Goal: Communication & Community: Answer question/provide support

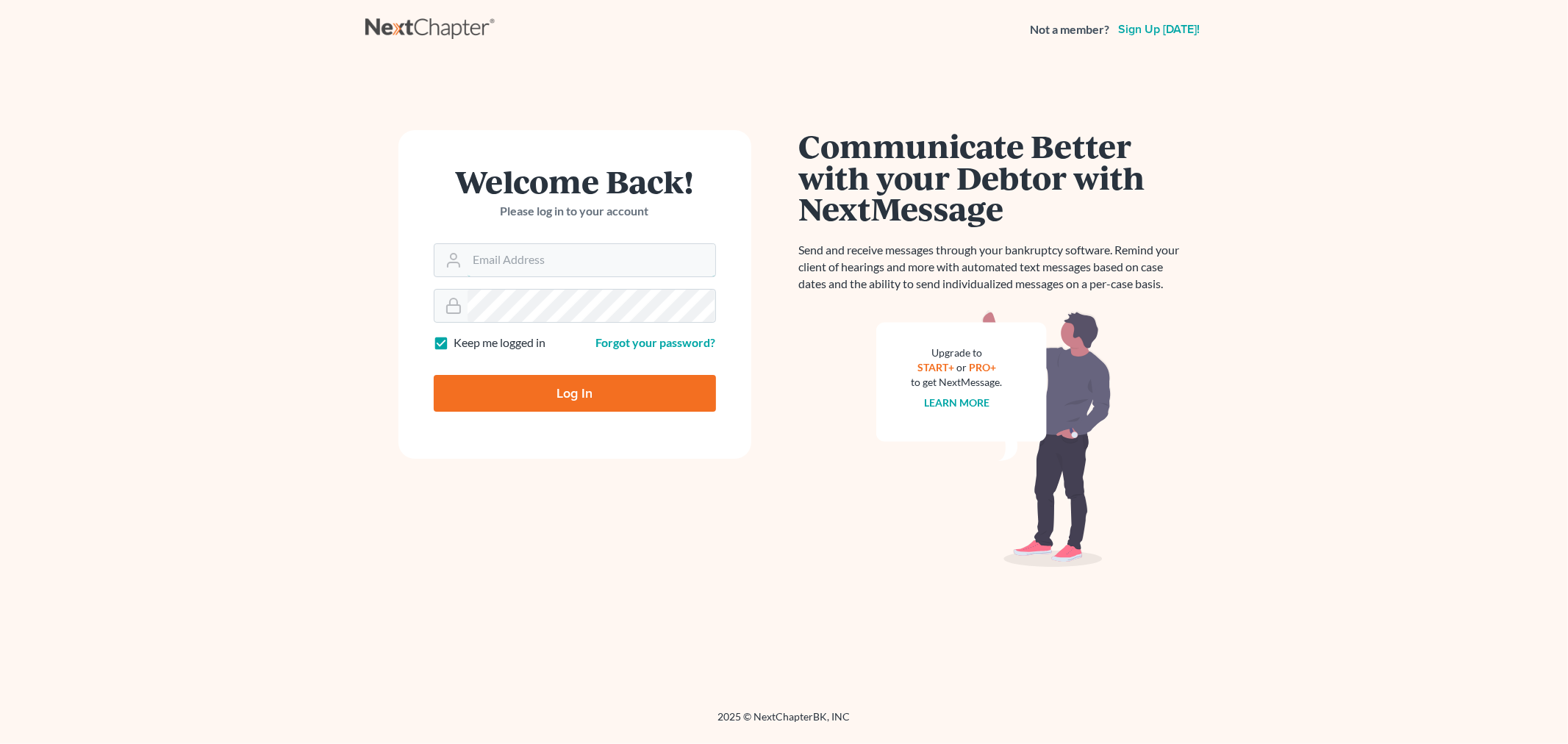
type input "[PERSON_NAME][EMAIL_ADDRESS][DOMAIN_NAME]"
click at [565, 401] on input "Log In" at bounding box center [575, 393] width 282 height 37
type input "Thinking..."
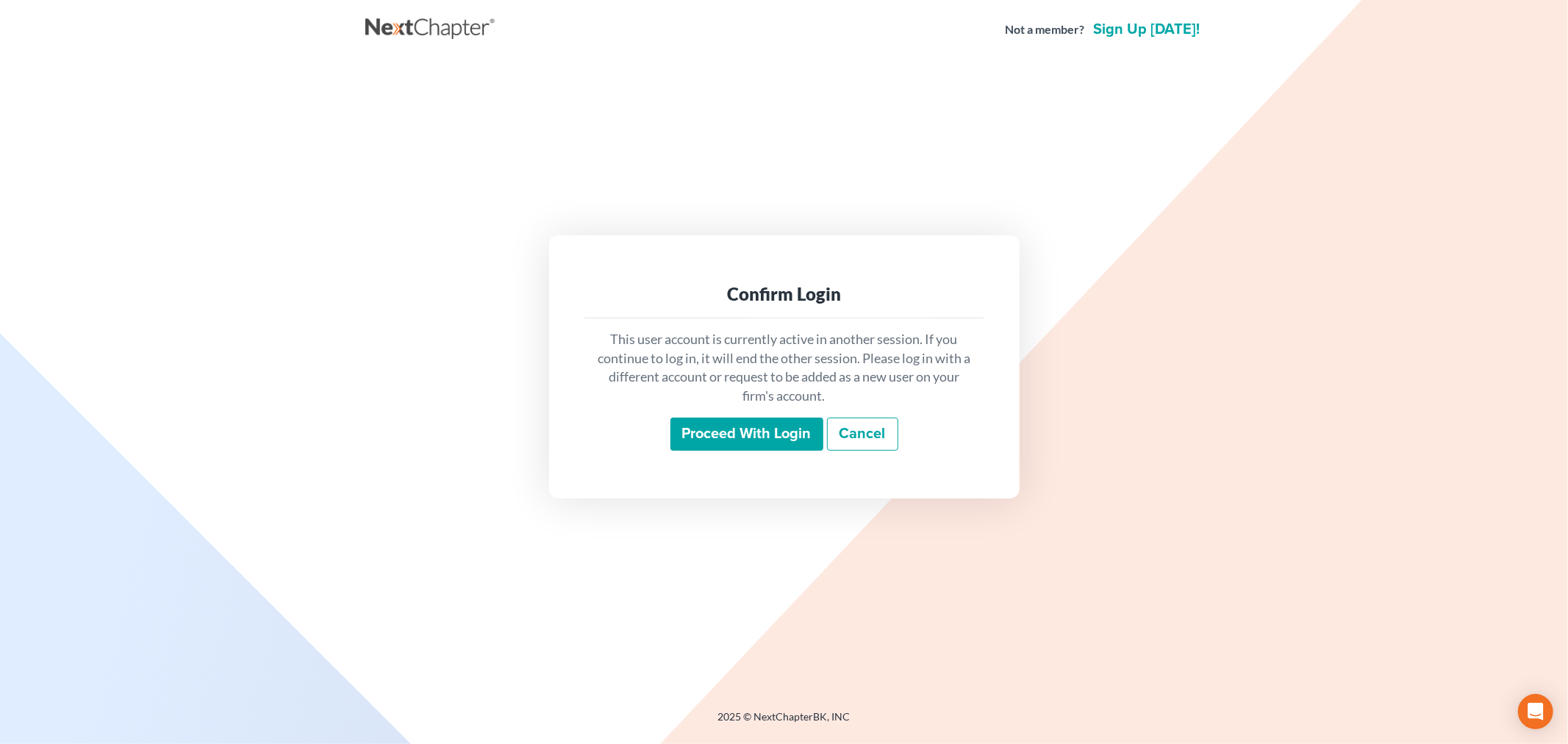
click at [722, 438] on input "Proceed with login" at bounding box center [747, 434] width 153 height 34
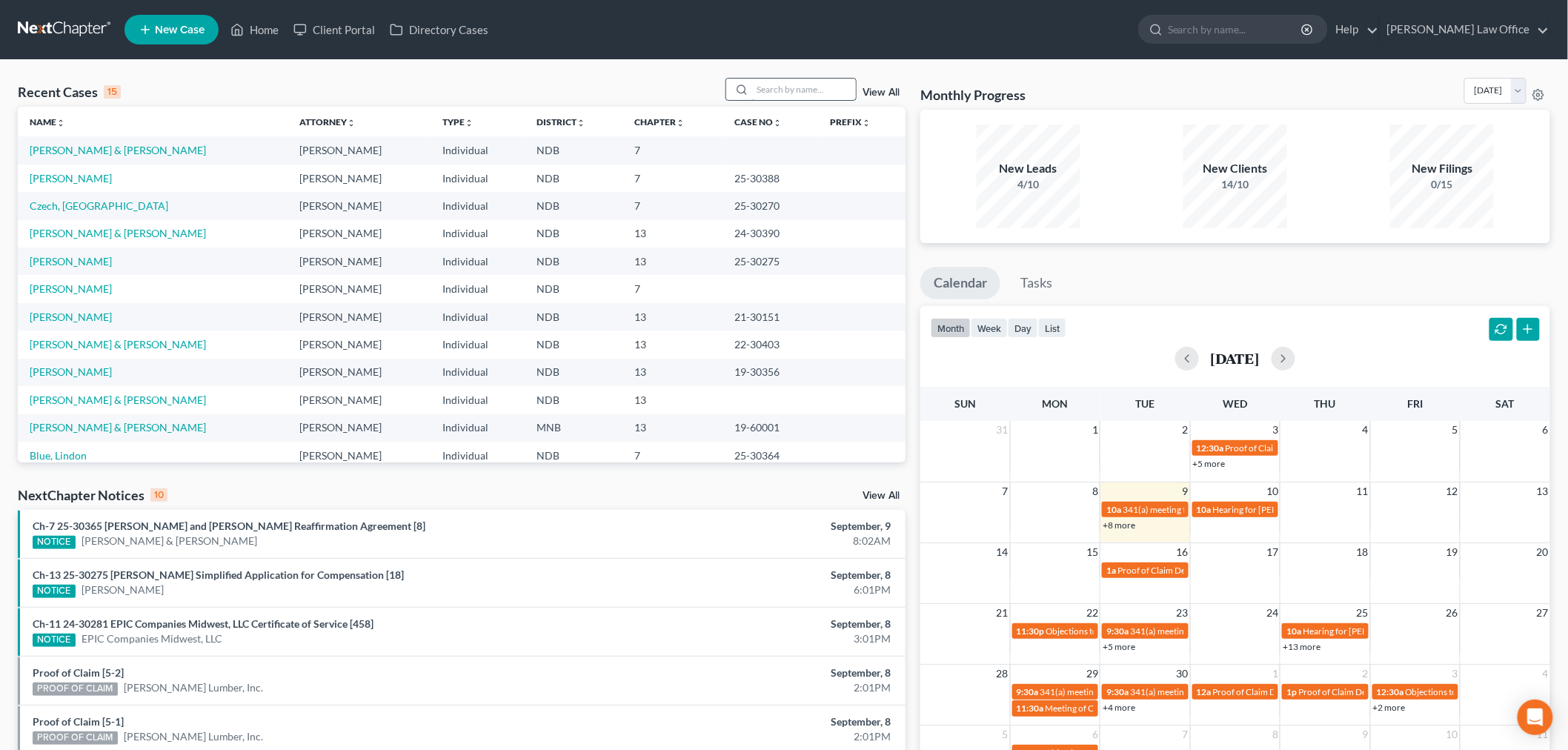
click at [793, 90] on input "search" at bounding box center [804, 89] width 104 height 21
type input "hove"
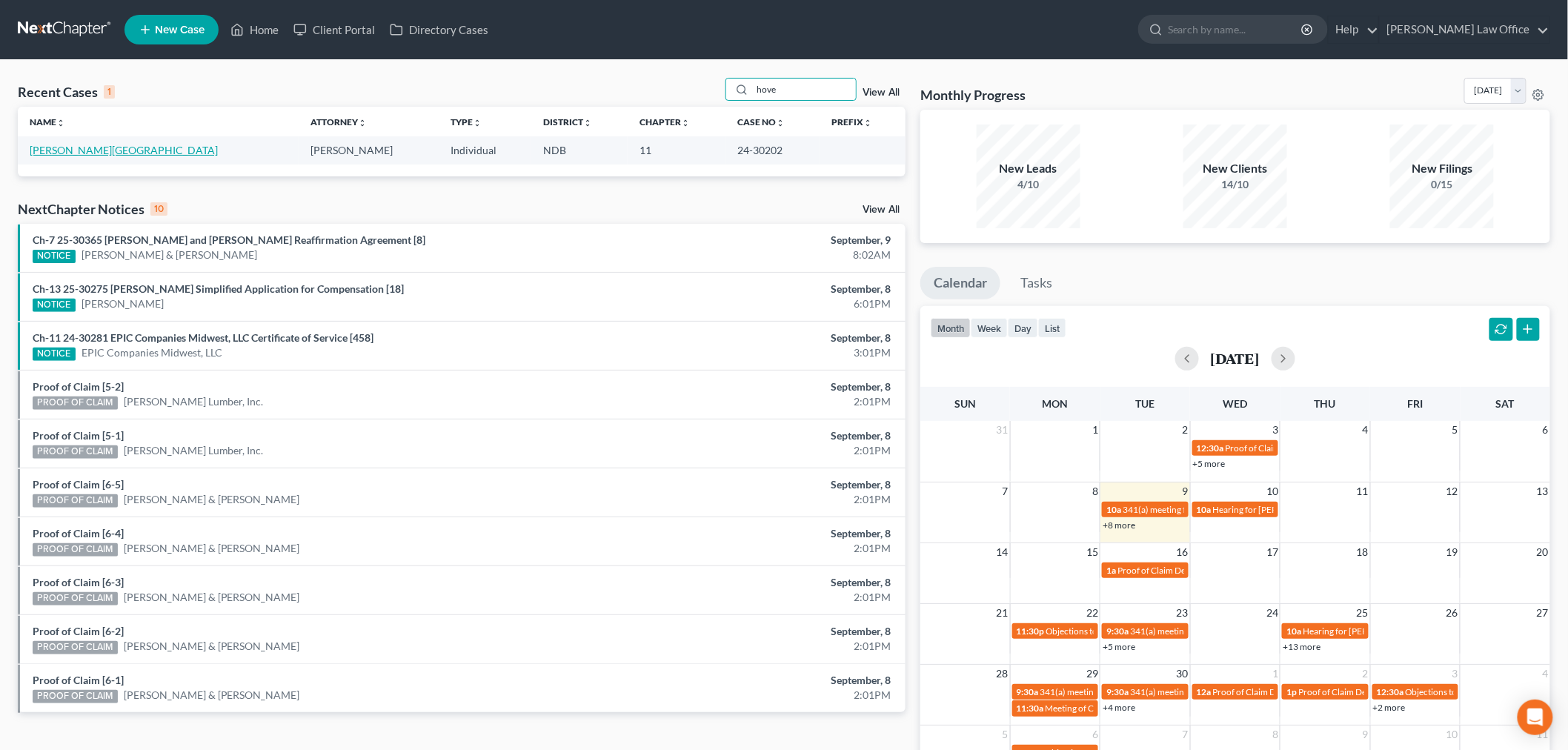
drag, startPoint x: 61, startPoint y: 148, endPoint x: 32, endPoint y: 148, distance: 29.0
click at [61, 148] on link "[PERSON_NAME][GEOGRAPHIC_DATA]" at bounding box center [123, 150] width 189 height 13
select select "6"
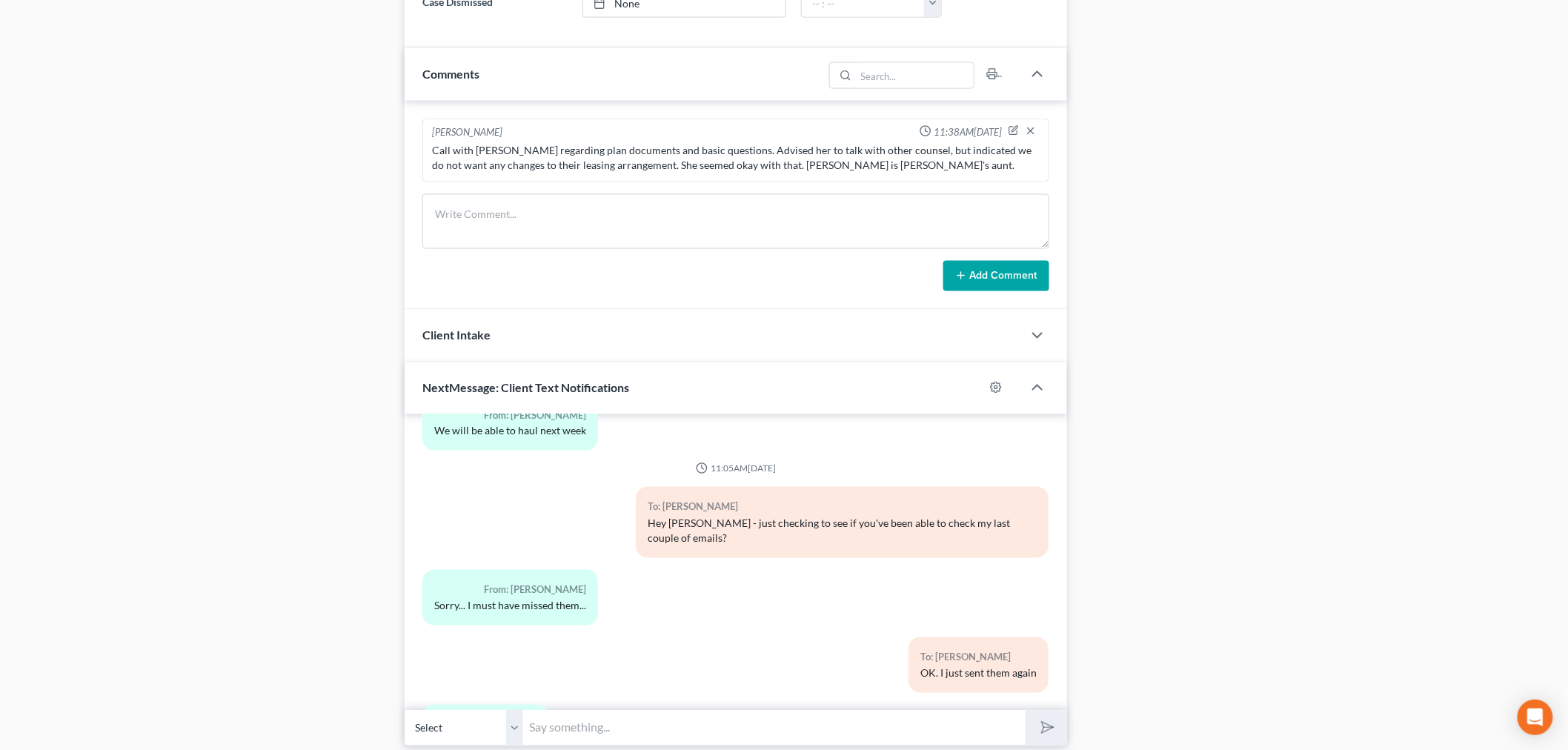
scroll to position [1003, 0]
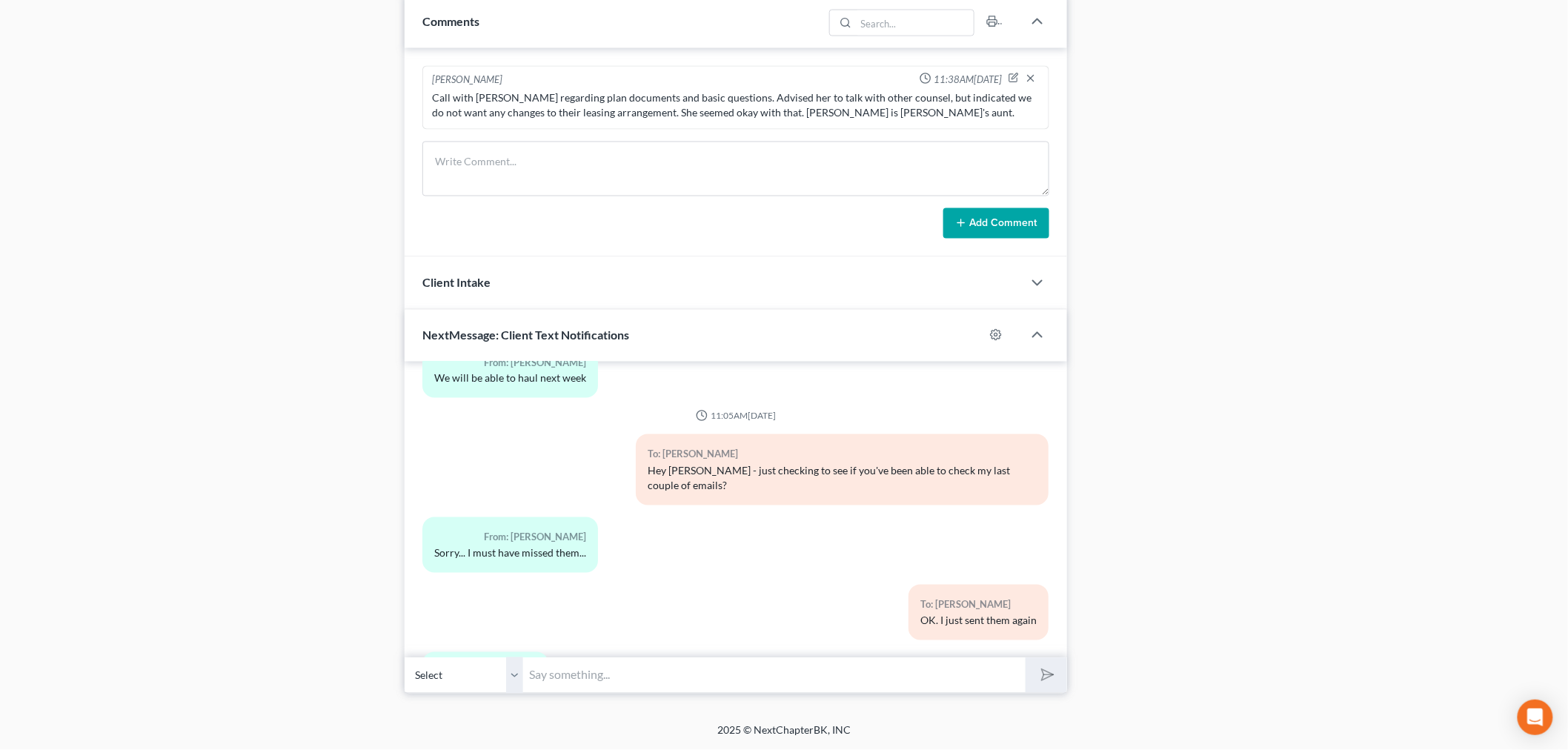
click at [683, 671] on input "text" at bounding box center [775, 675] width 503 height 36
click at [671, 673] on input "When did you send the Gainer payment? I should reply to his motion today." at bounding box center [775, 675] width 503 height 36
type input "When did you send the payments - and if you can answer quicker on it, Gainer's,…"
click at [1043, 668] on icon "submit" at bounding box center [1044, 674] width 20 height 20
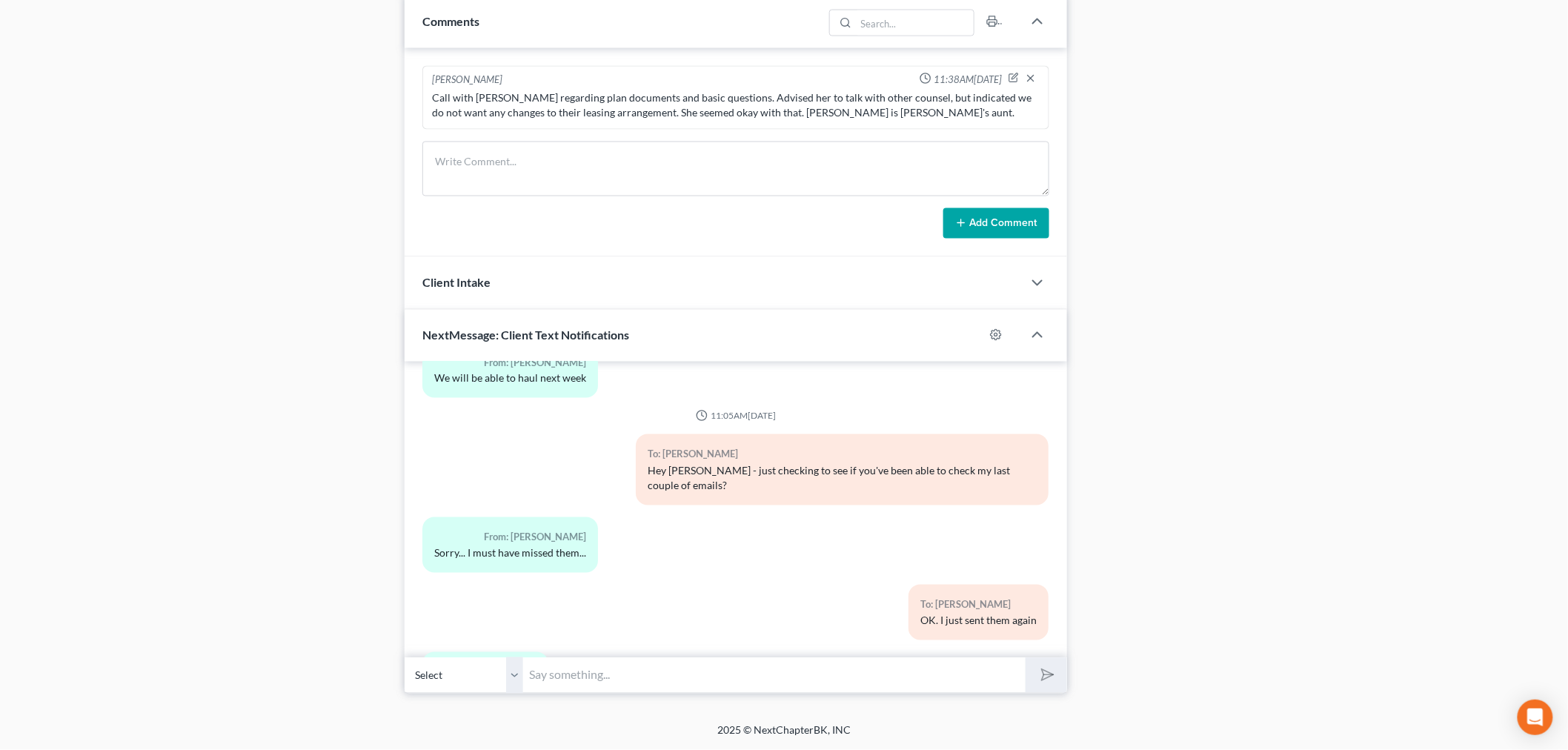
scroll to position [20079, 0]
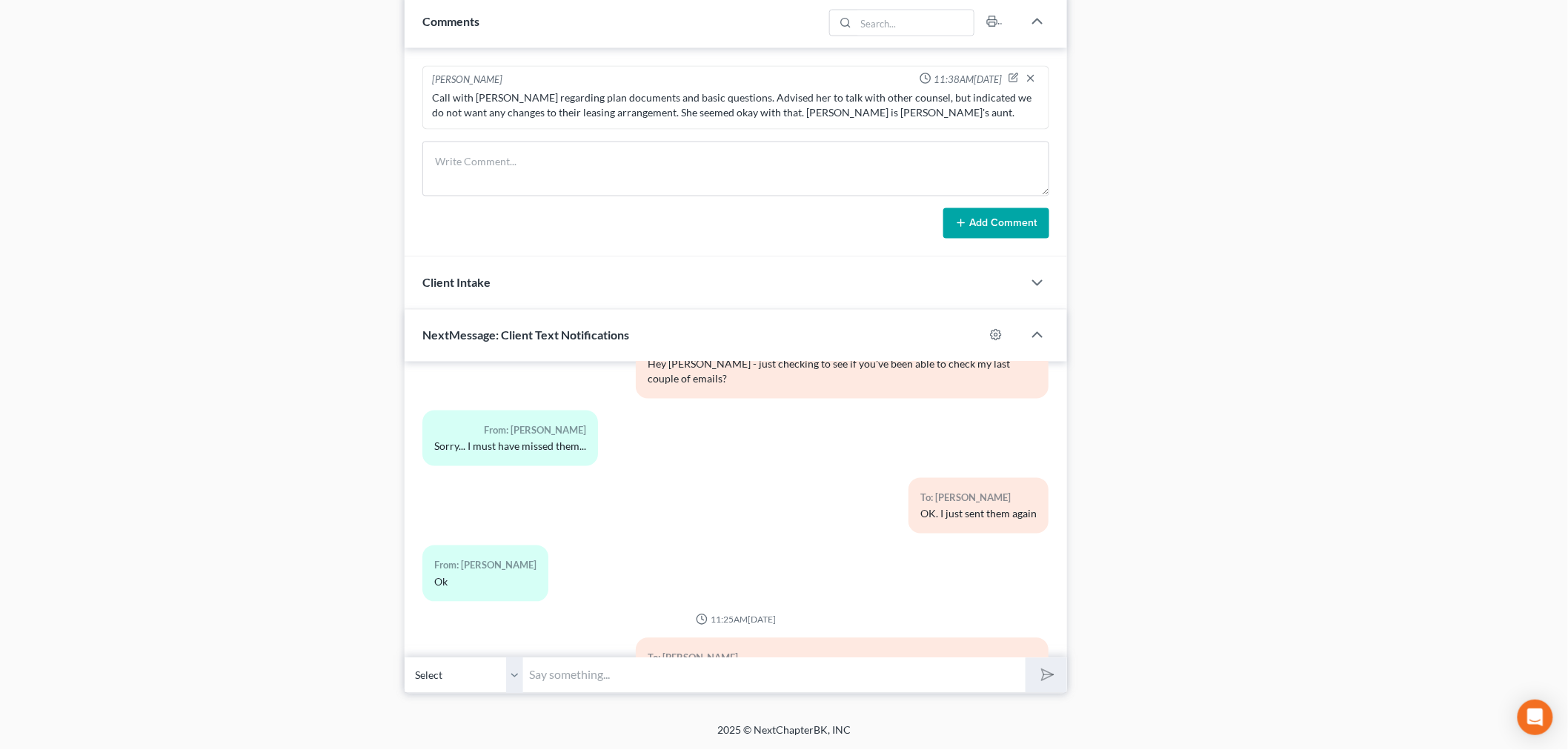
click at [672, 682] on input "text" at bounding box center [775, 675] width 503 height 36
type input "K. I will look over the email."
click at [1026, 658] on button "submit" at bounding box center [1046, 675] width 41 height 35
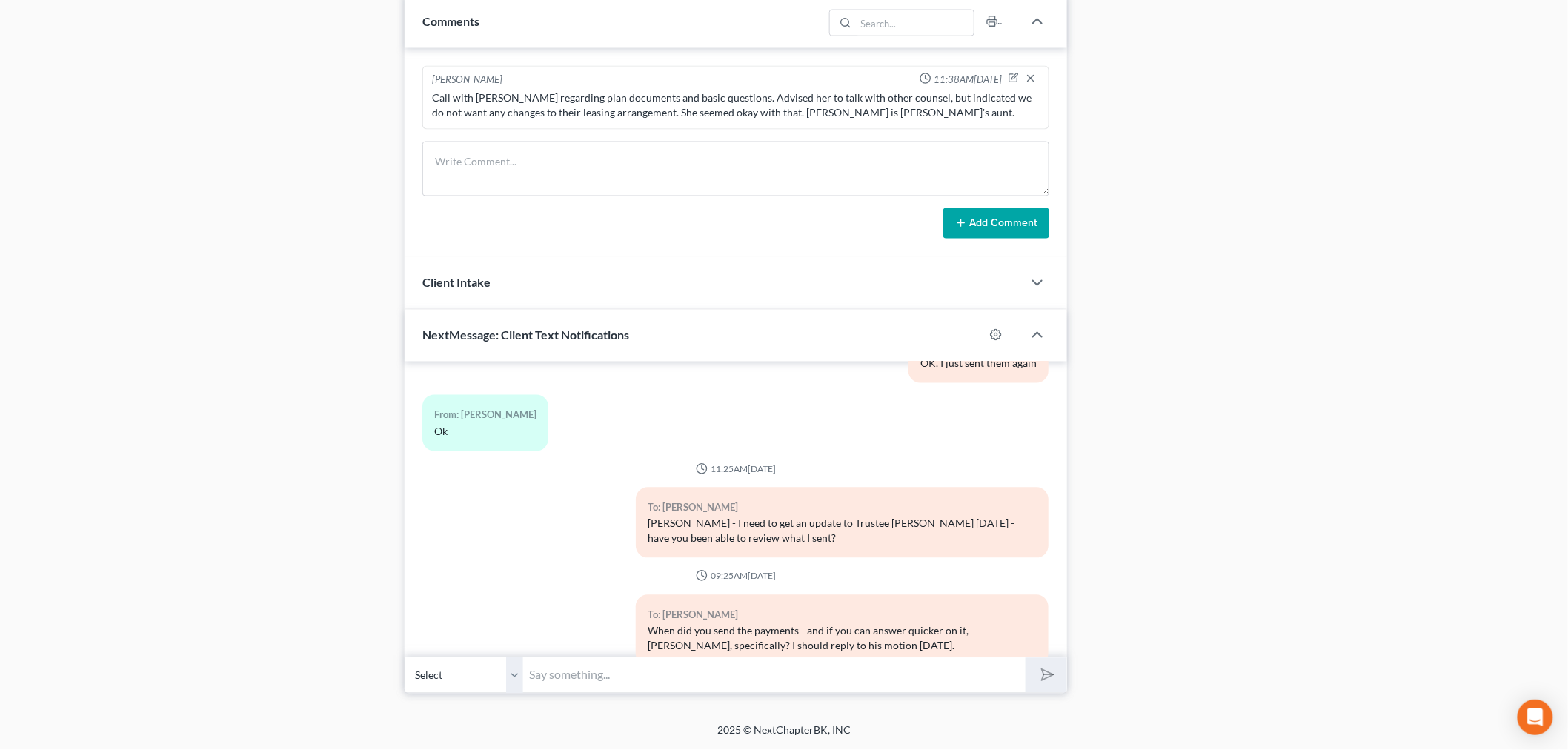
scroll to position [20298, 0]
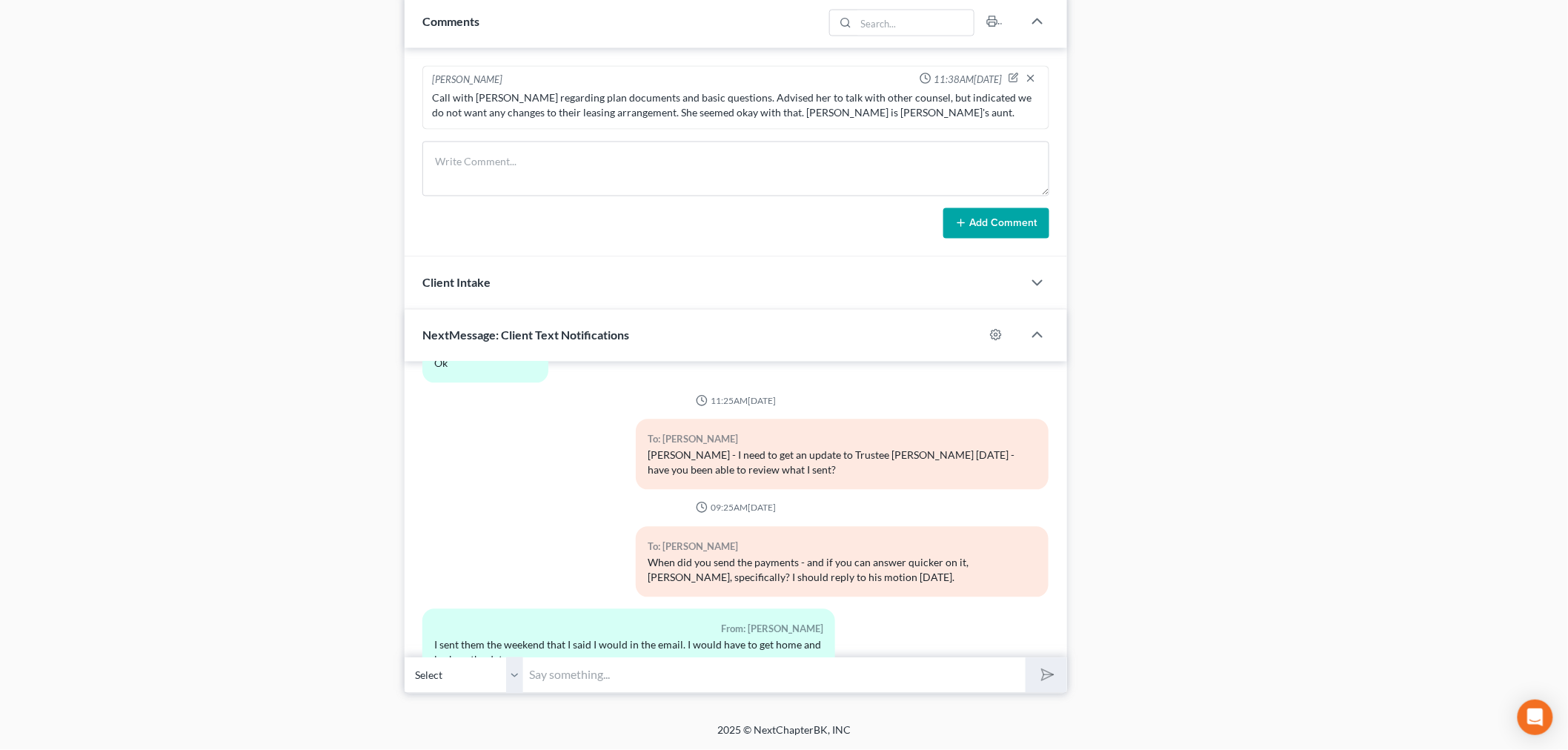
click at [706, 680] on input "text" at bounding box center [775, 675] width 503 height 36
type input "K - looks like the weekend of August 23rd/24th based on your email of August 22…"
click at [1026, 658] on button "submit" at bounding box center [1046, 675] width 41 height 35
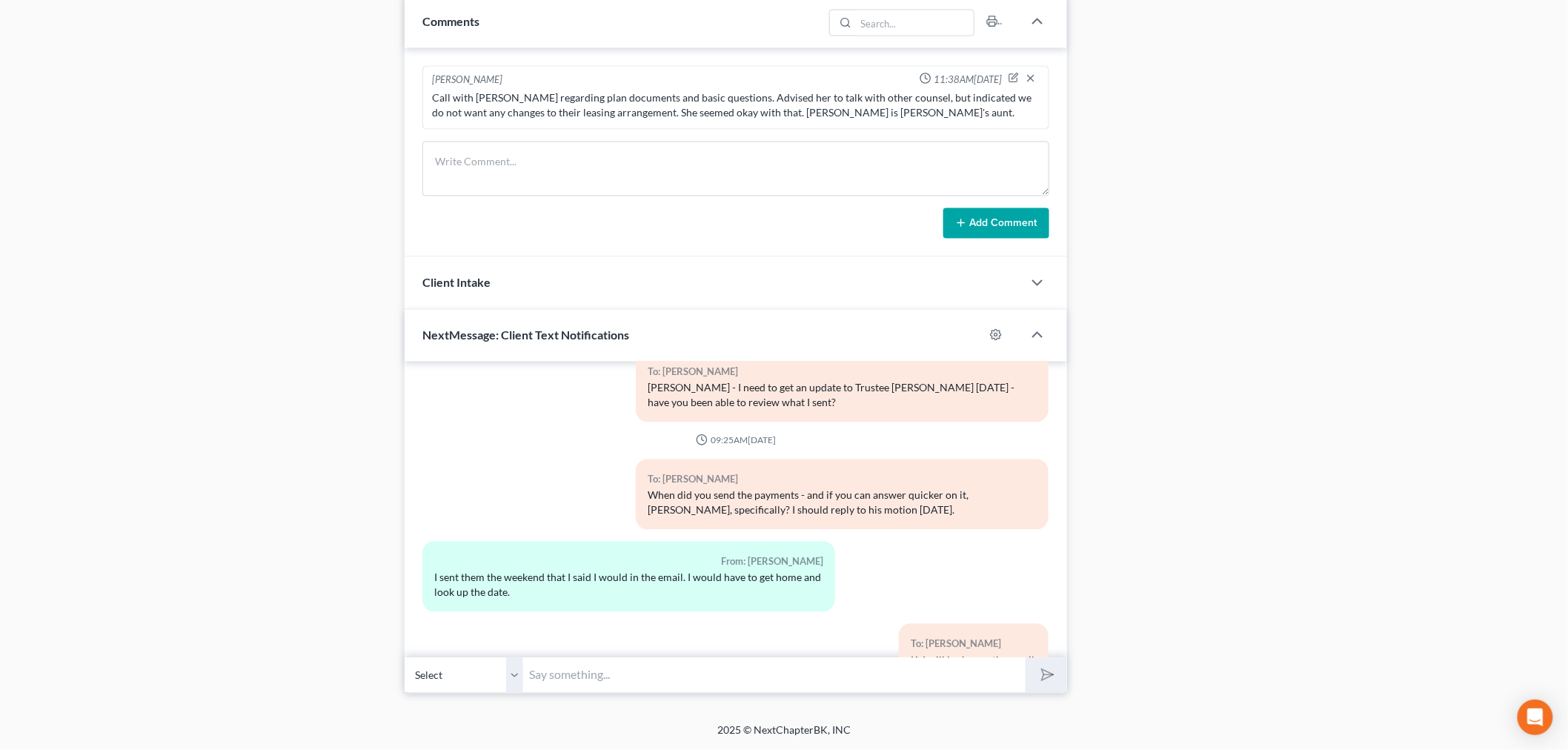
scroll to position [20500, 0]
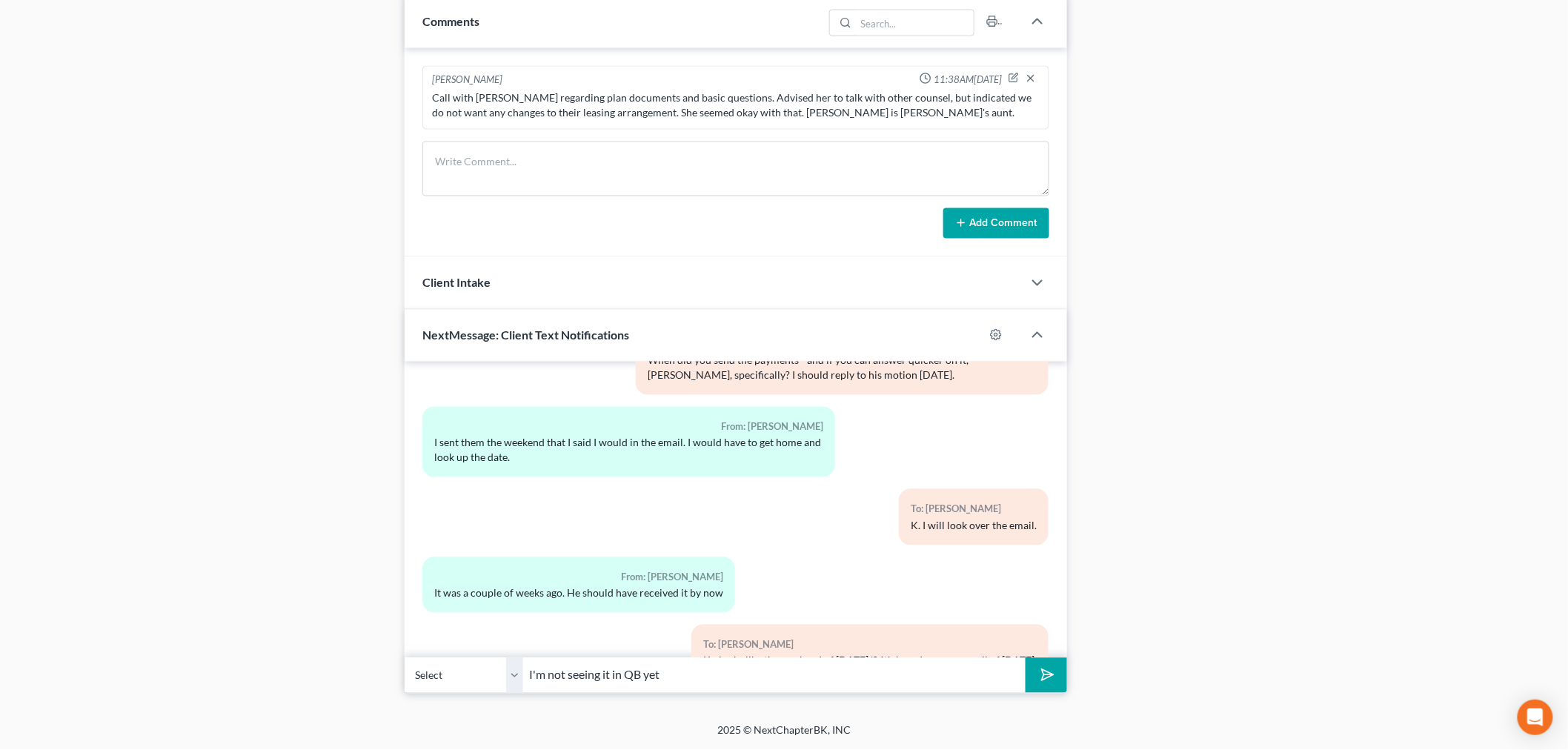
type input "I'm not seeing it in QB yet"
click at [1026, 658] on button "submit" at bounding box center [1046, 675] width 41 height 35
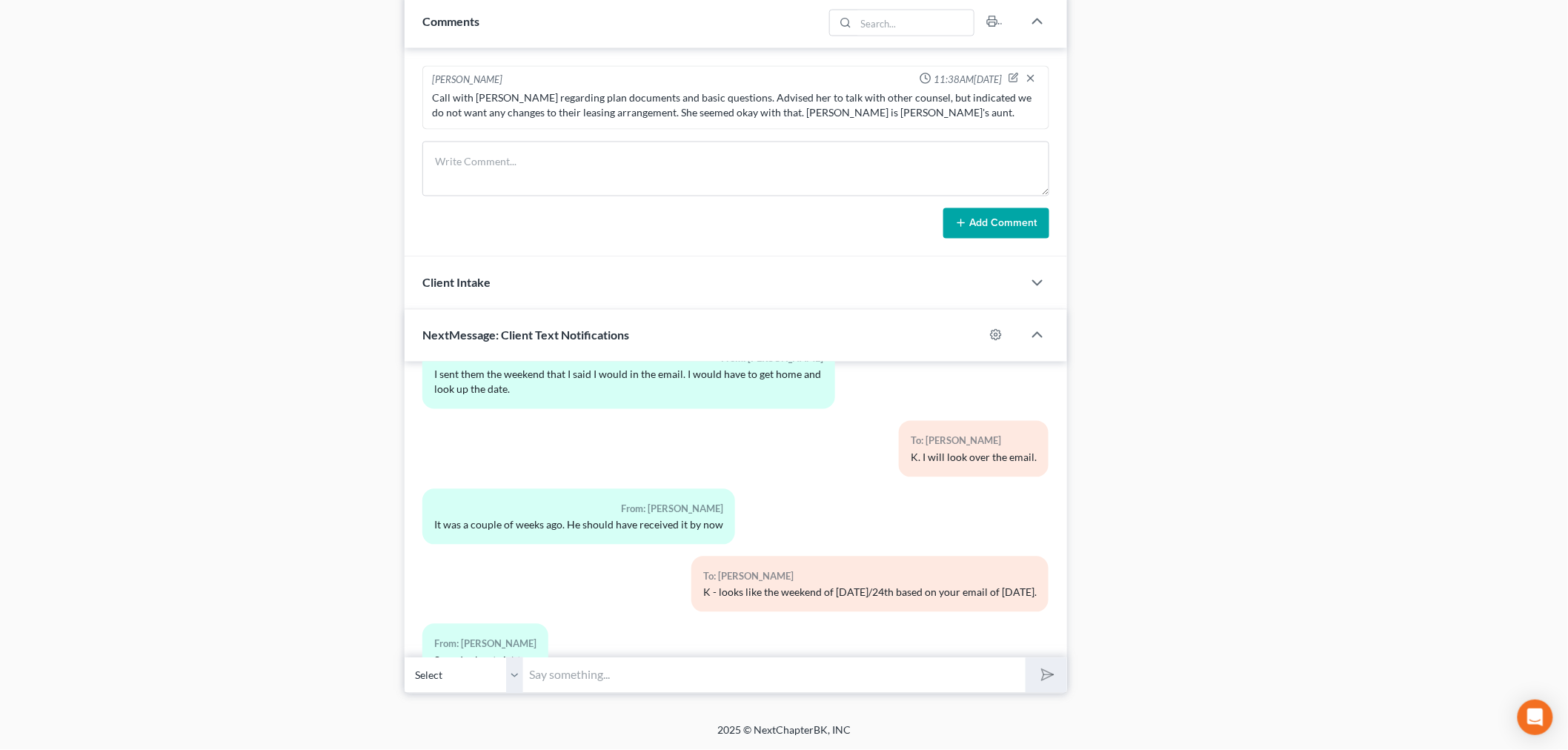
scroll to position [20635, 0]
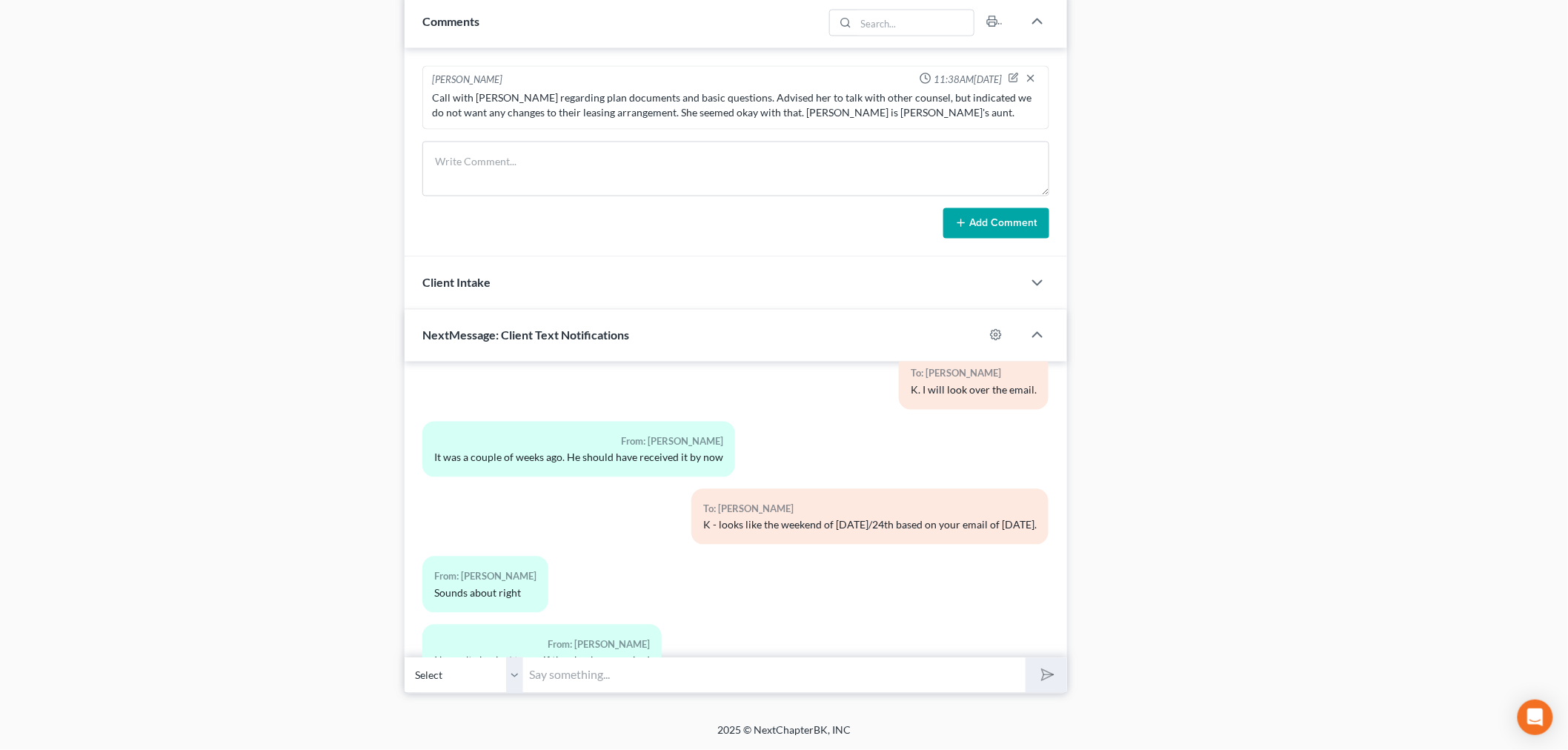
drag, startPoint x: 849, startPoint y: 652, endPoint x: 841, endPoint y: 670, distance: 19.7
click at [847, 658] on div "02:04PM, 06/19/2024 To: Chad Hove Message from Bulie Diaz Law Office: Good Afte…" at bounding box center [735, 527] width 662 height 331
click at [835, 692] on input "text" at bounding box center [775, 675] width 503 height 36
type input "Oh! Ok."
click at [1026, 658] on button "submit" at bounding box center [1046, 675] width 41 height 35
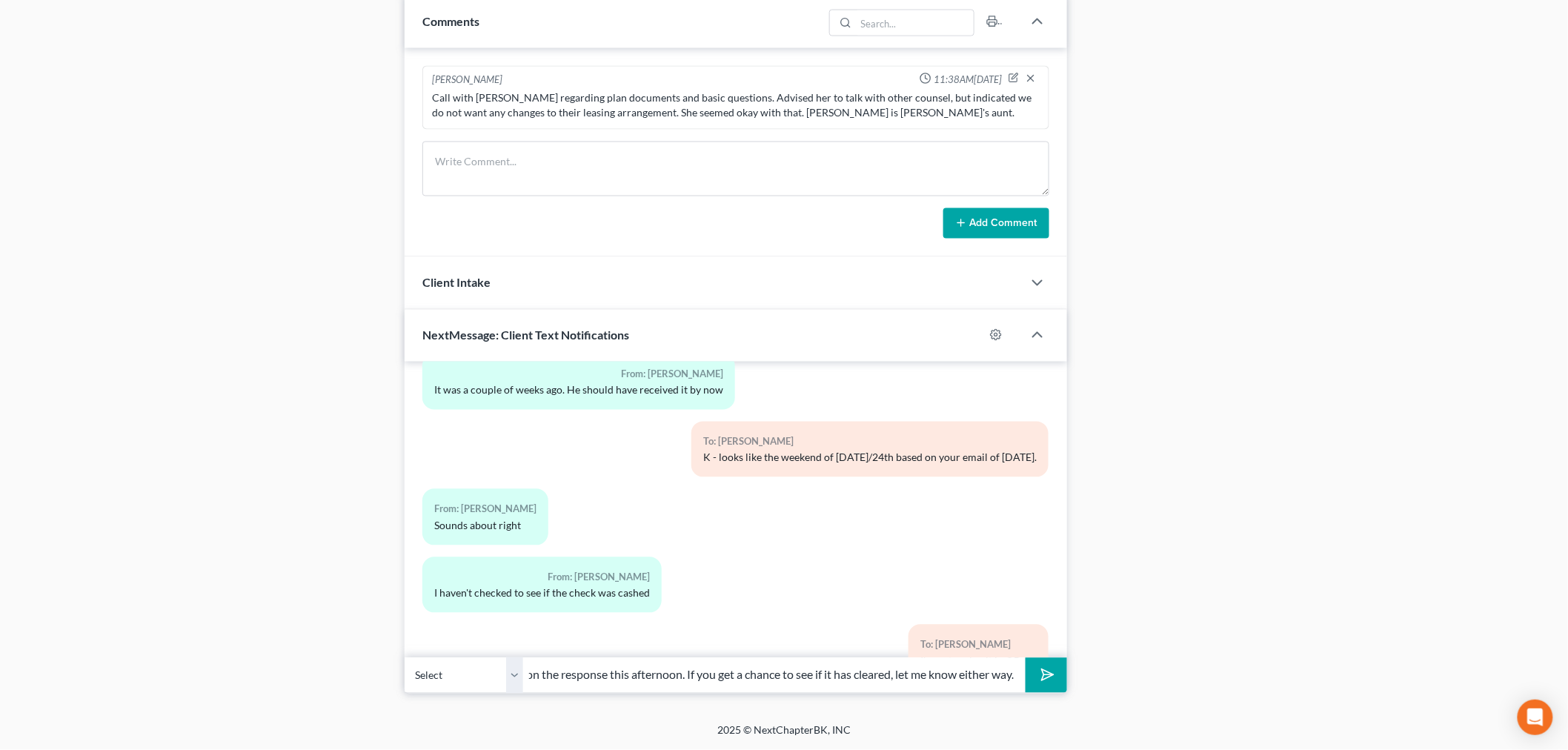
scroll to position [0, 98]
type input "i will be working on the response this afternoon. If you get a chance to see if…"
click at [1026, 658] on button "submit" at bounding box center [1046, 675] width 41 height 35
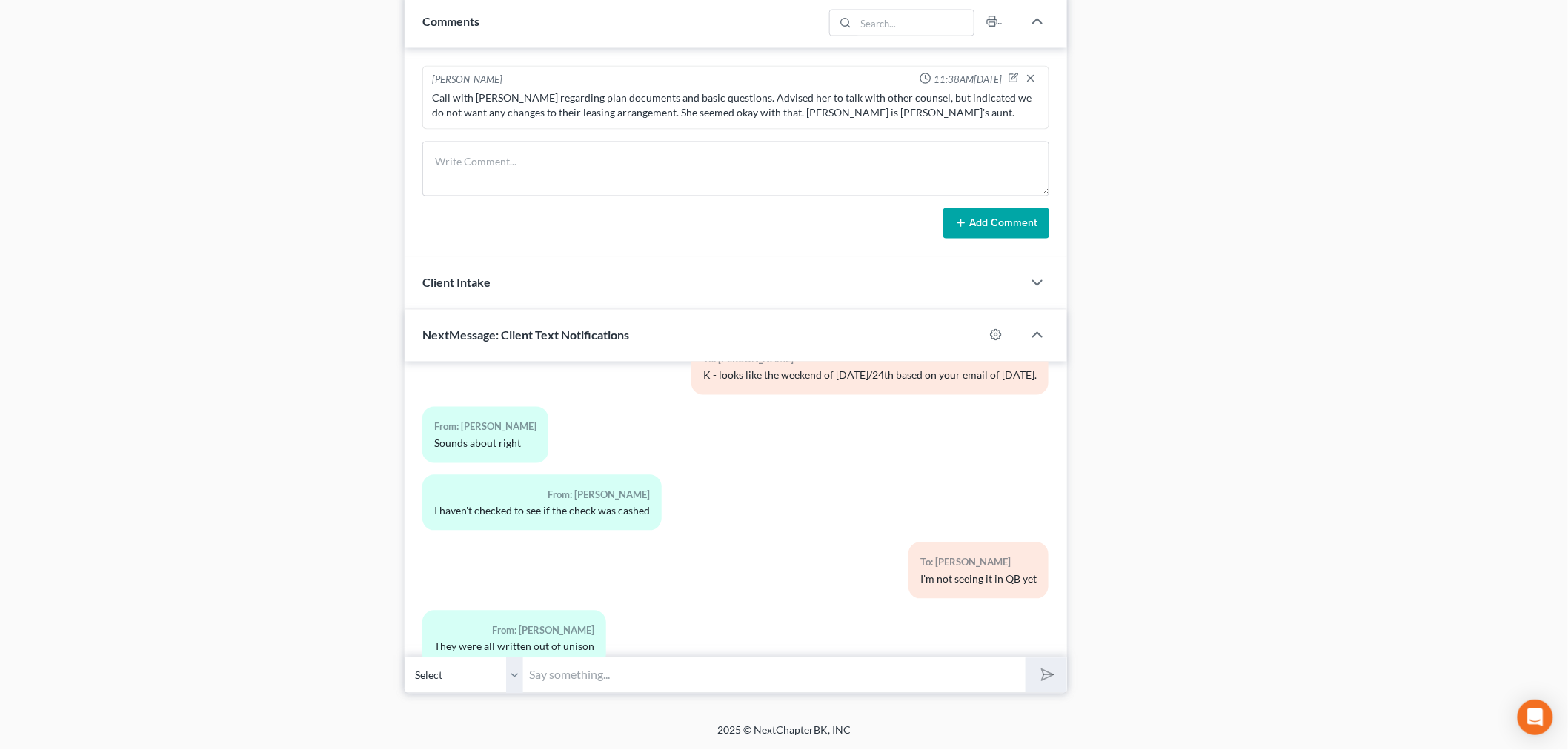
scroll to position [20853, 0]
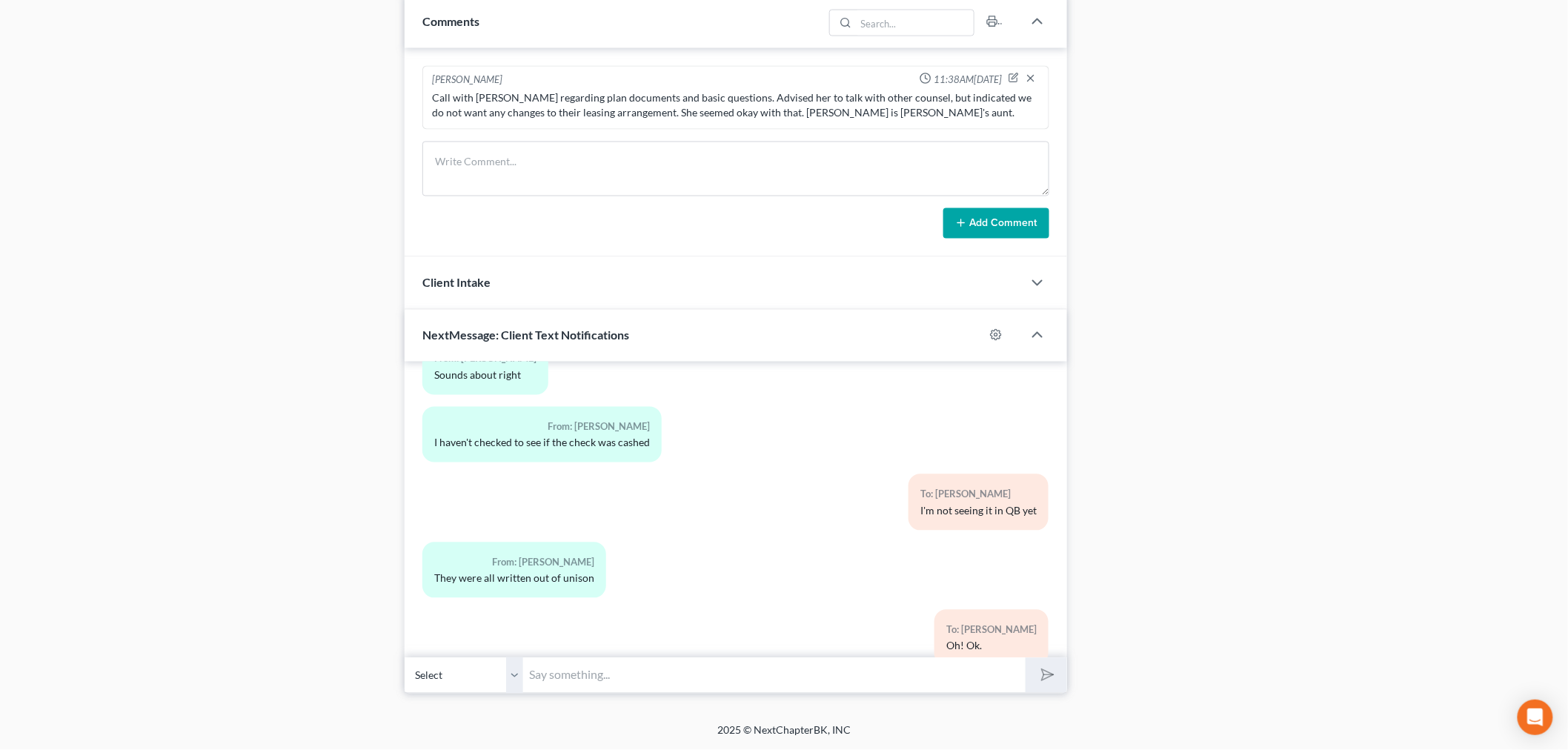
click at [870, 675] on input "text" at bounding box center [775, 675] width 503 height 36
type input "Y"
type input "Totally fine."
click at [1026, 658] on button "submit" at bounding box center [1046, 675] width 41 height 35
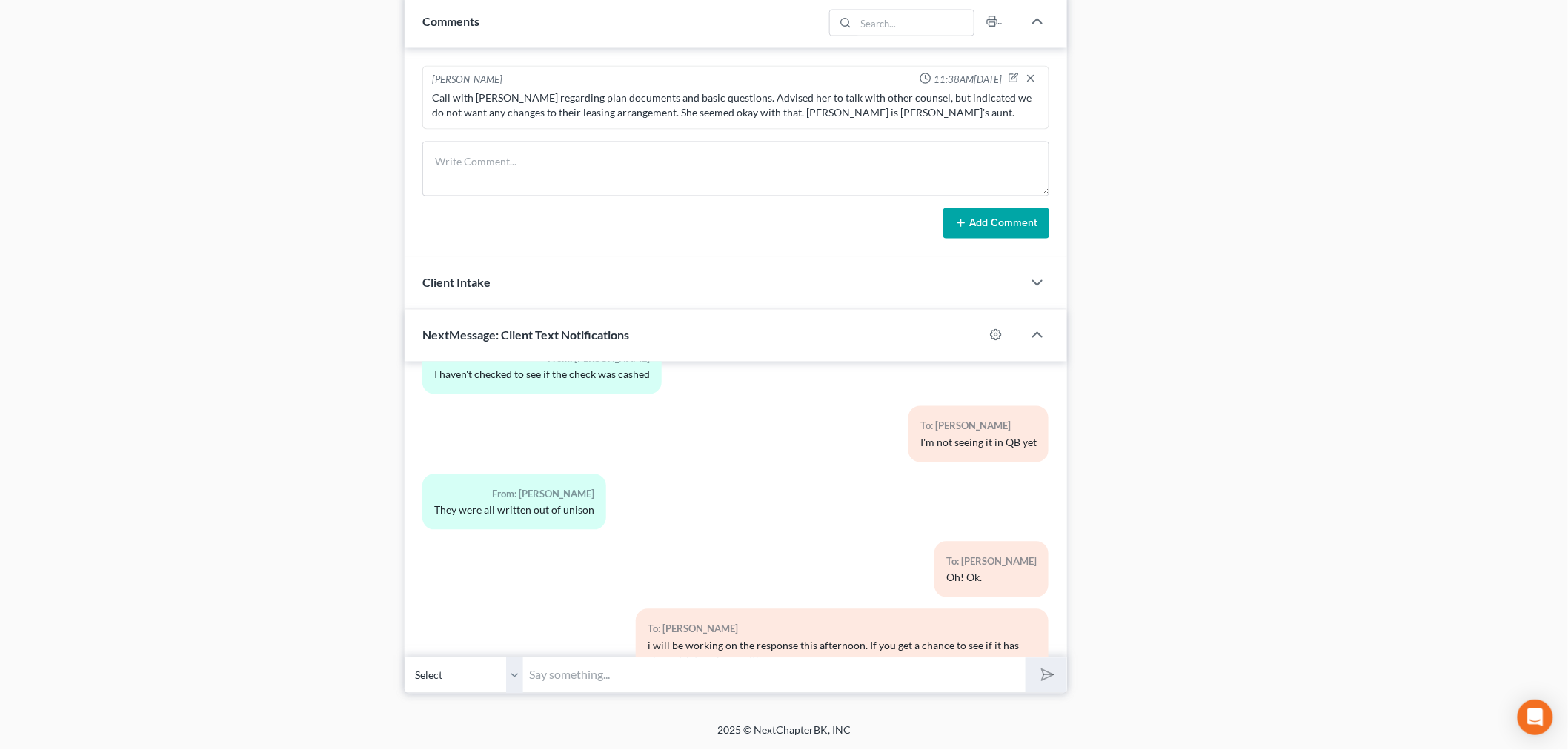
scroll to position [21004, 0]
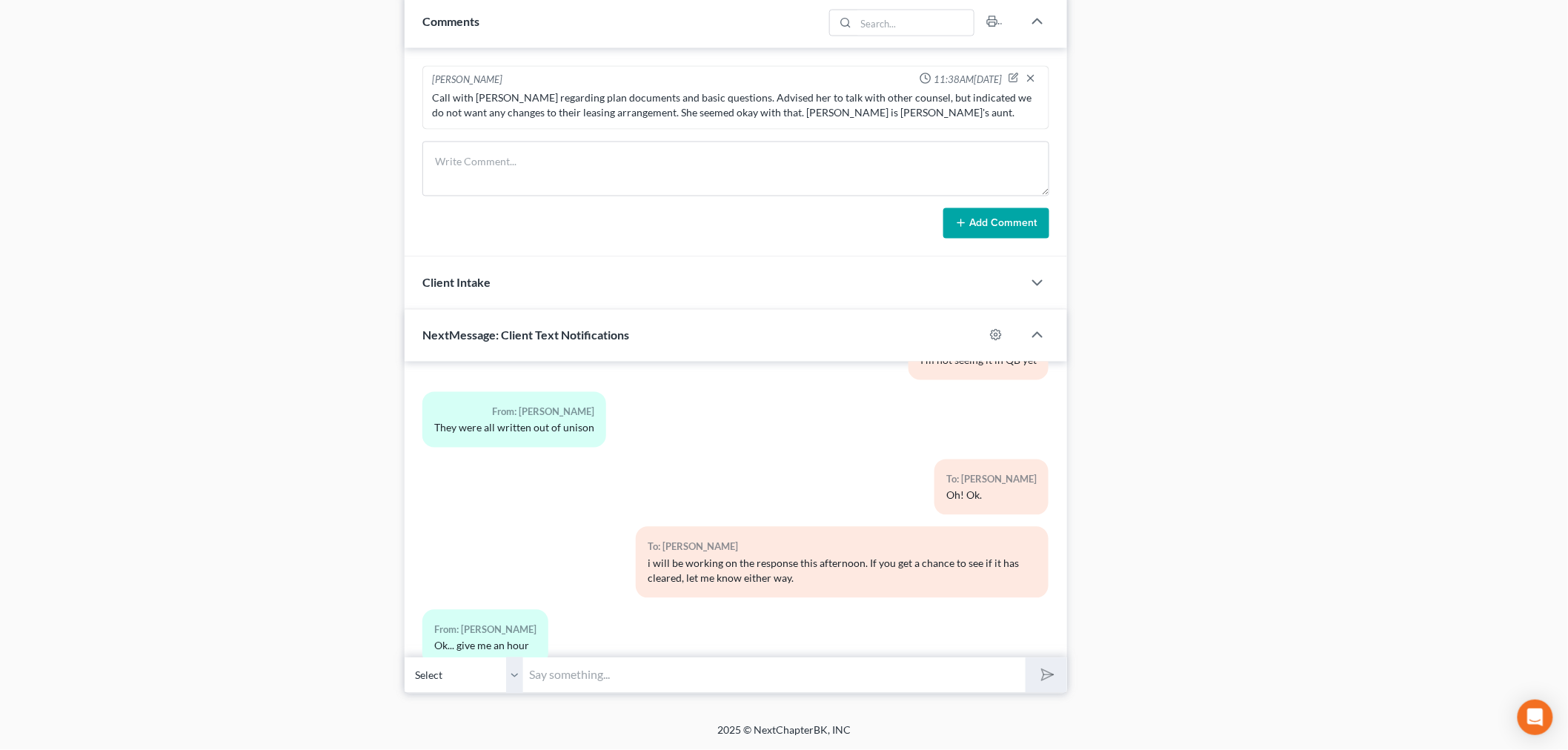
click at [728, 679] on input "text" at bounding box center [775, 675] width 503 height 36
click at [613, 668] on input "text" at bounding box center [775, 675] width 503 height 36
paste input "Yes – he was brought in as there are not many Chp 11 trustees in ND."
type input "Yes – he was brought in as there are not many Chp 11 trustees in ND."
click at [1026, 658] on button "submit" at bounding box center [1046, 675] width 41 height 35
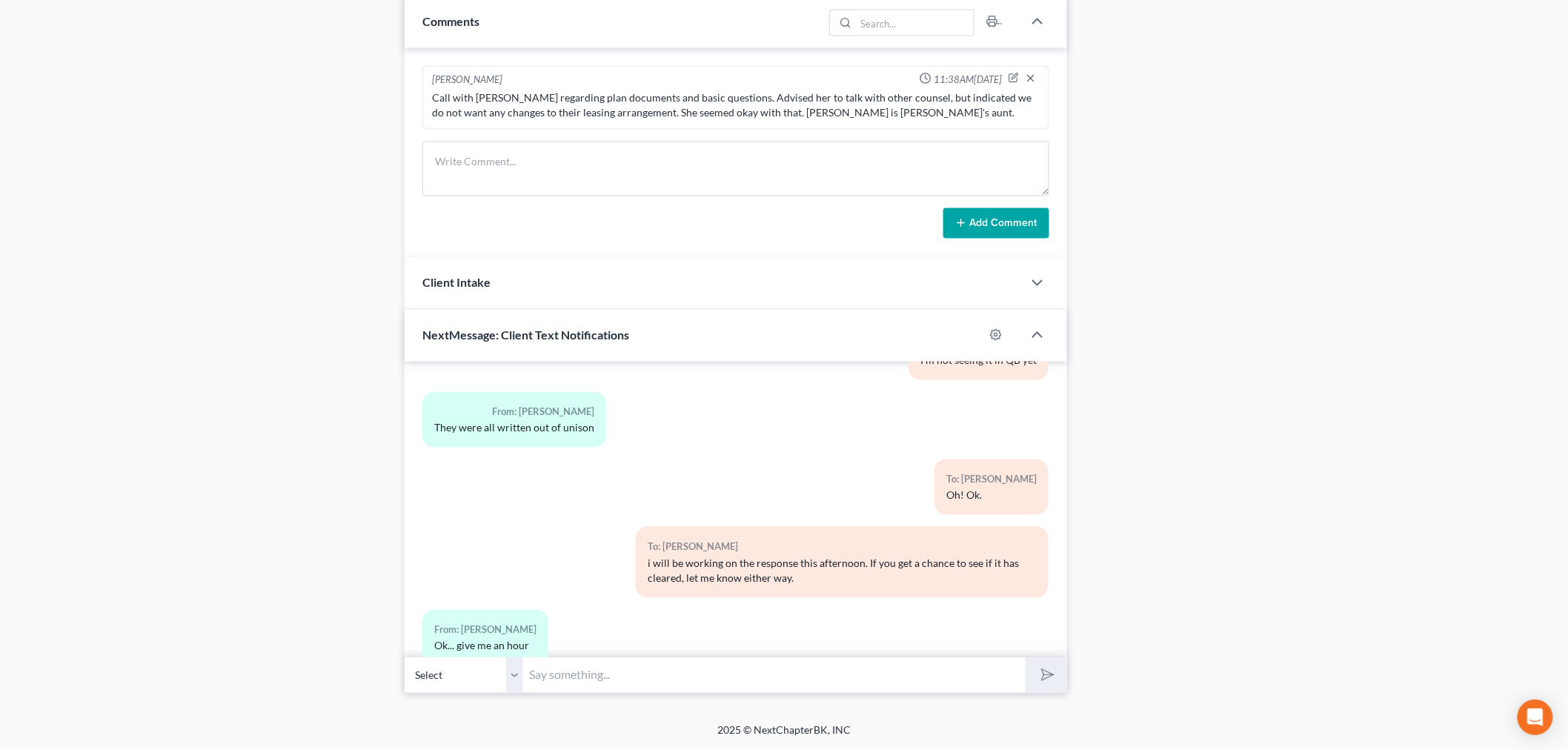
scroll to position [21071, 0]
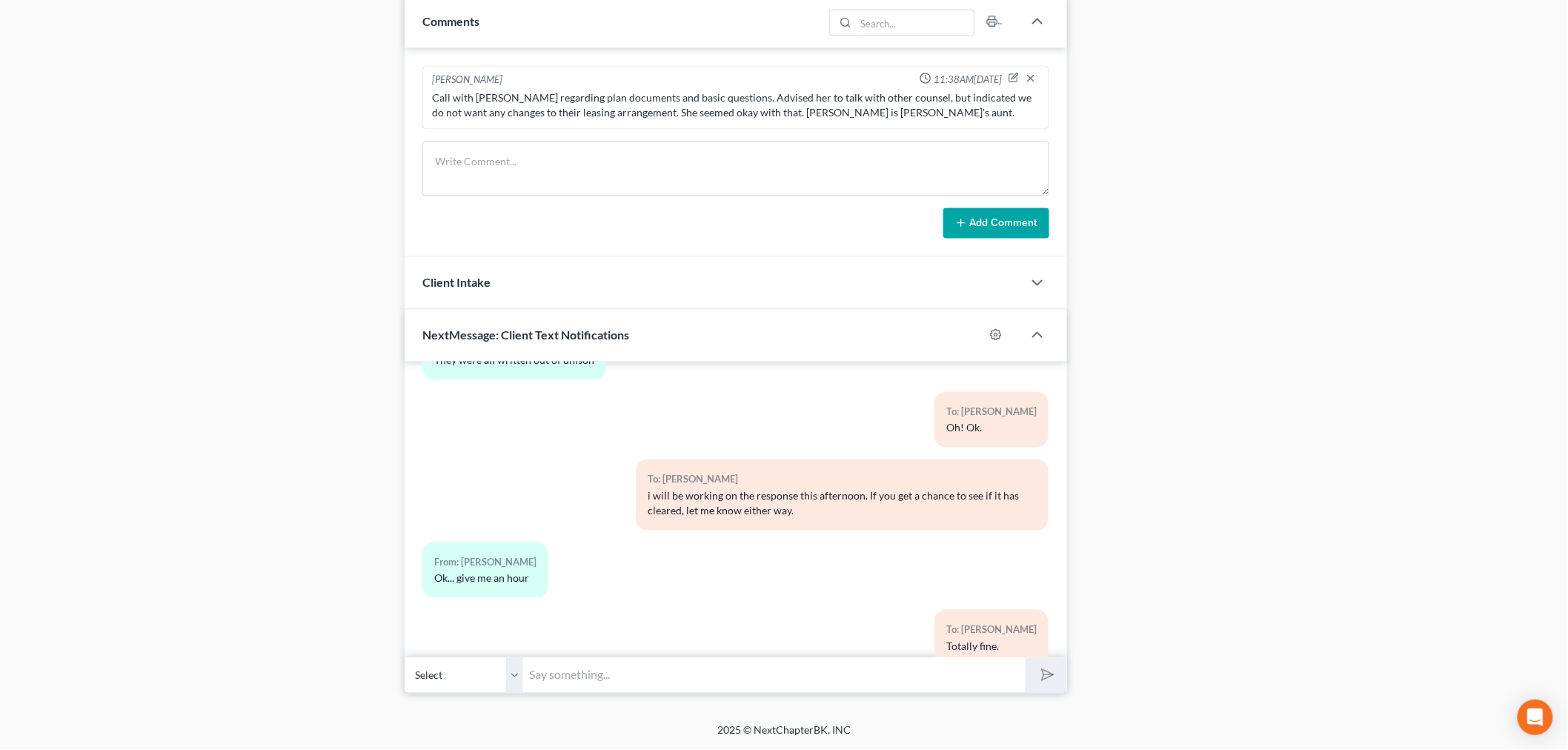
click at [839, 673] on input "text" at bounding box center [775, 675] width 503 height 36
type input "Thanks! I will let you know if i need anything else to respond."
click at [1026, 658] on button "submit" at bounding box center [1046, 675] width 41 height 35
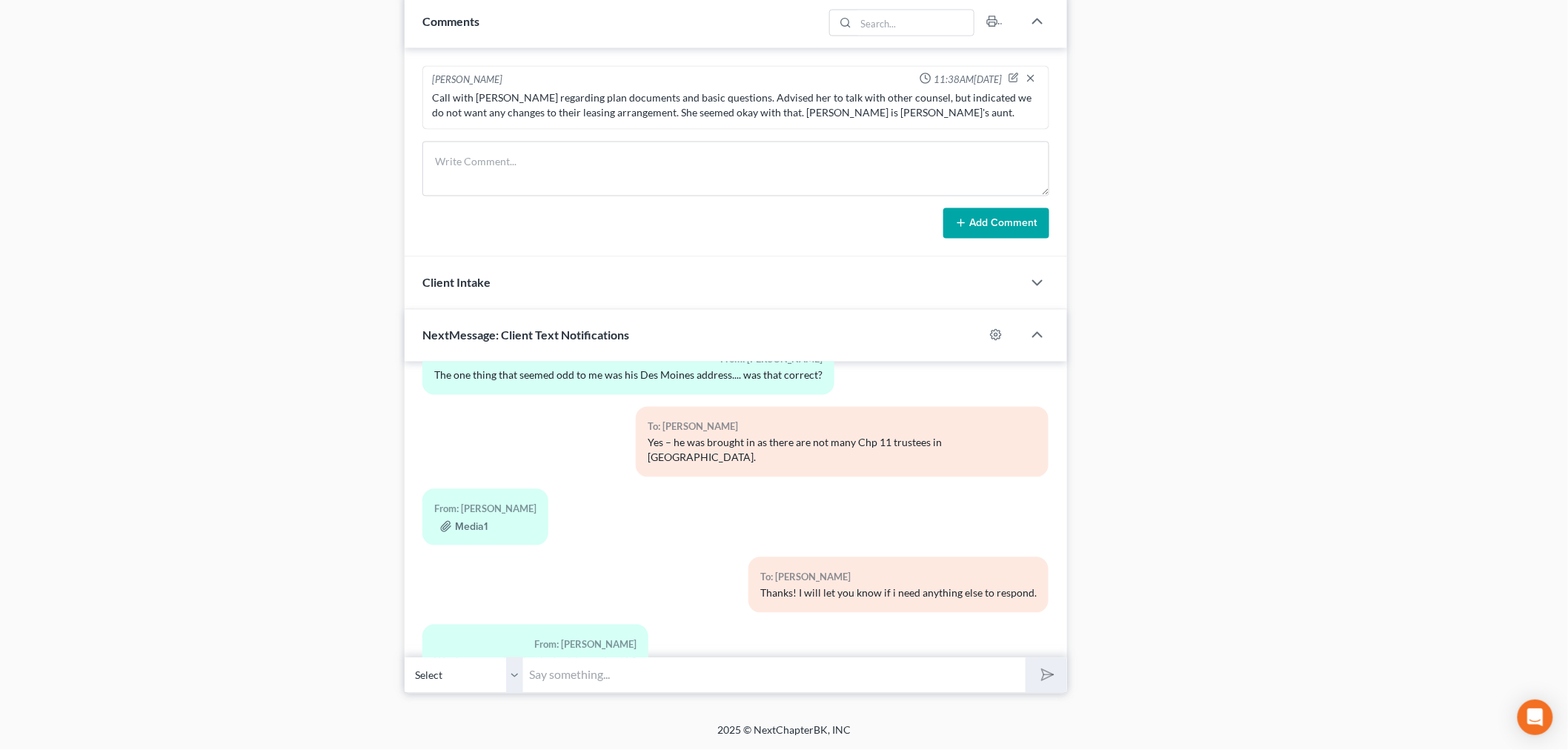
drag, startPoint x: 1194, startPoint y: 401, endPoint x: 1201, endPoint y: 387, distance: 15.7
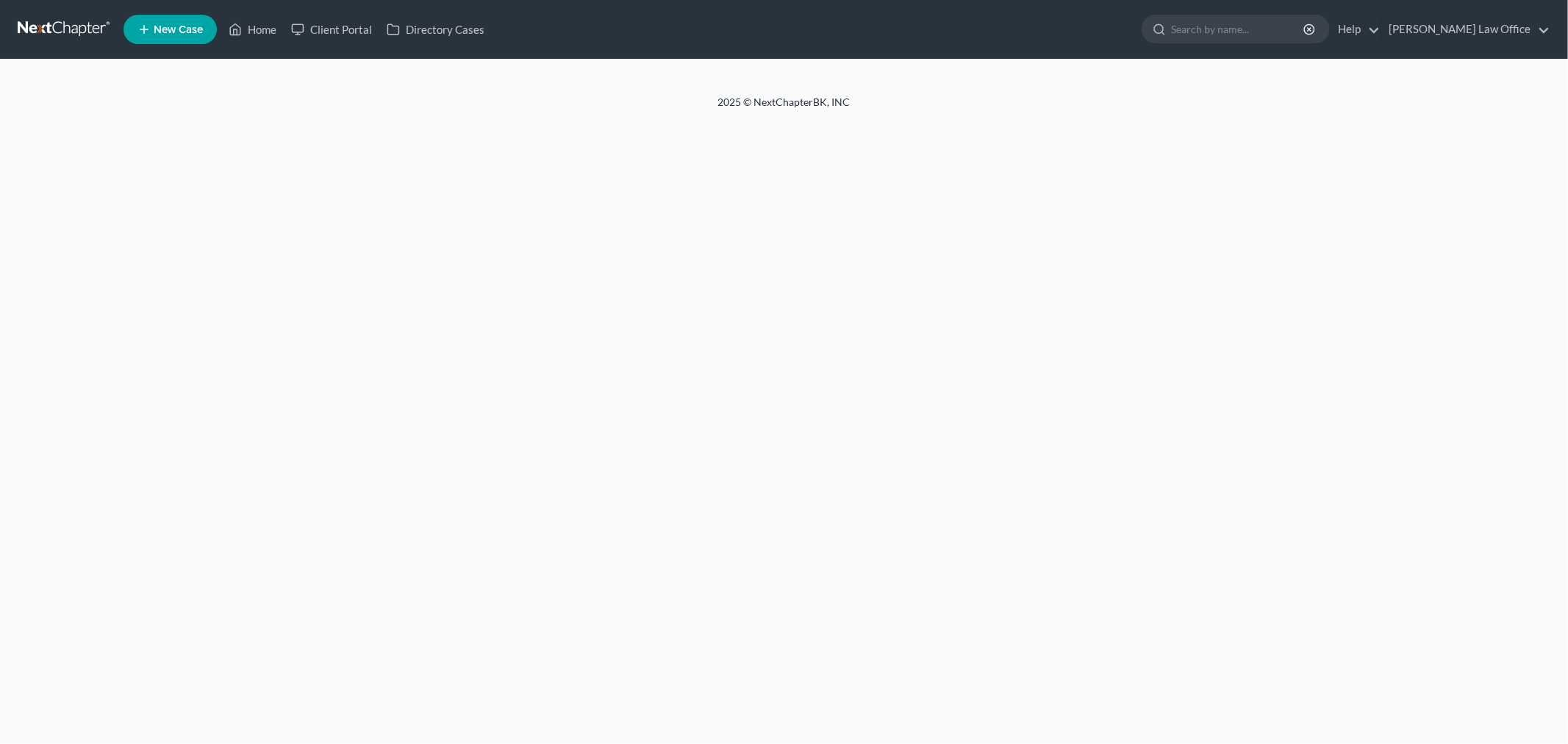
select select "6"
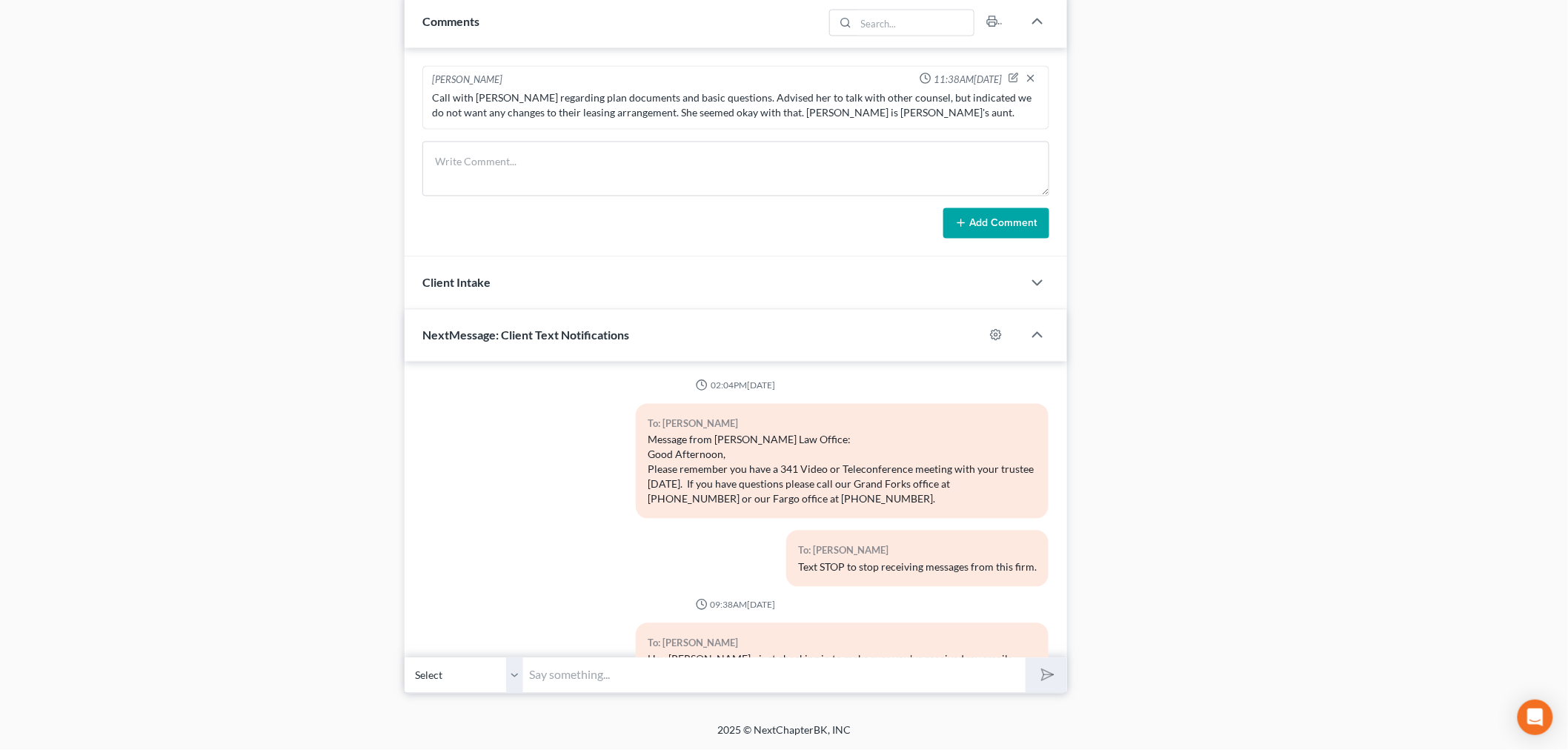
scroll to position [21274, 0]
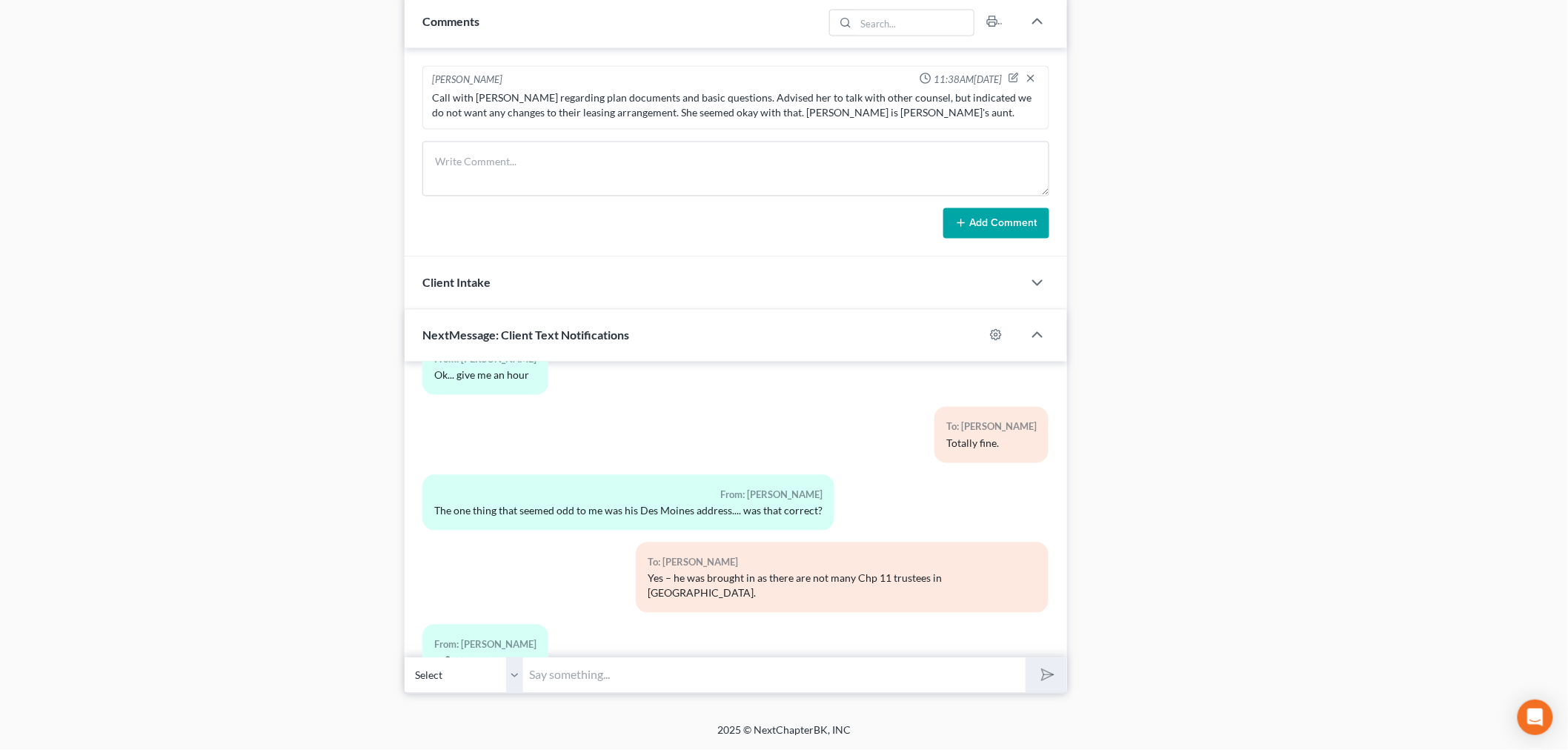
click at [715, 692] on input "text" at bounding box center [775, 675] width 503 height 36
click at [581, 676] on input "text" at bounding box center [775, 675] width 503 height 36
type input "He filed it back on the 26th, so he probably didn't have it yet."
click at [1026, 658] on button "submit" at bounding box center [1046, 675] width 41 height 35
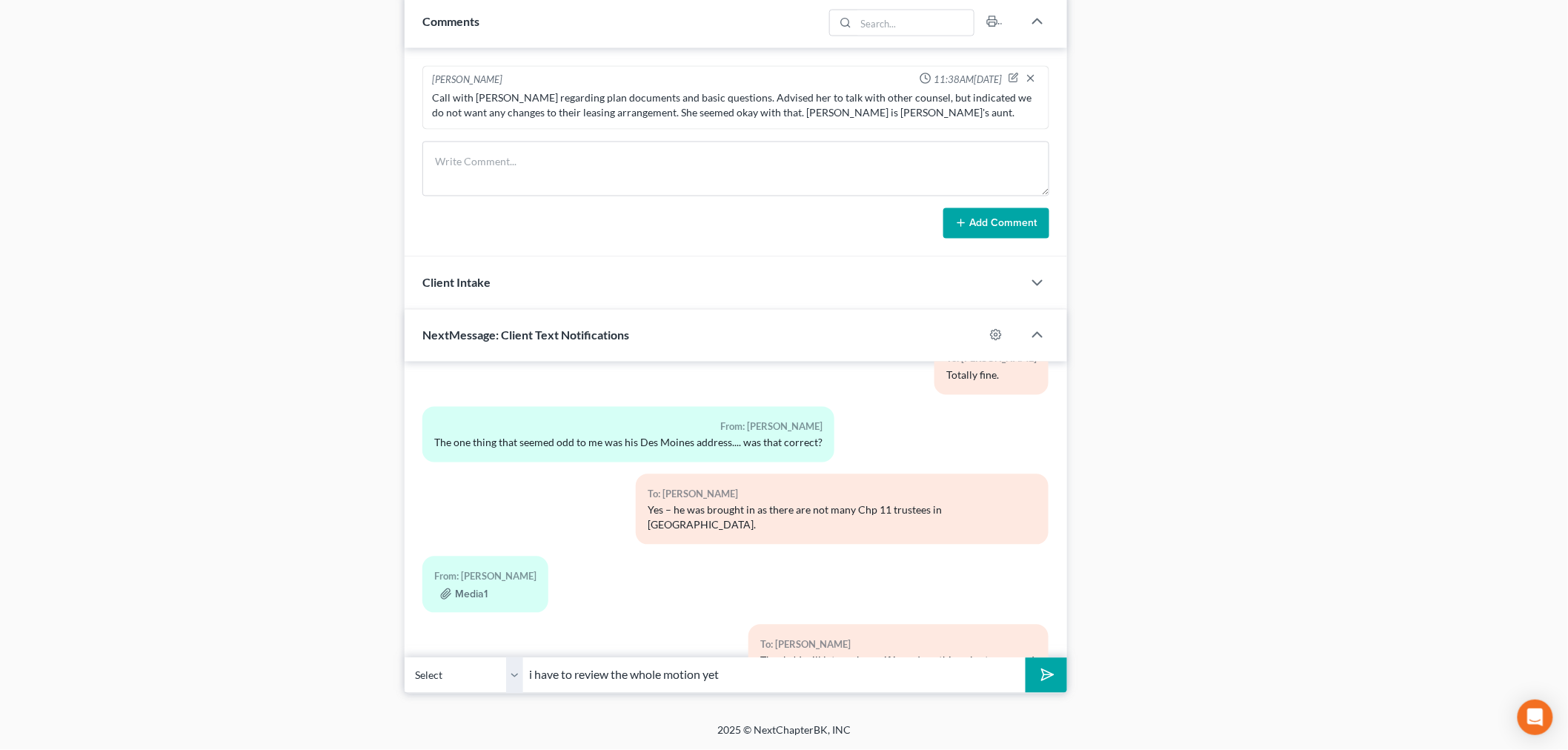
type input "i have to review the whole motion yet"
click at [1026, 658] on button "submit" at bounding box center [1046, 675] width 41 height 35
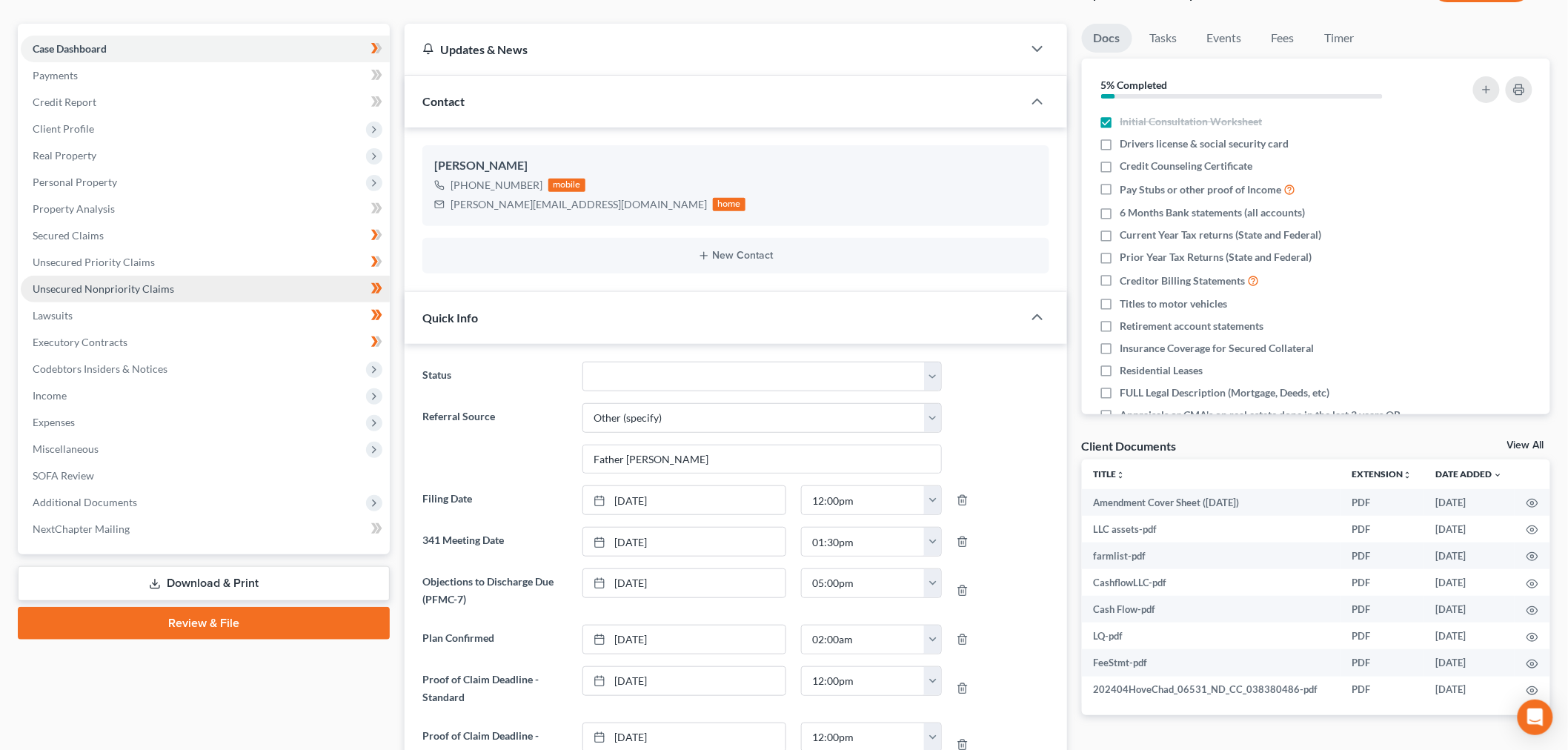
scroll to position [0, 0]
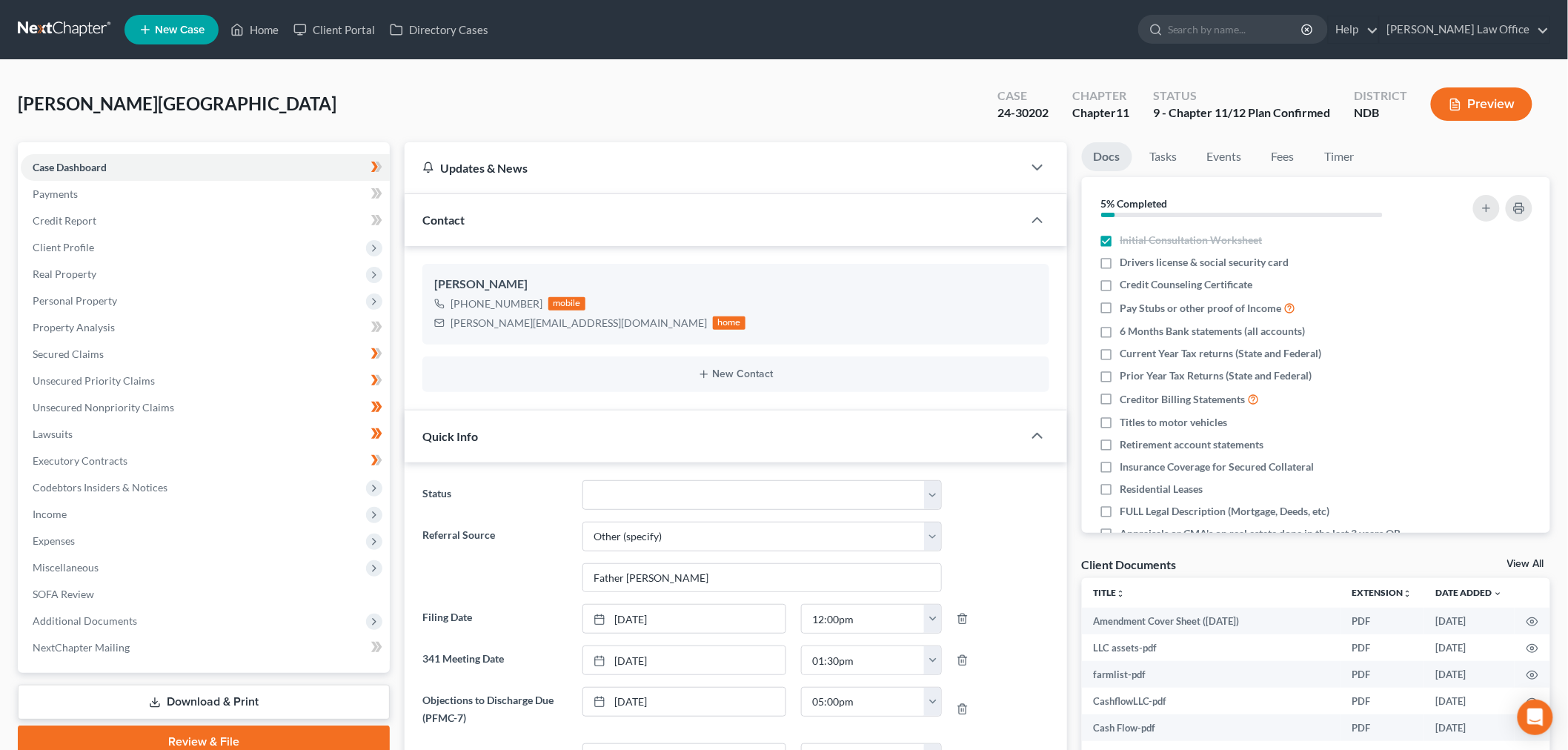
click at [53, 35] on link at bounding box center [64, 30] width 95 height 26
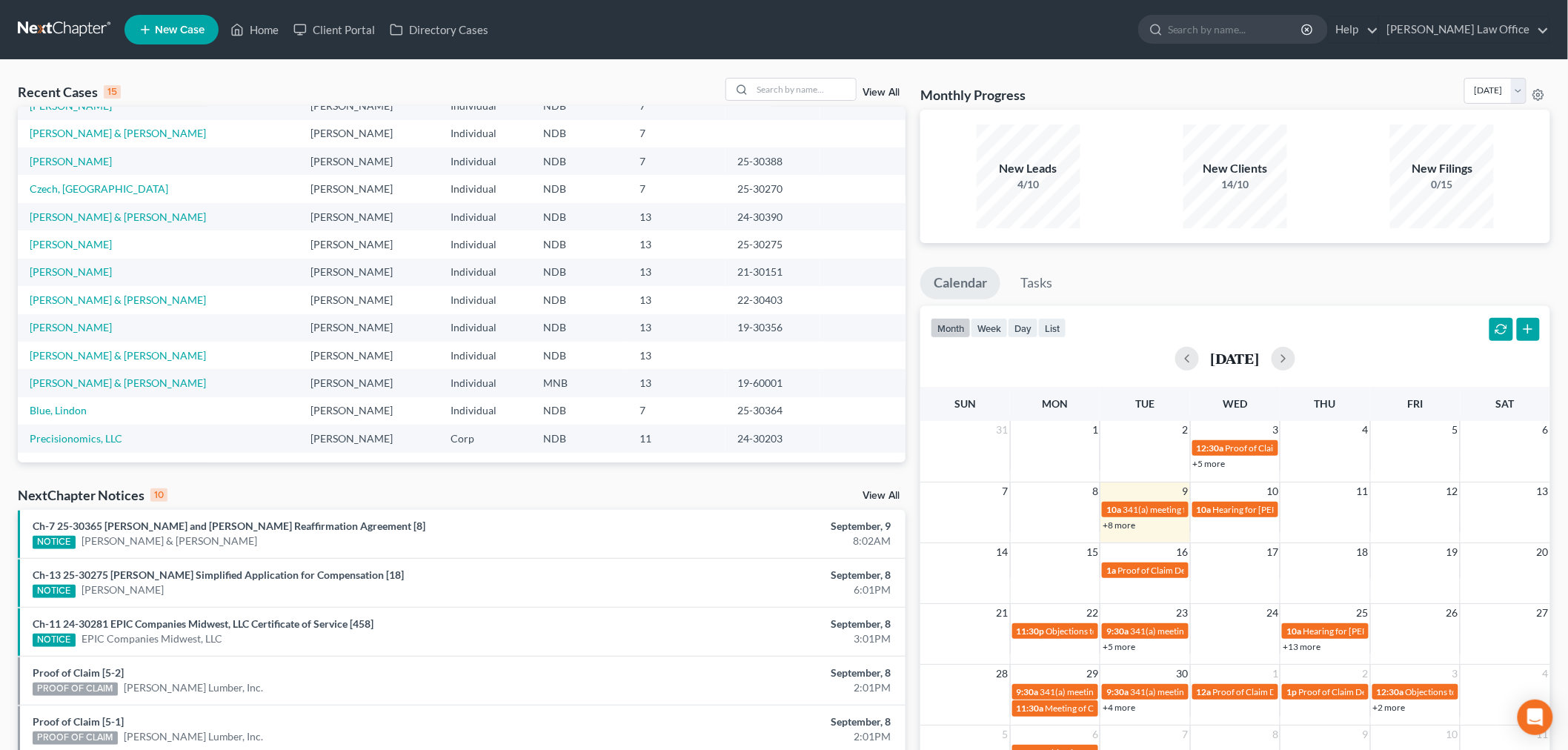
scroll to position [101, 0]
click at [772, 87] on input "search" at bounding box center [804, 89] width 104 height 21
type input "quade"
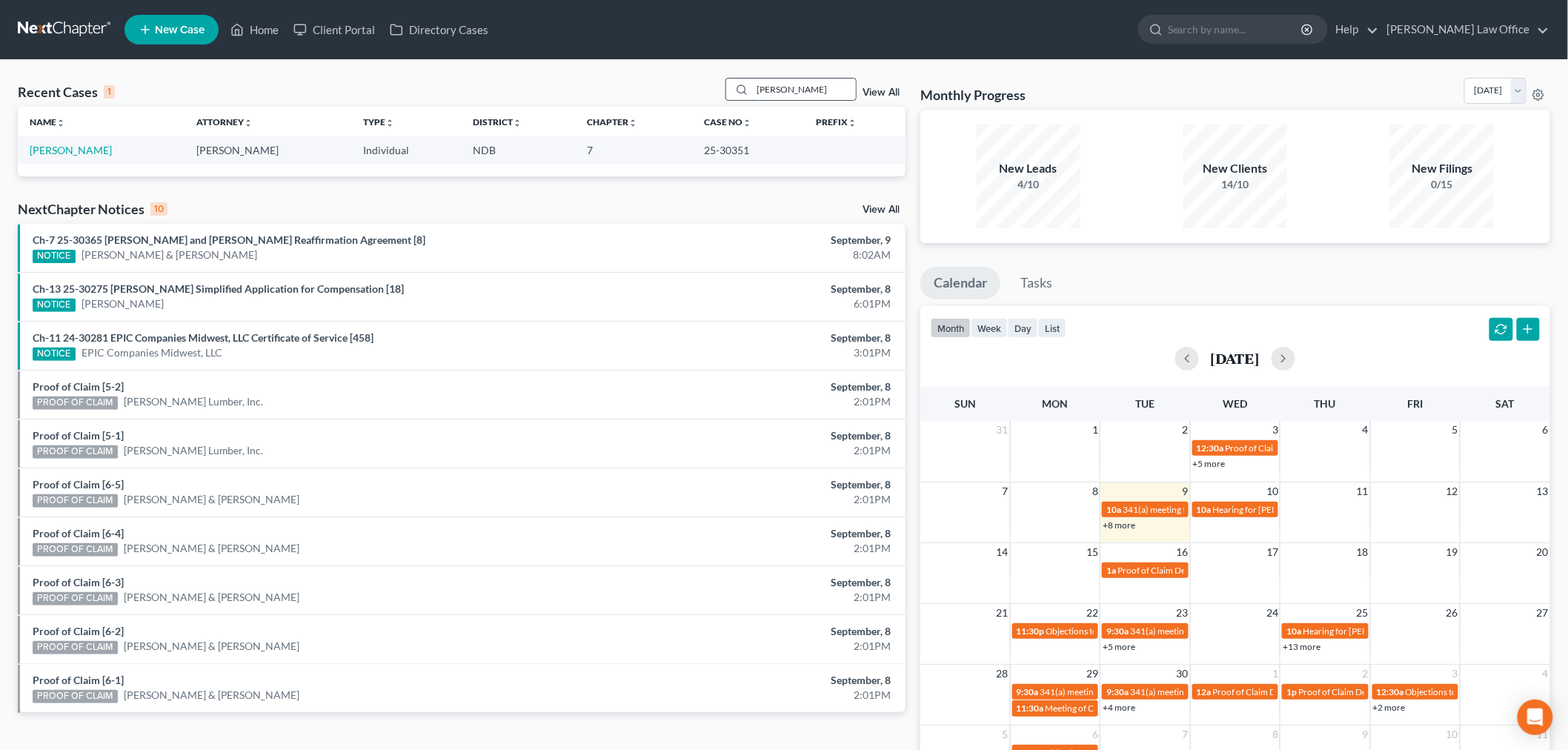
scroll to position [0, 0]
click at [87, 145] on link "[PERSON_NAME]" at bounding box center [70, 150] width 83 height 13
select select "6"
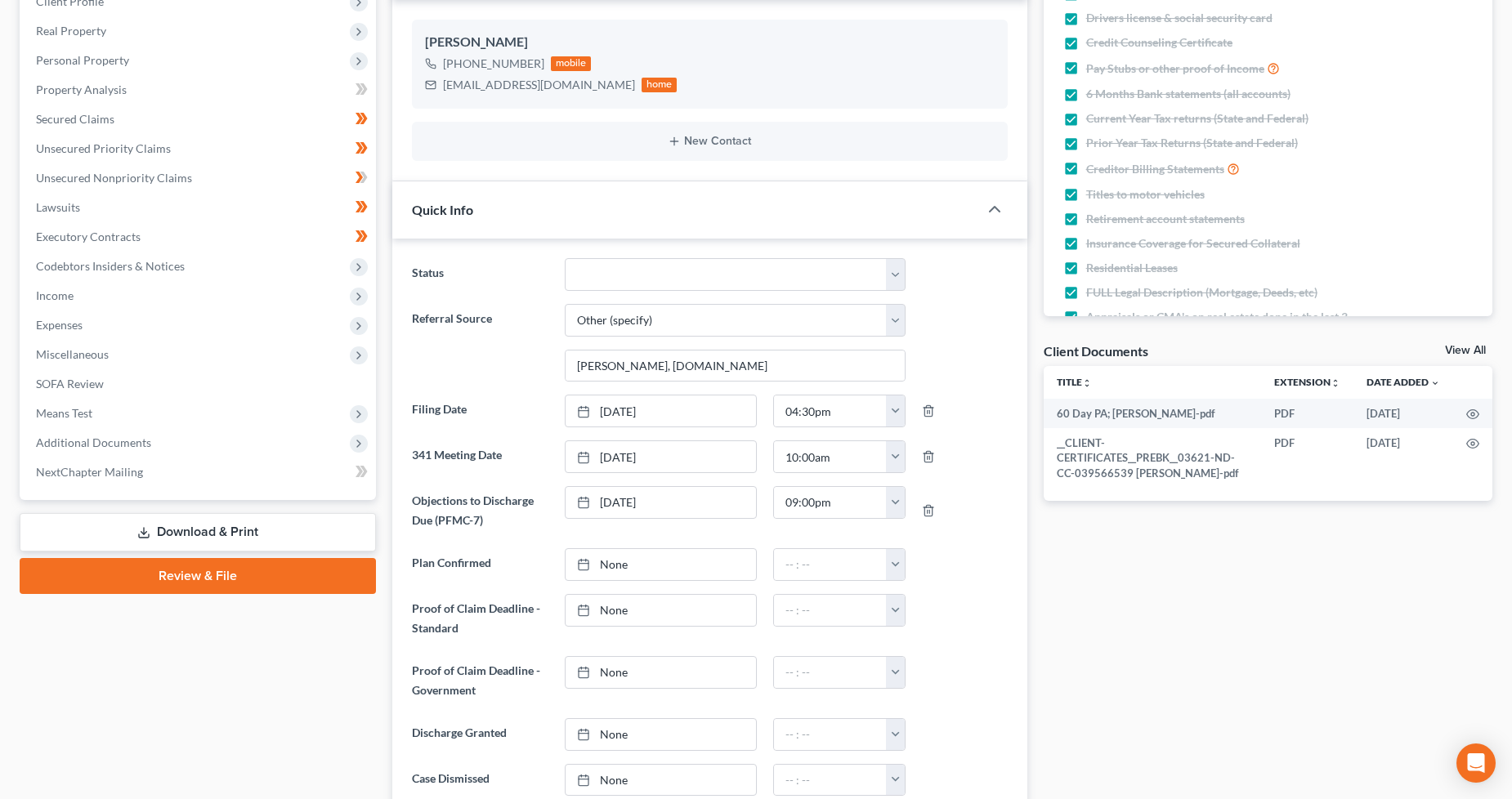
scroll to position [272, 0]
click at [128, 437] on span "Additional Documents" at bounding box center [94, 442] width 115 height 14
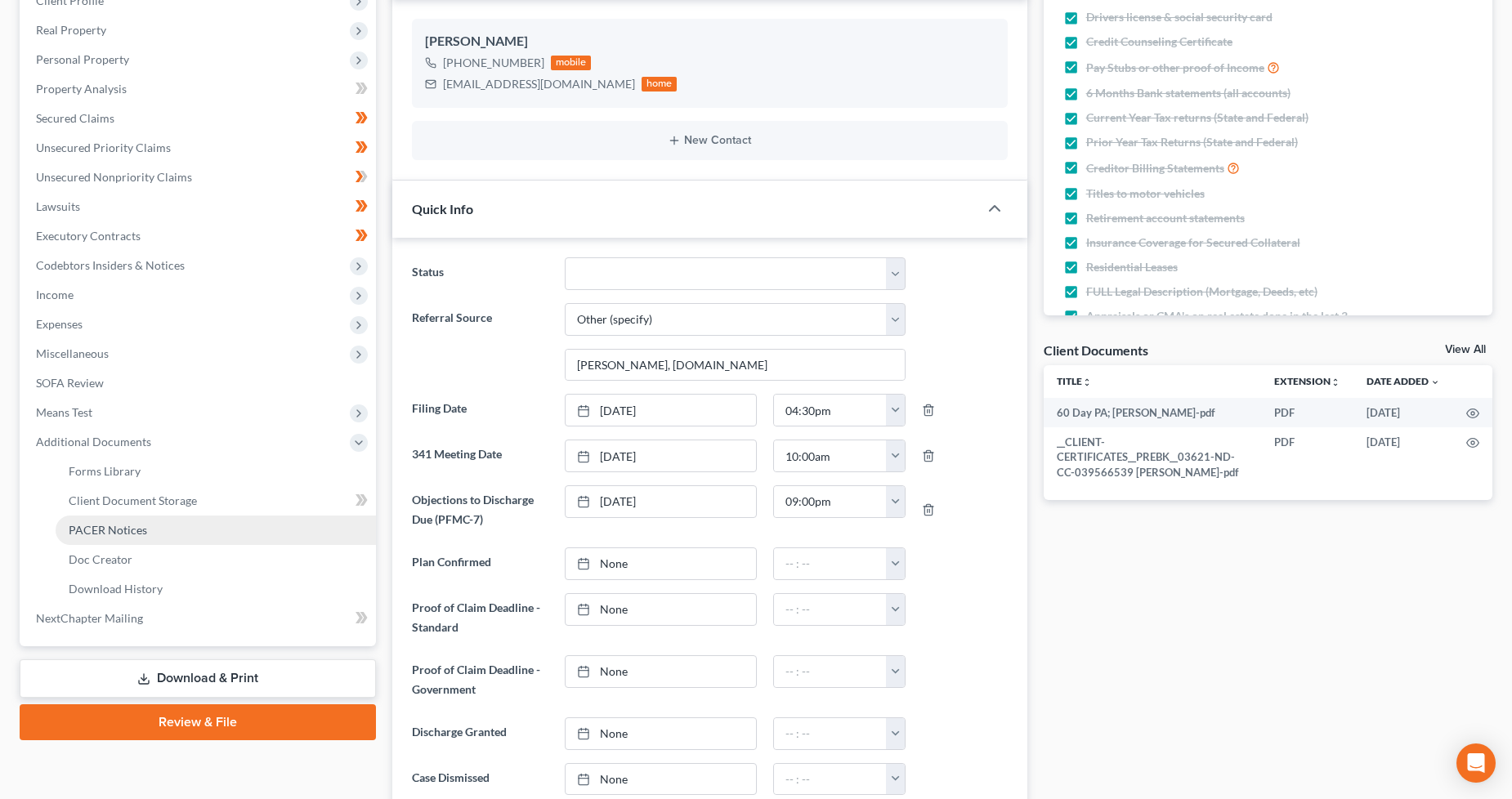
click at [135, 531] on span "PACER Notices" at bounding box center [108, 529] width 78 height 14
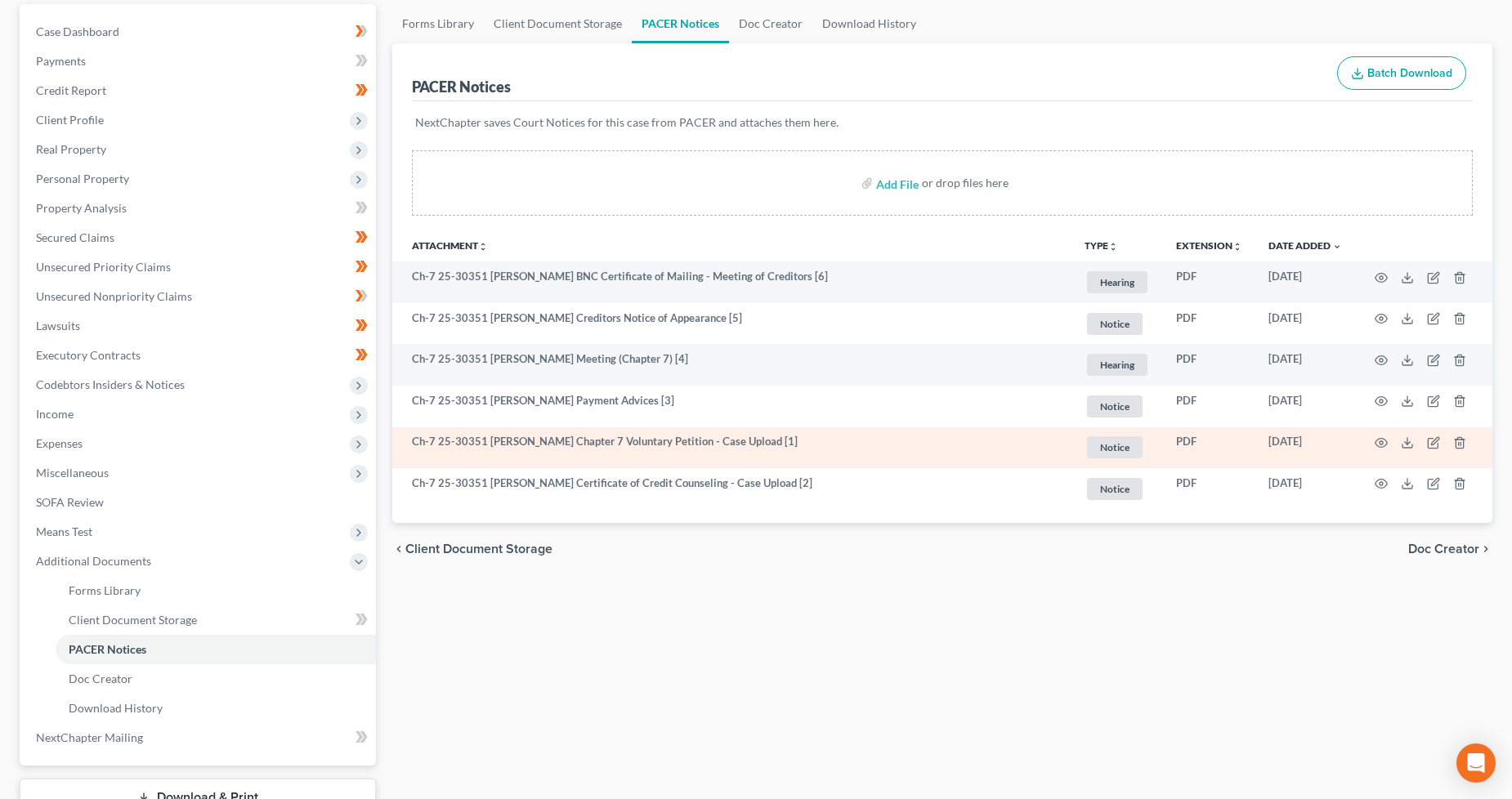
scroll to position [272, 0]
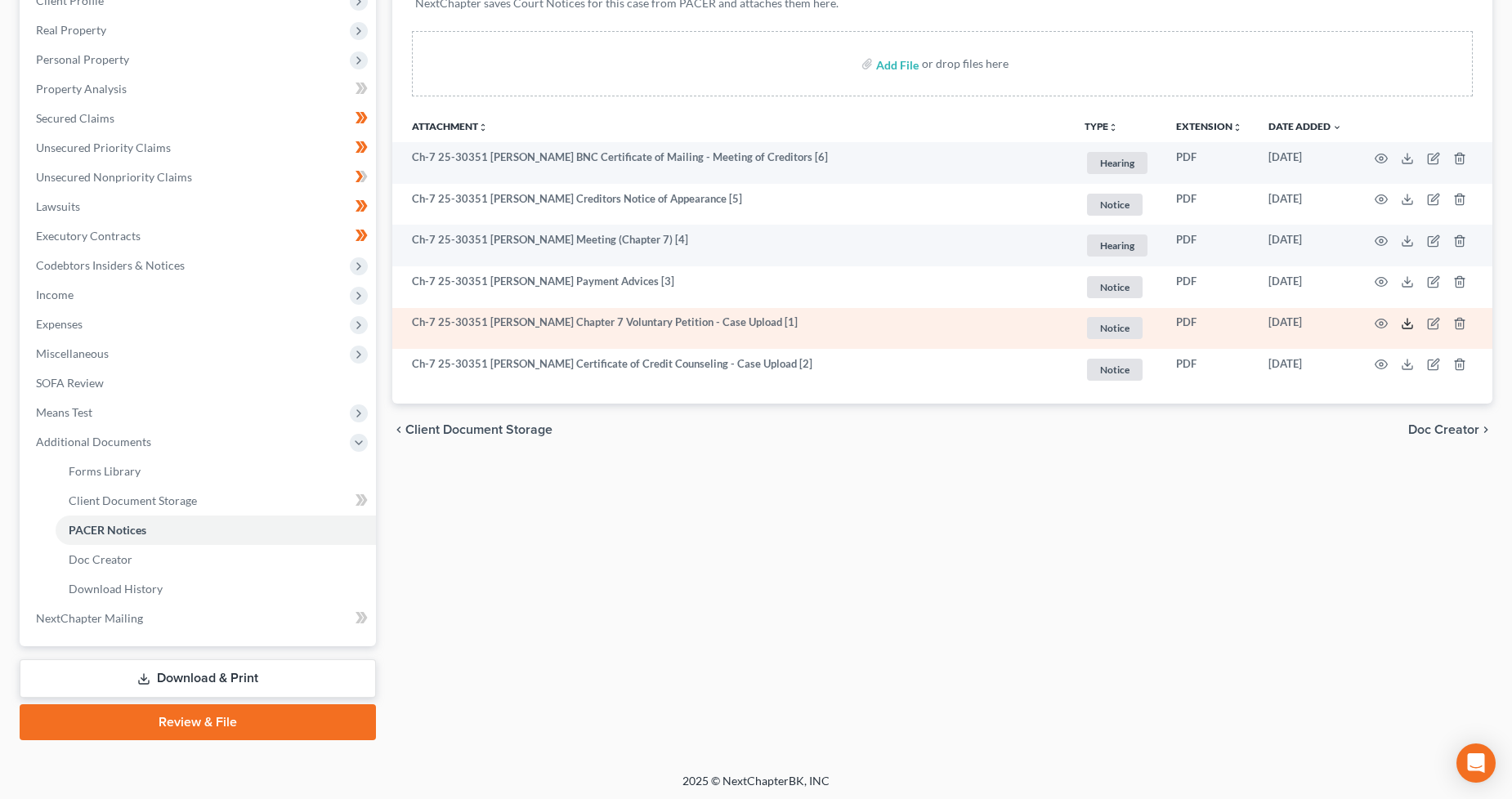
click at [1406, 321] on icon at bounding box center [1408, 324] width 13 height 13
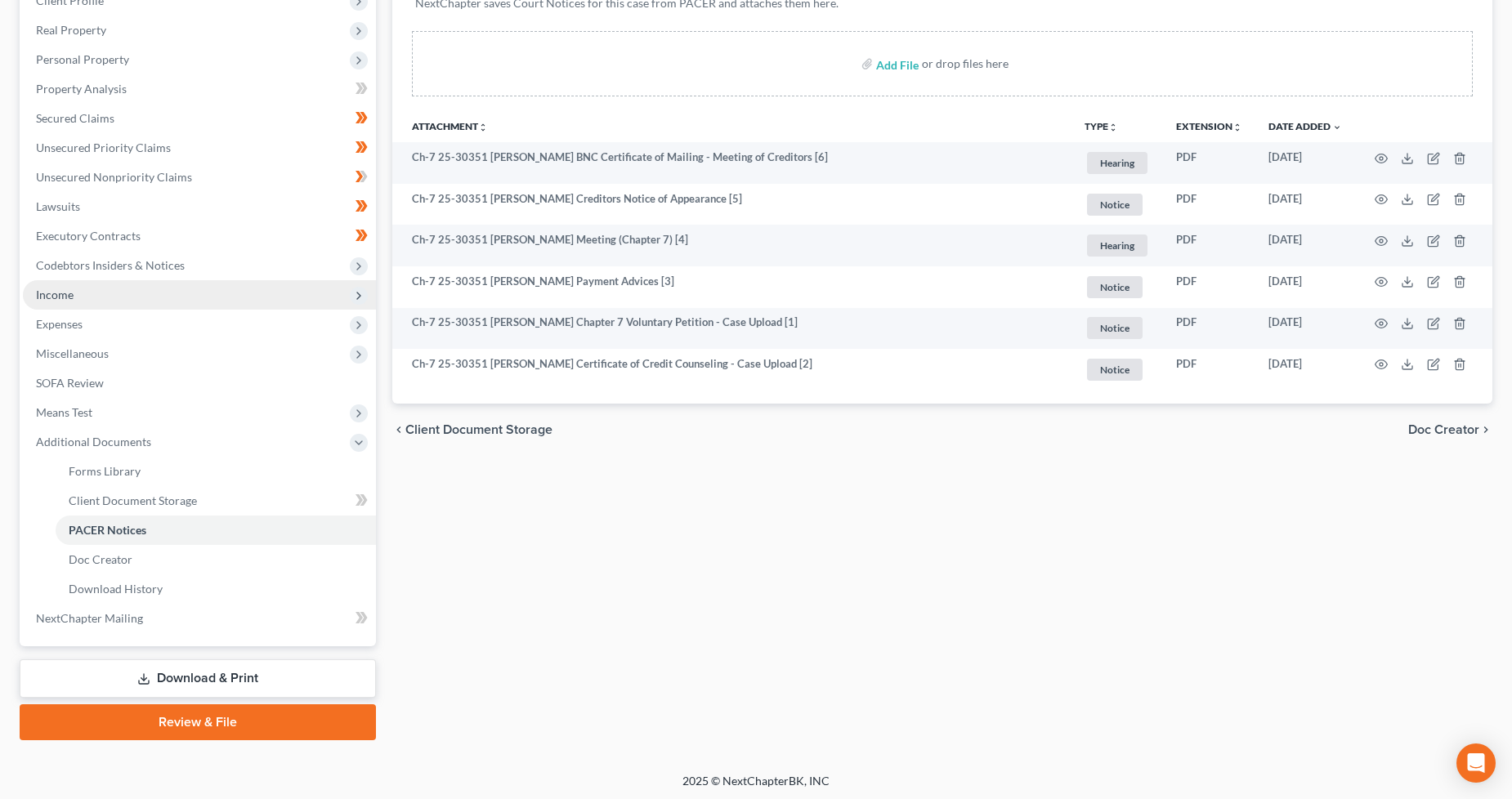
click at [114, 303] on span "Income" at bounding box center [199, 295] width 353 height 29
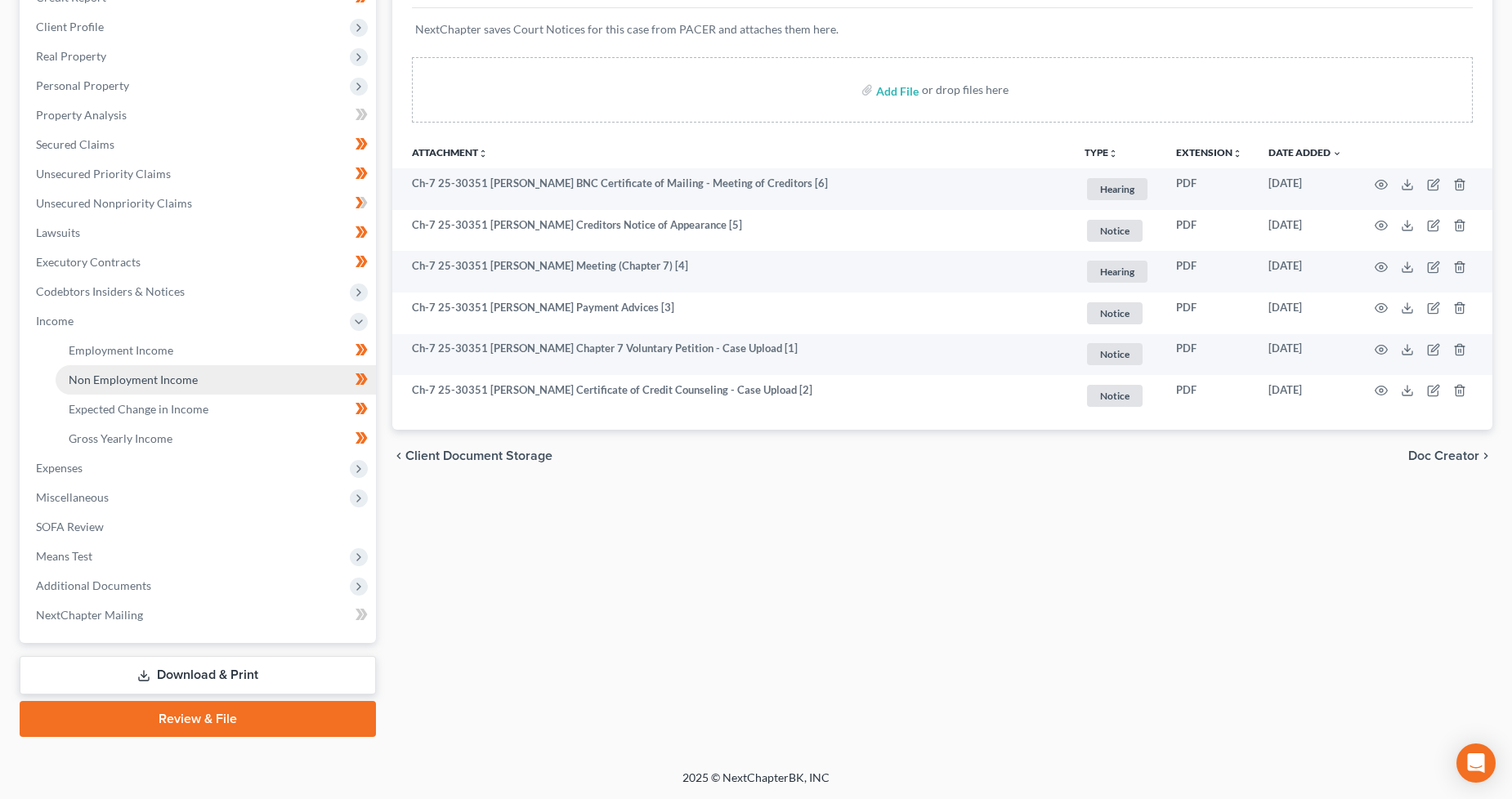
scroll to position [243, 0]
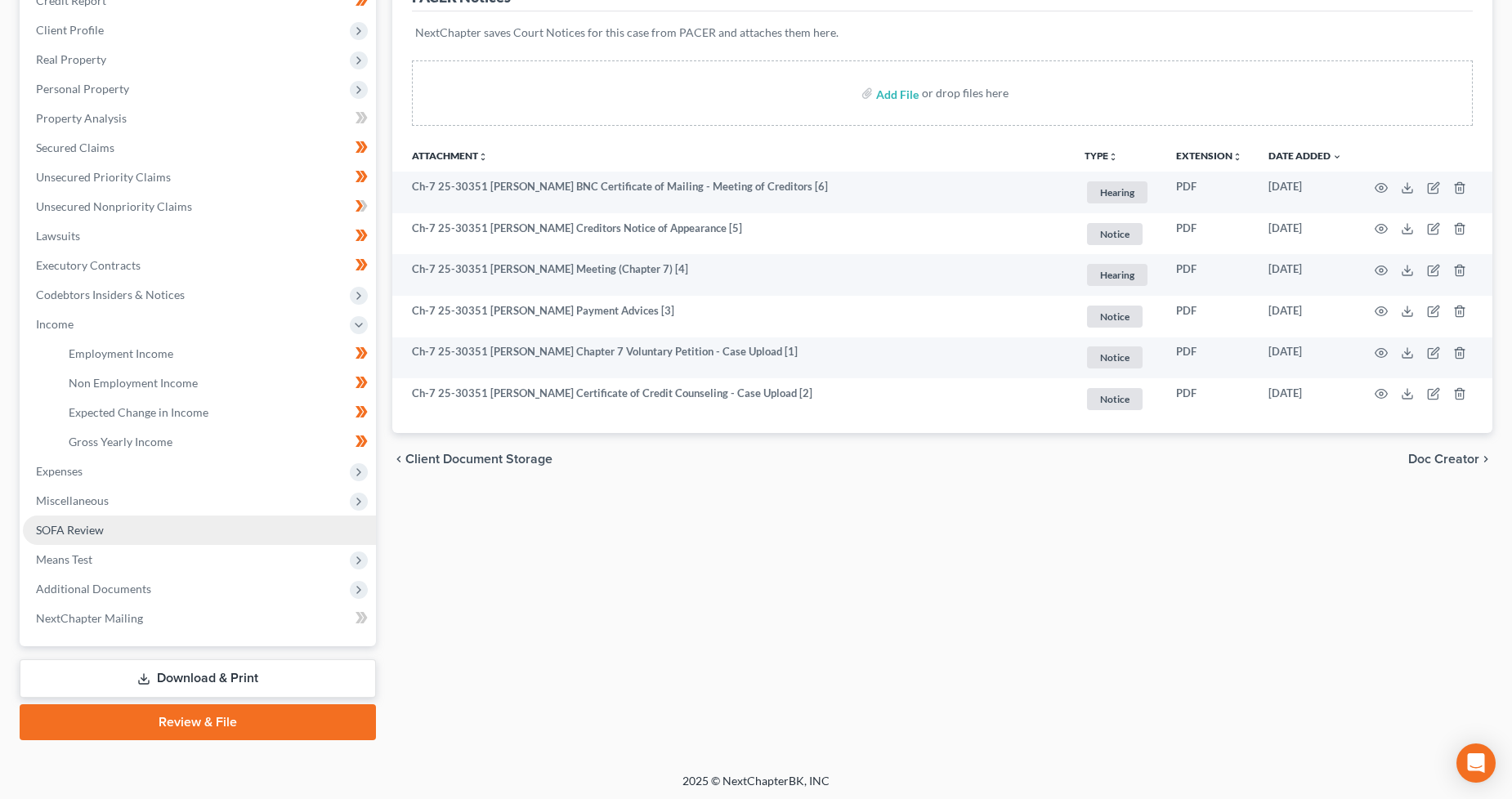
click at [91, 529] on span "SOFA Review" at bounding box center [69, 529] width 68 height 14
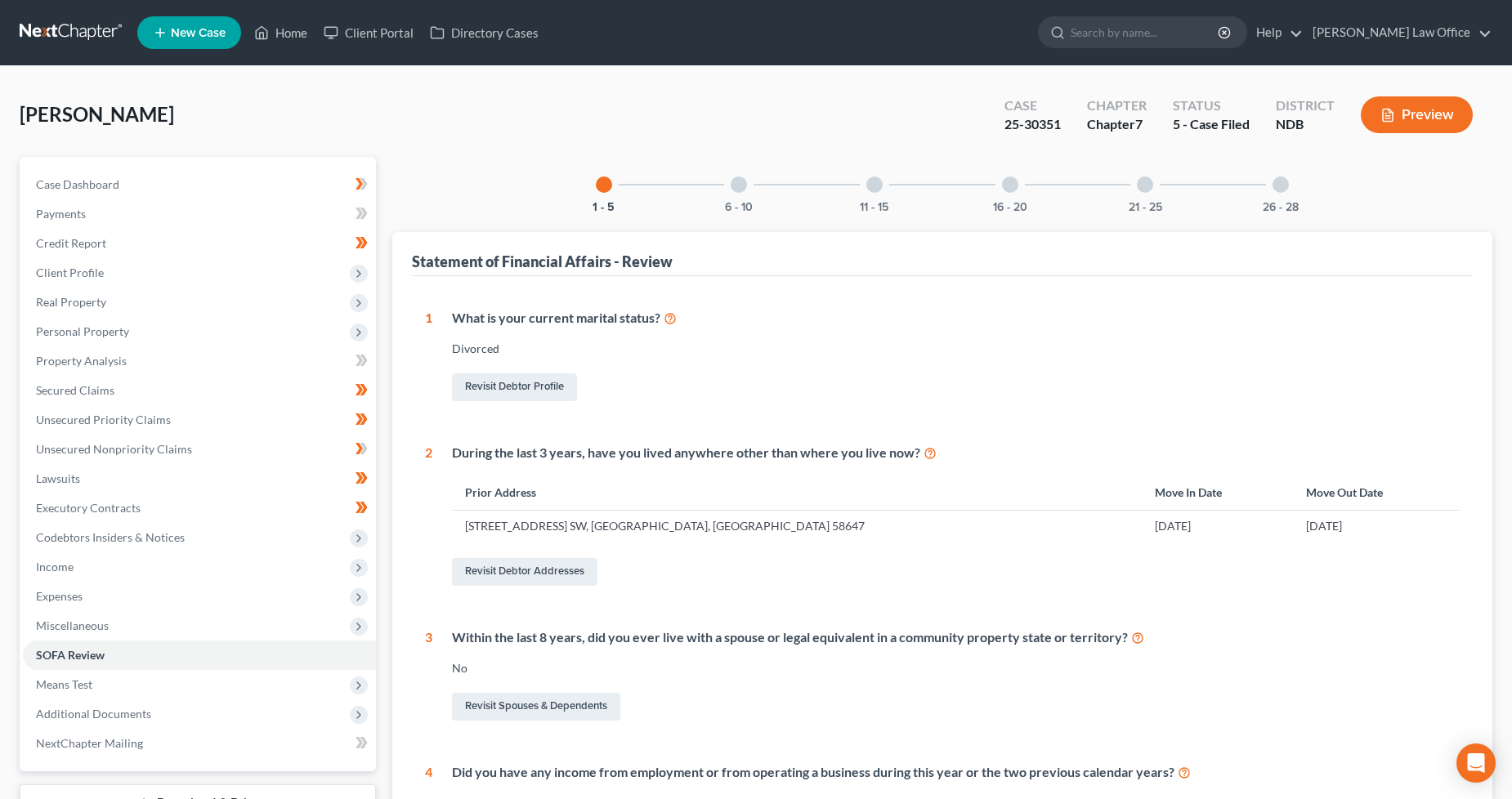
click at [731, 198] on div "6 - 10" at bounding box center [739, 185] width 56 height 56
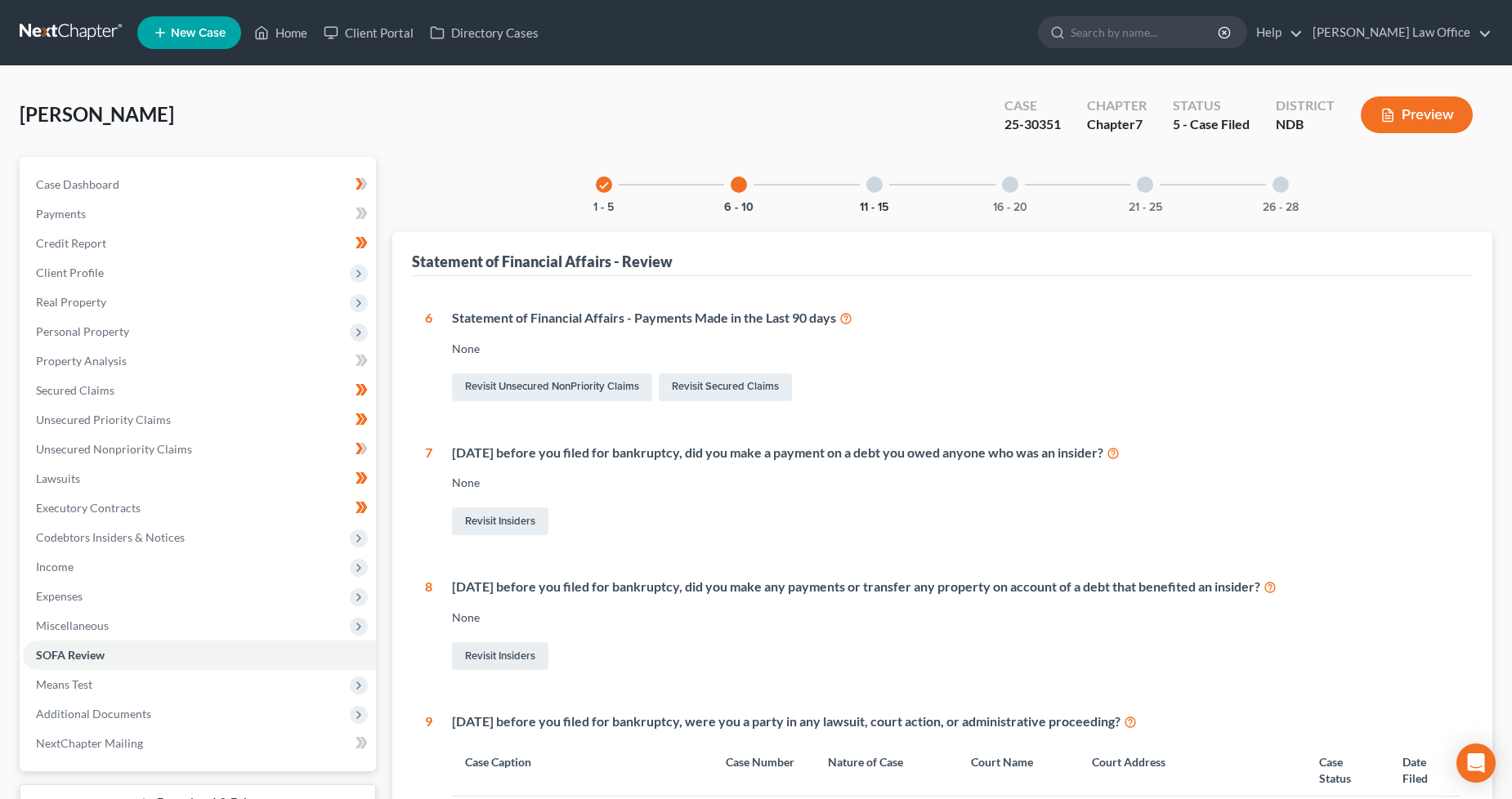
click at [872, 202] on button "11 - 15" at bounding box center [874, 208] width 28 height 12
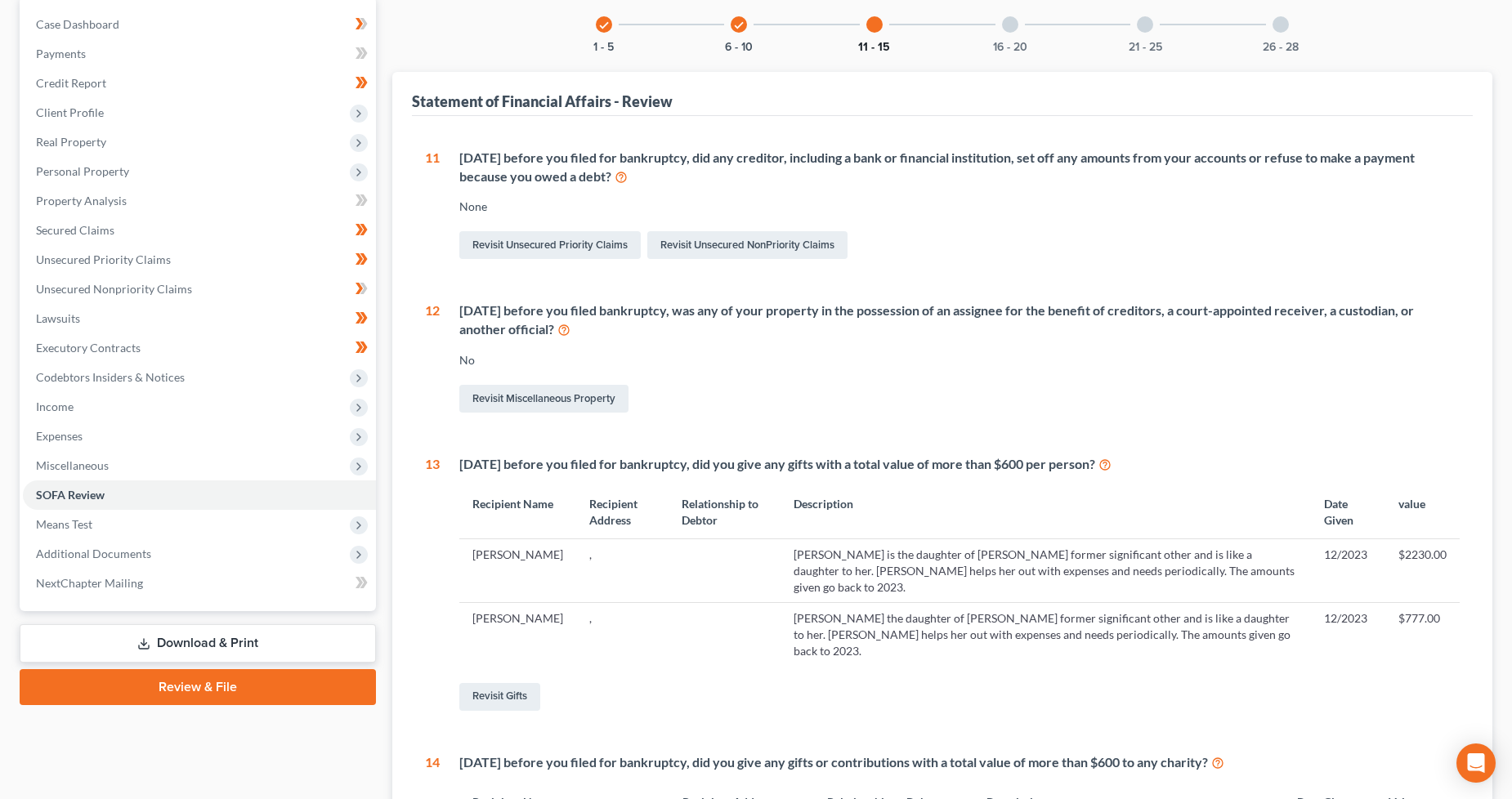
scroll to position [91, 0]
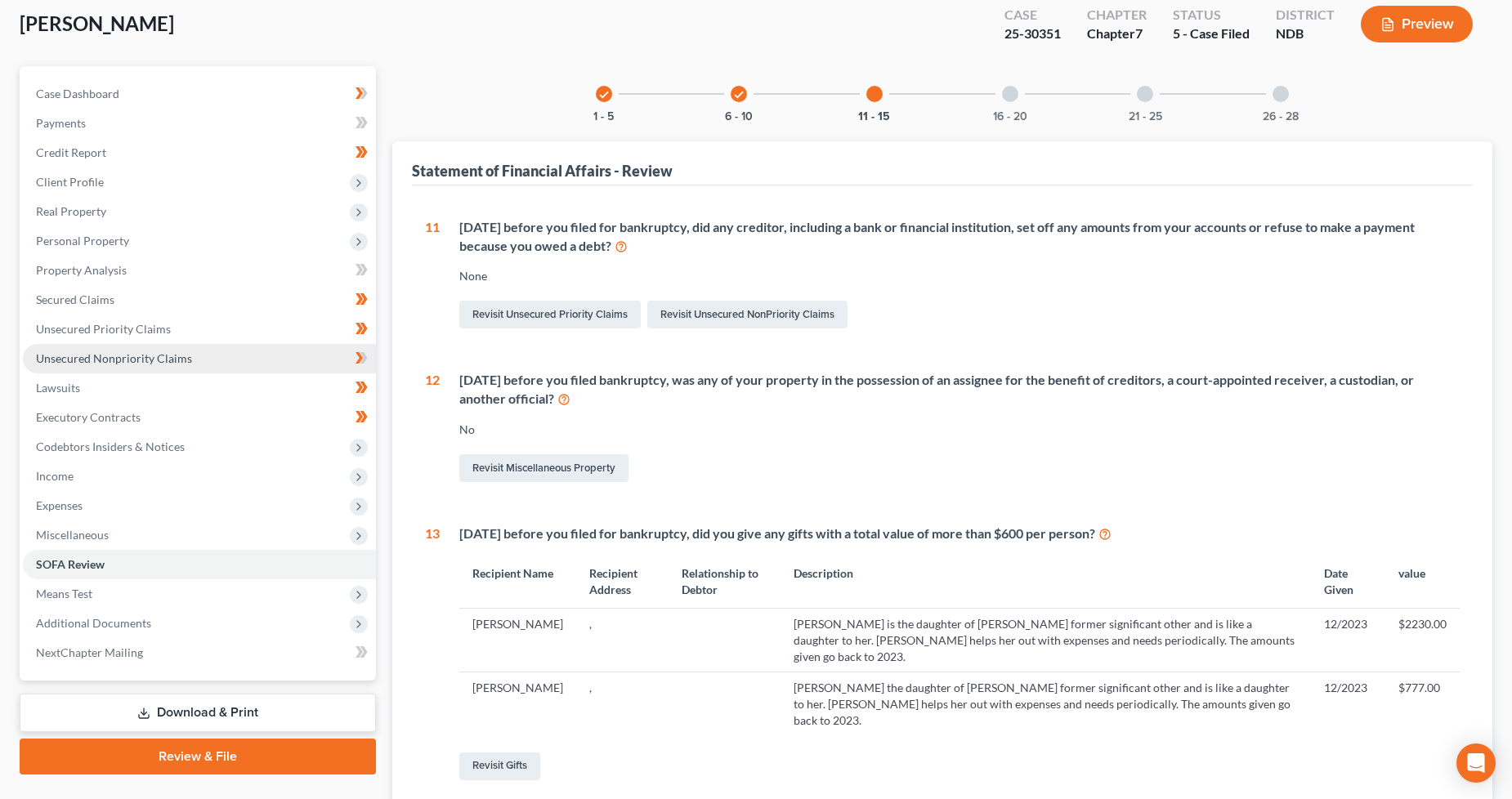
click at [144, 366] on link "Unsecured Nonpriority Claims" at bounding box center [199, 358] width 353 height 29
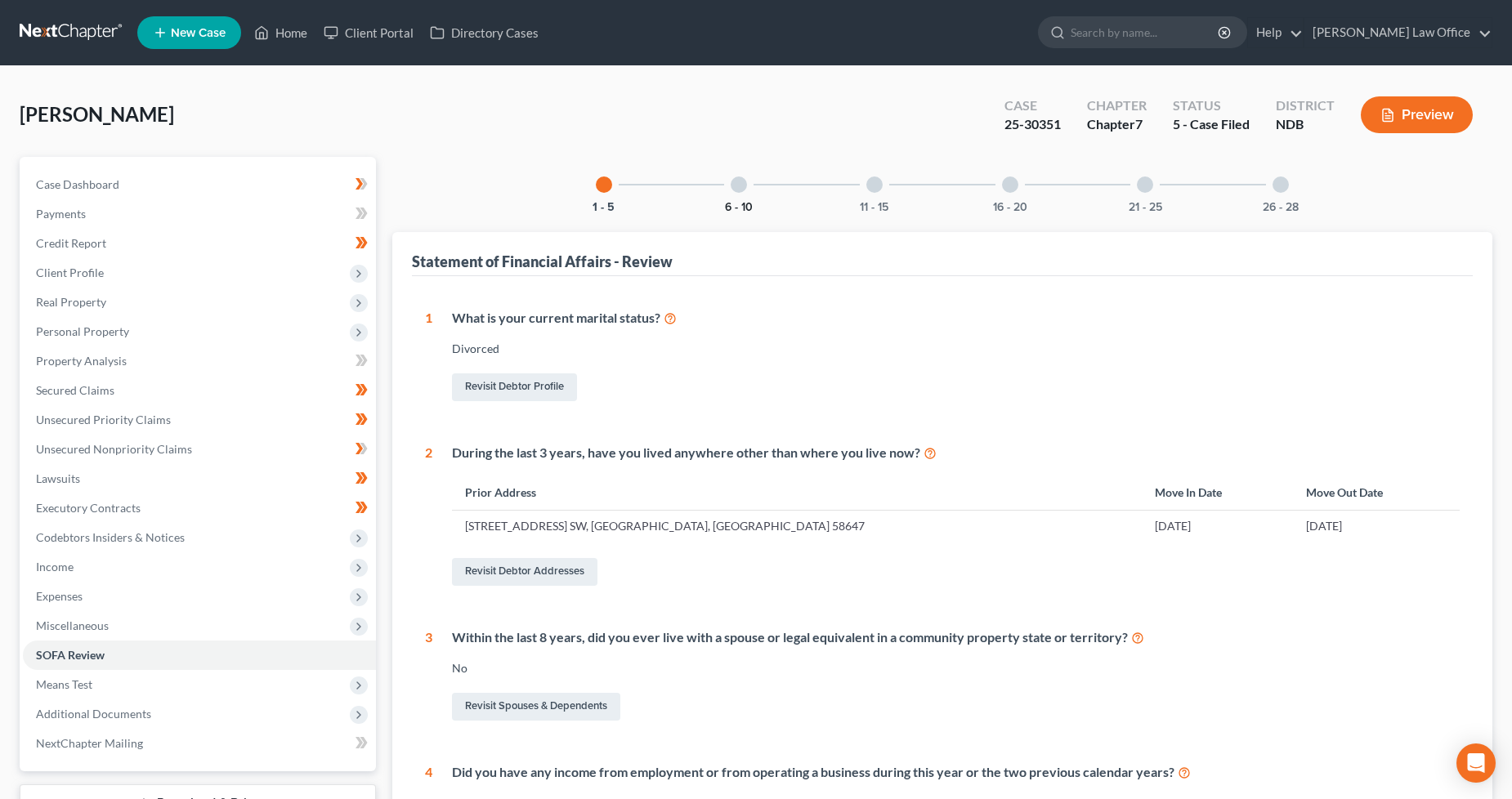
click at [742, 203] on button "6 - 10" at bounding box center [738, 208] width 28 height 12
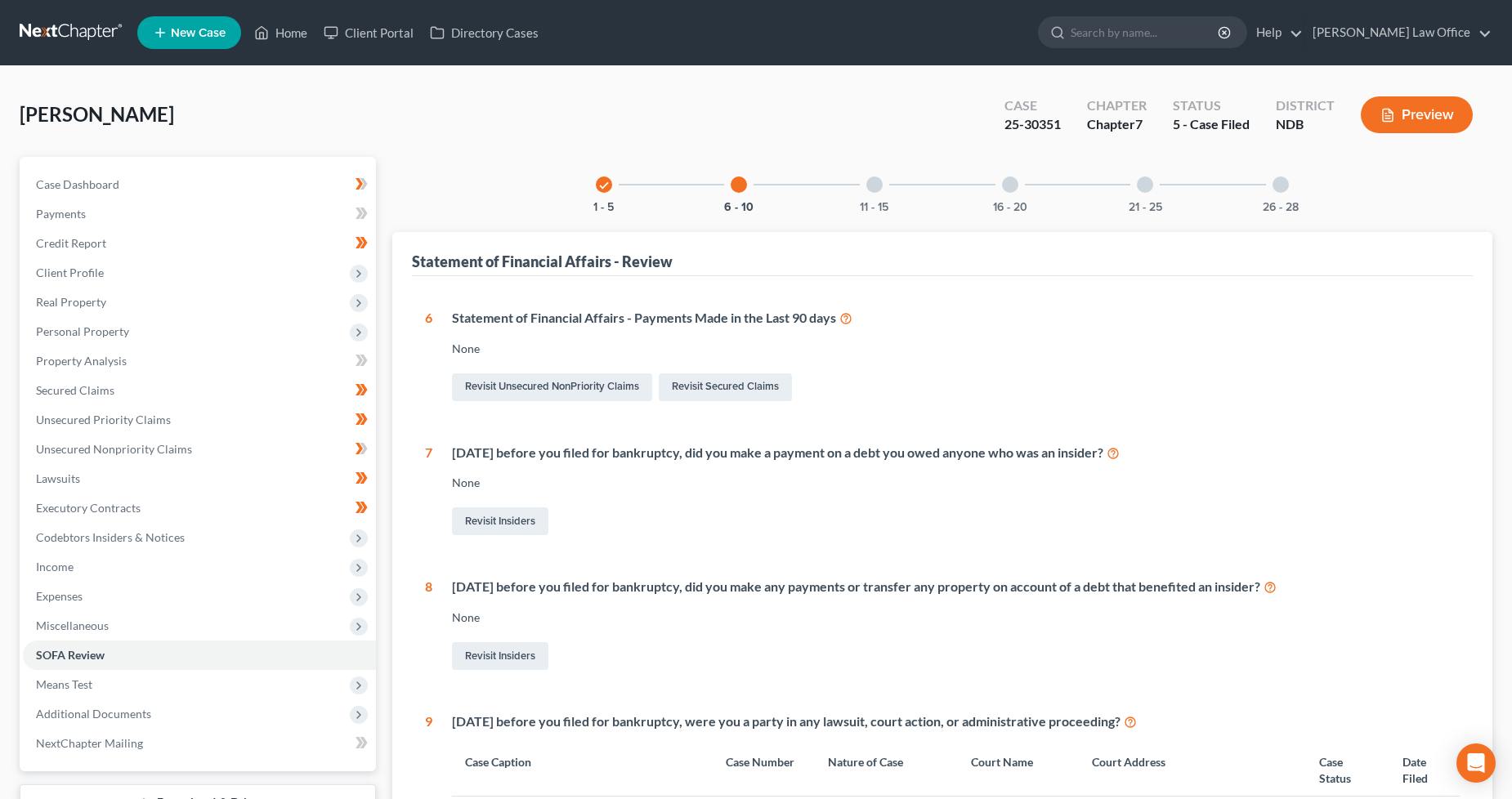
click at [881, 192] on div "11 - 15" at bounding box center [874, 185] width 56 height 56
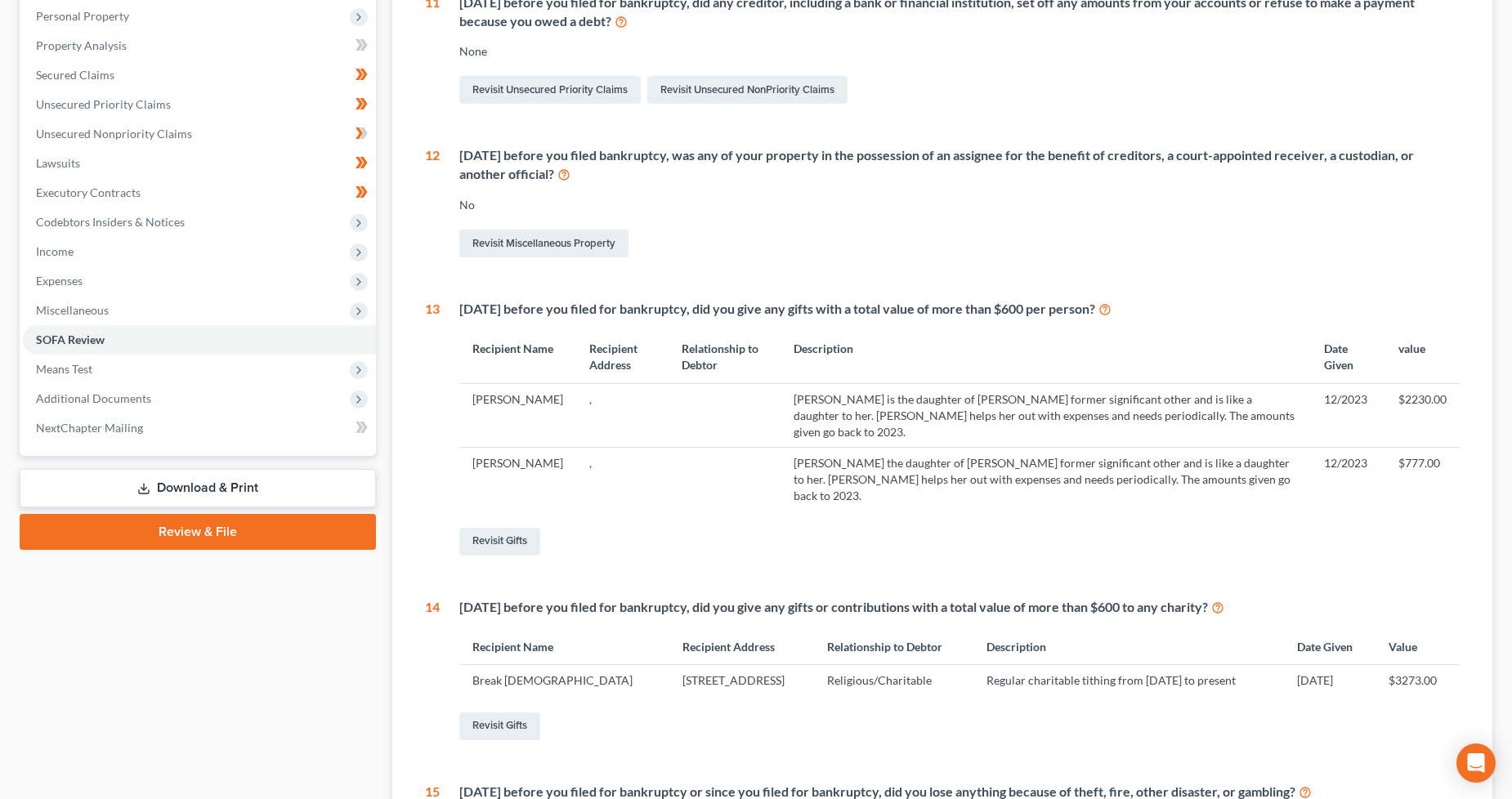
scroll to position [21, 0]
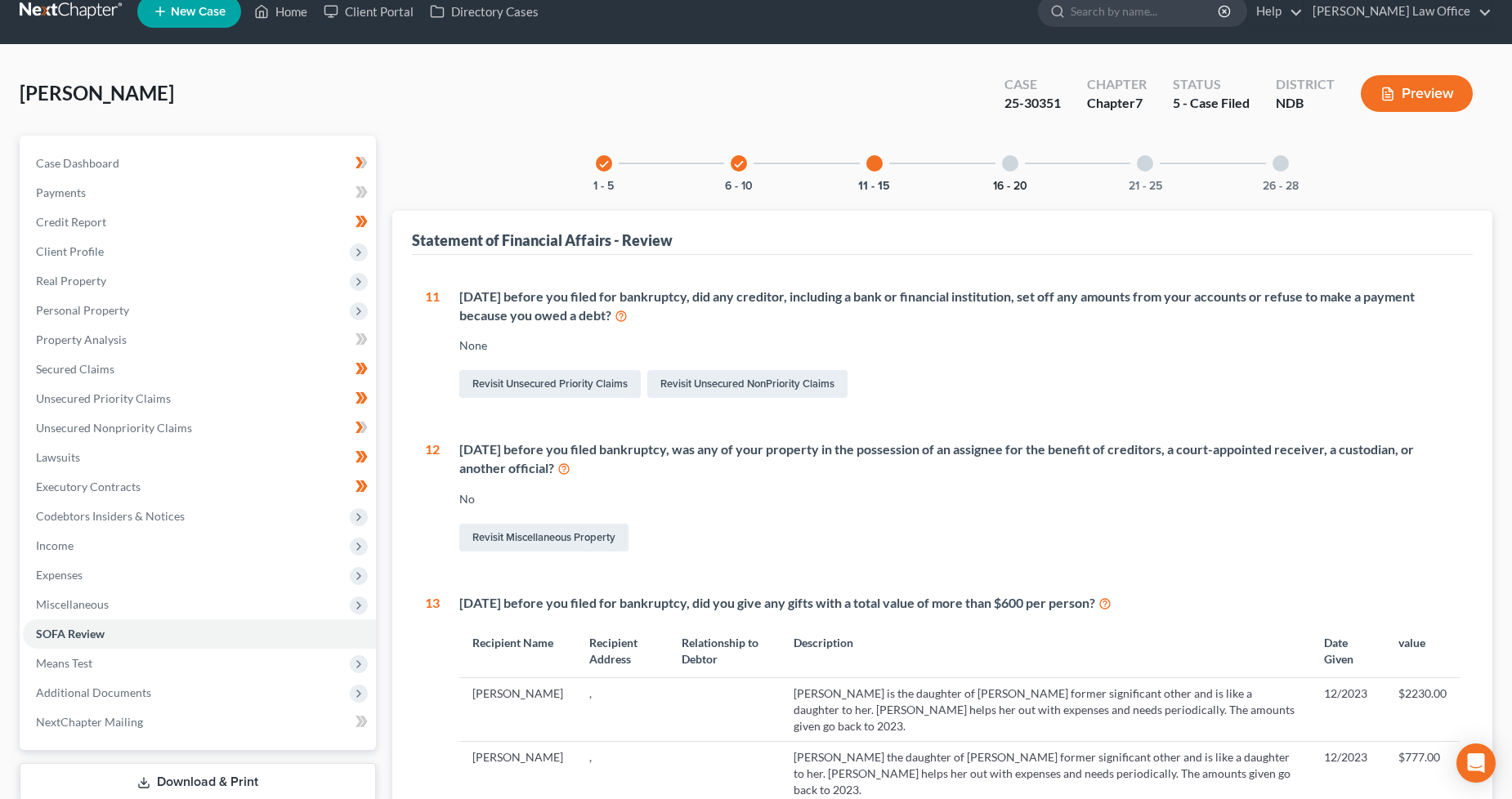
click at [1019, 174] on div "16 - 20" at bounding box center [1010, 163] width 56 height 56
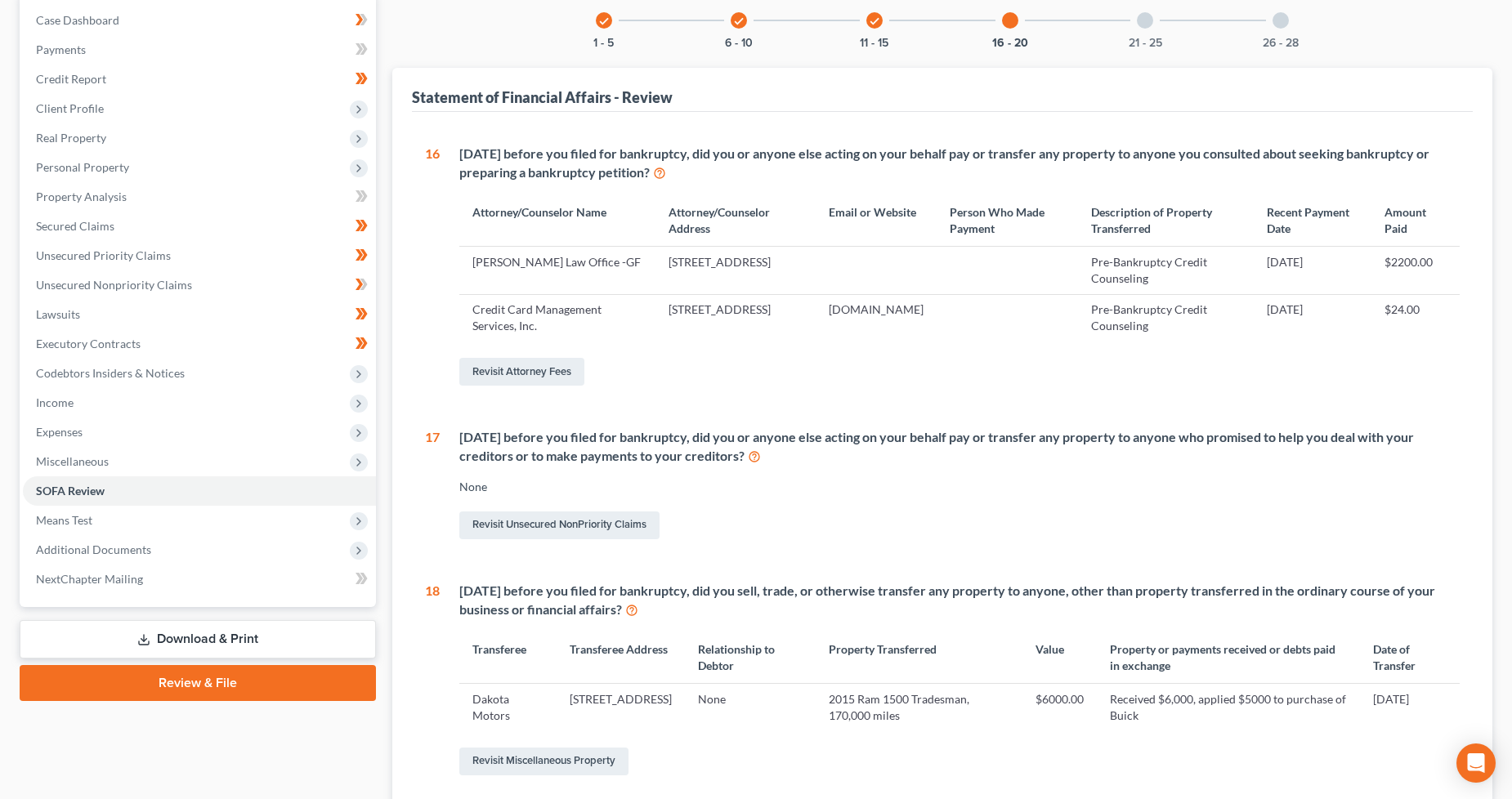
scroll to position [0, 0]
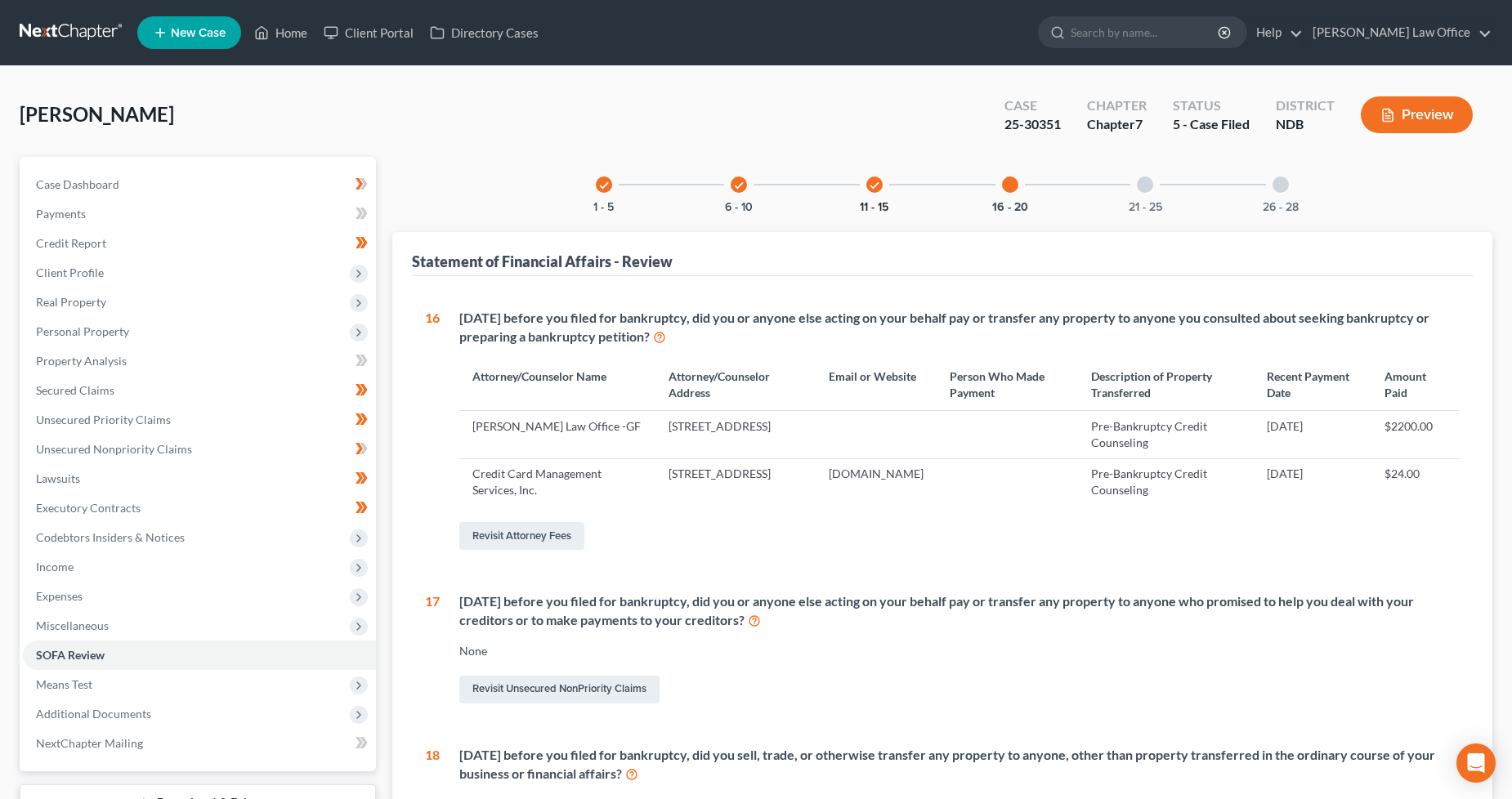
click at [874, 202] on button "11 - 15" at bounding box center [874, 208] width 28 height 12
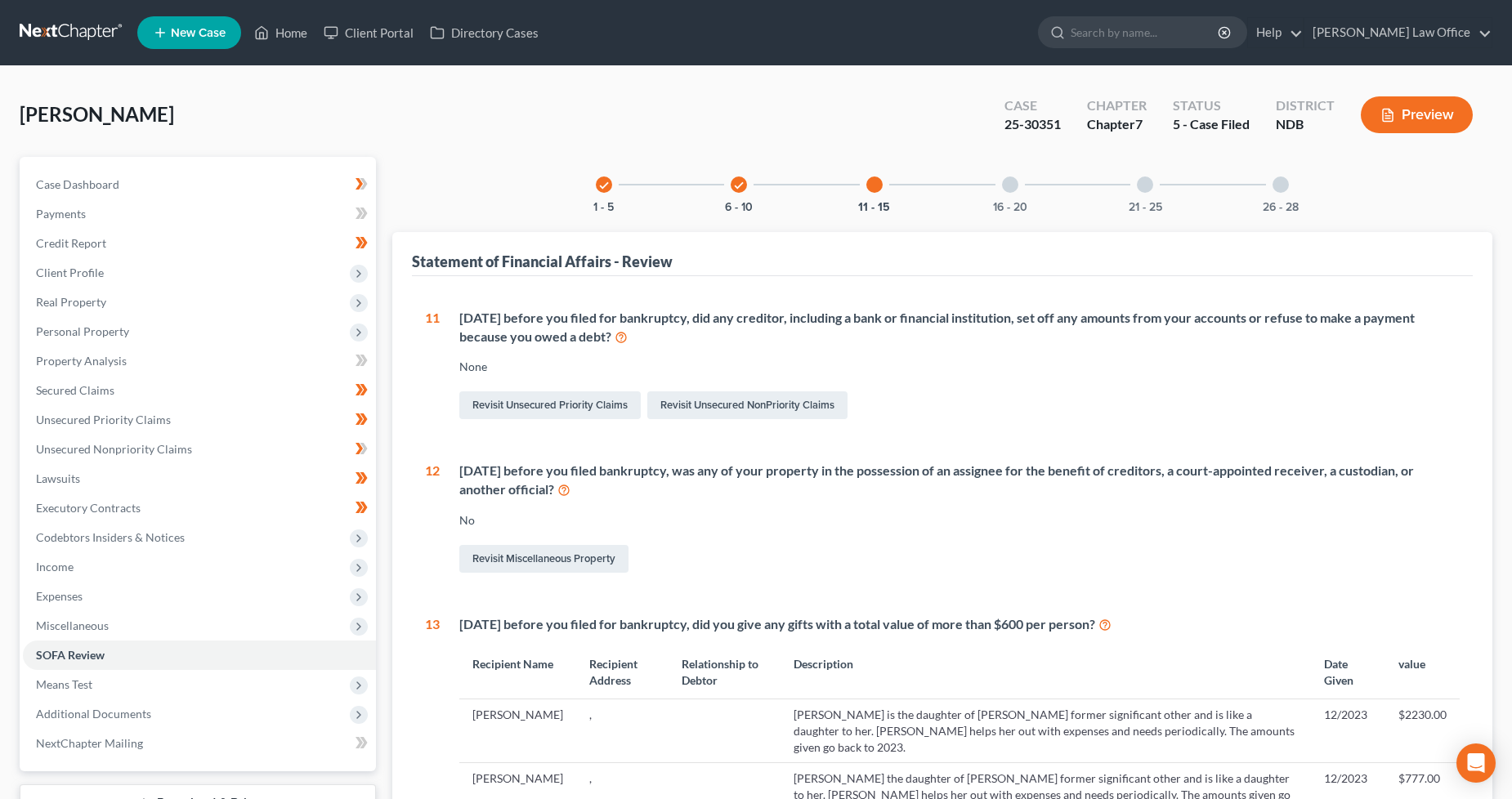
drag, startPoint x: 58, startPoint y: 30, endPoint x: 311, endPoint y: 95, distance: 261.2
click at [58, 30] on link at bounding box center [71, 33] width 104 height 29
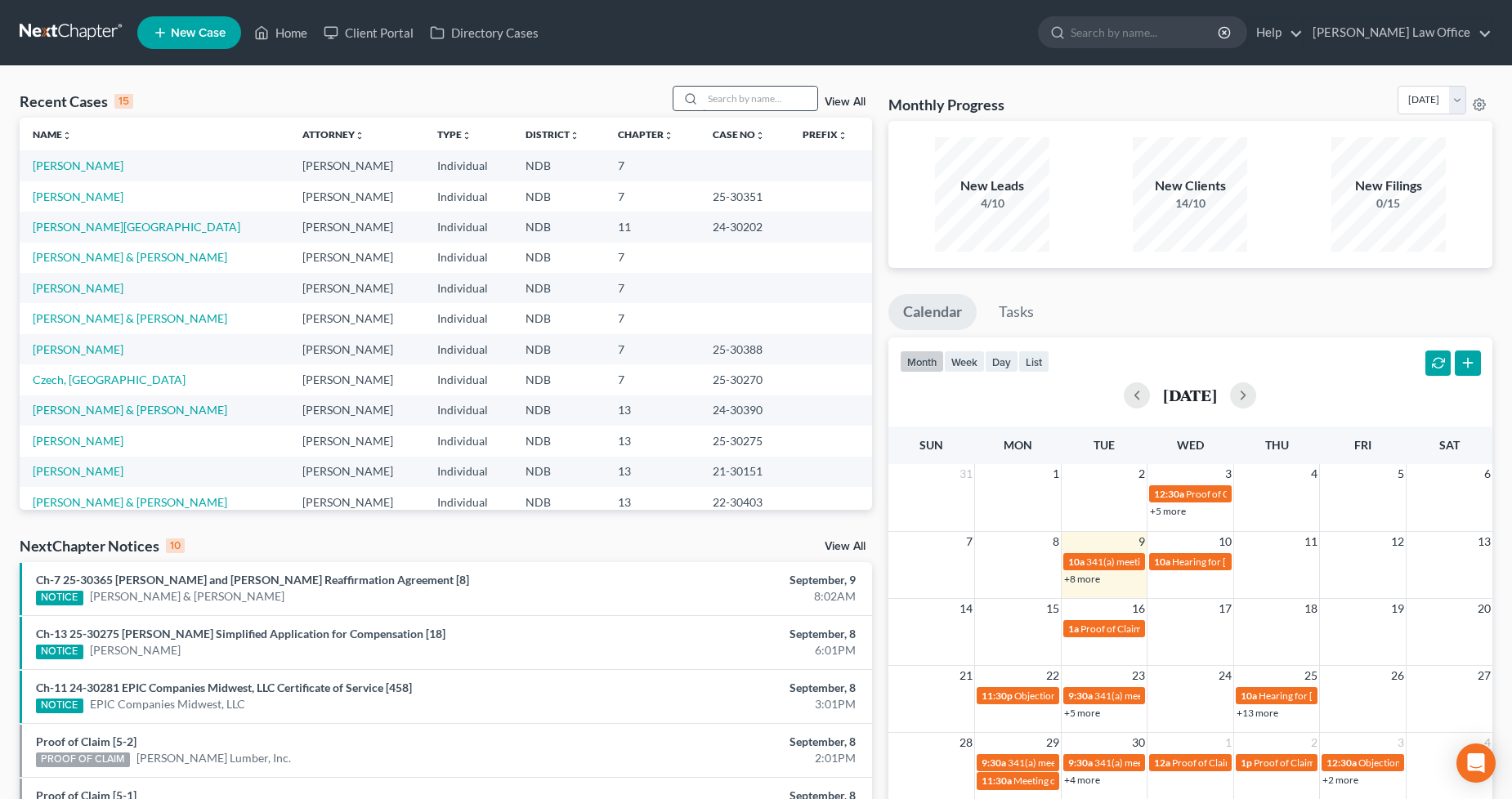
click at [760, 104] on input "search" at bounding box center [760, 99] width 114 height 23
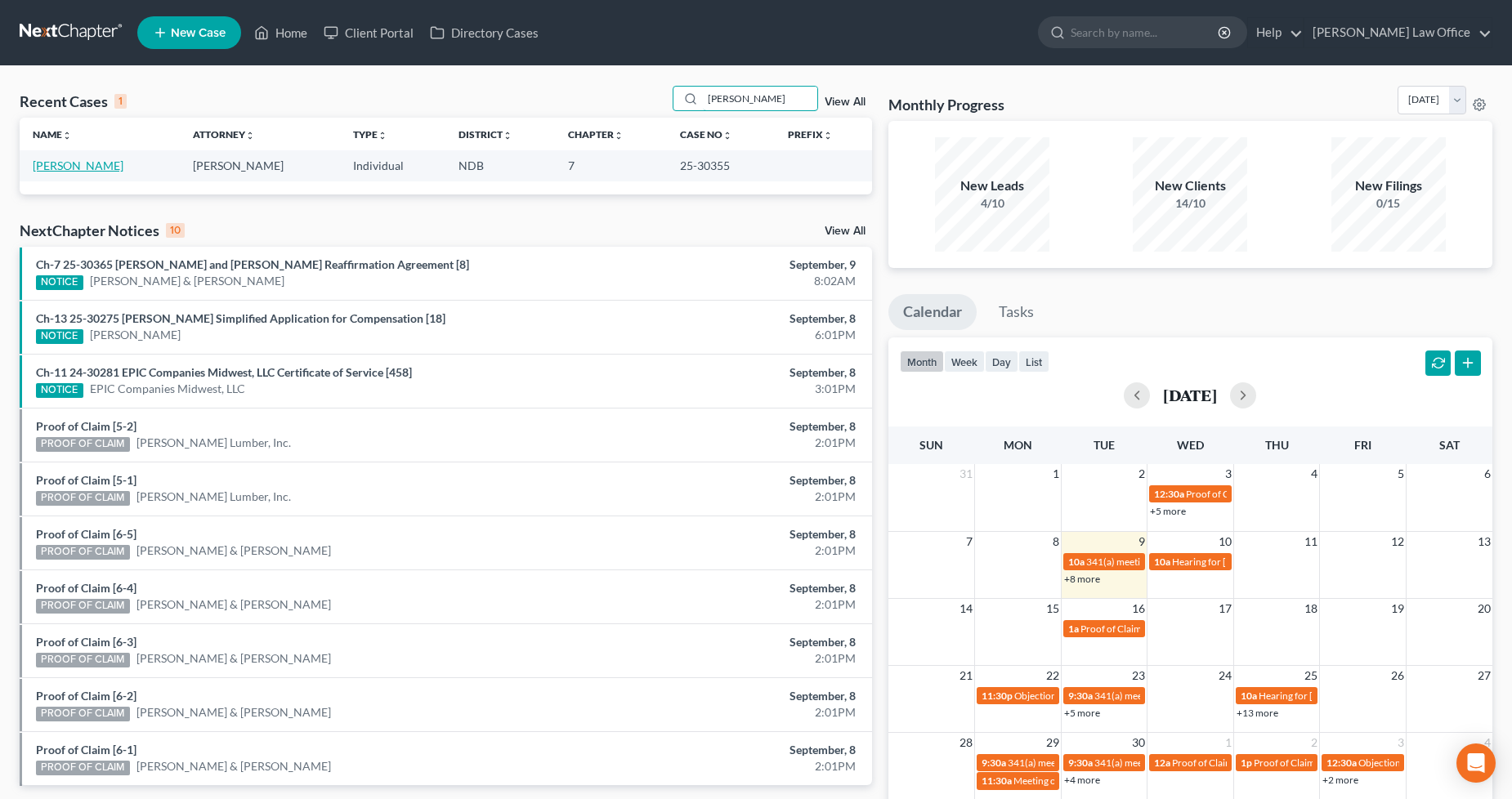
type input "[PERSON_NAME]"
click at [74, 168] on link "[PERSON_NAME]" at bounding box center [78, 165] width 91 height 14
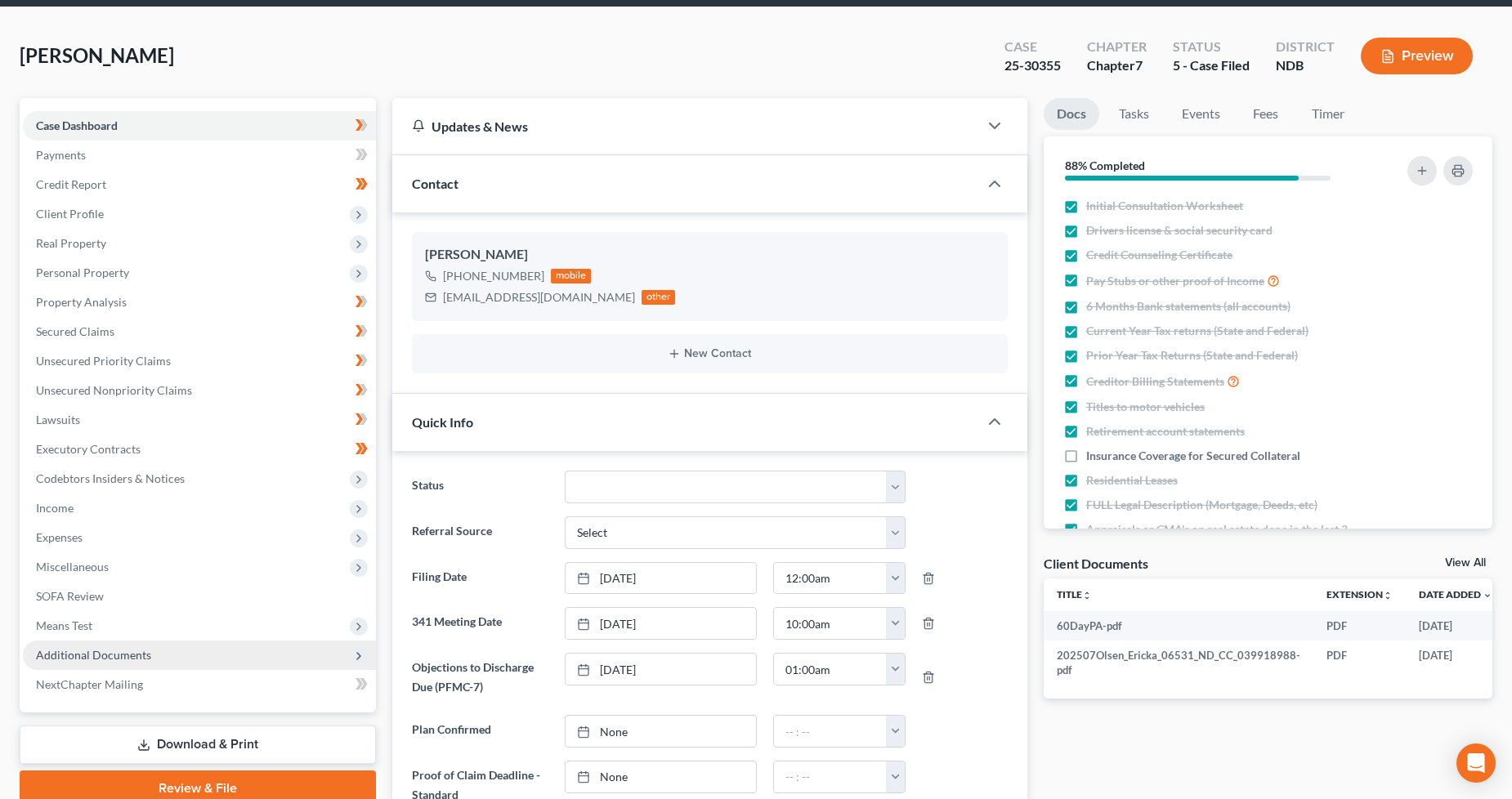
scroll to position [91, 0]
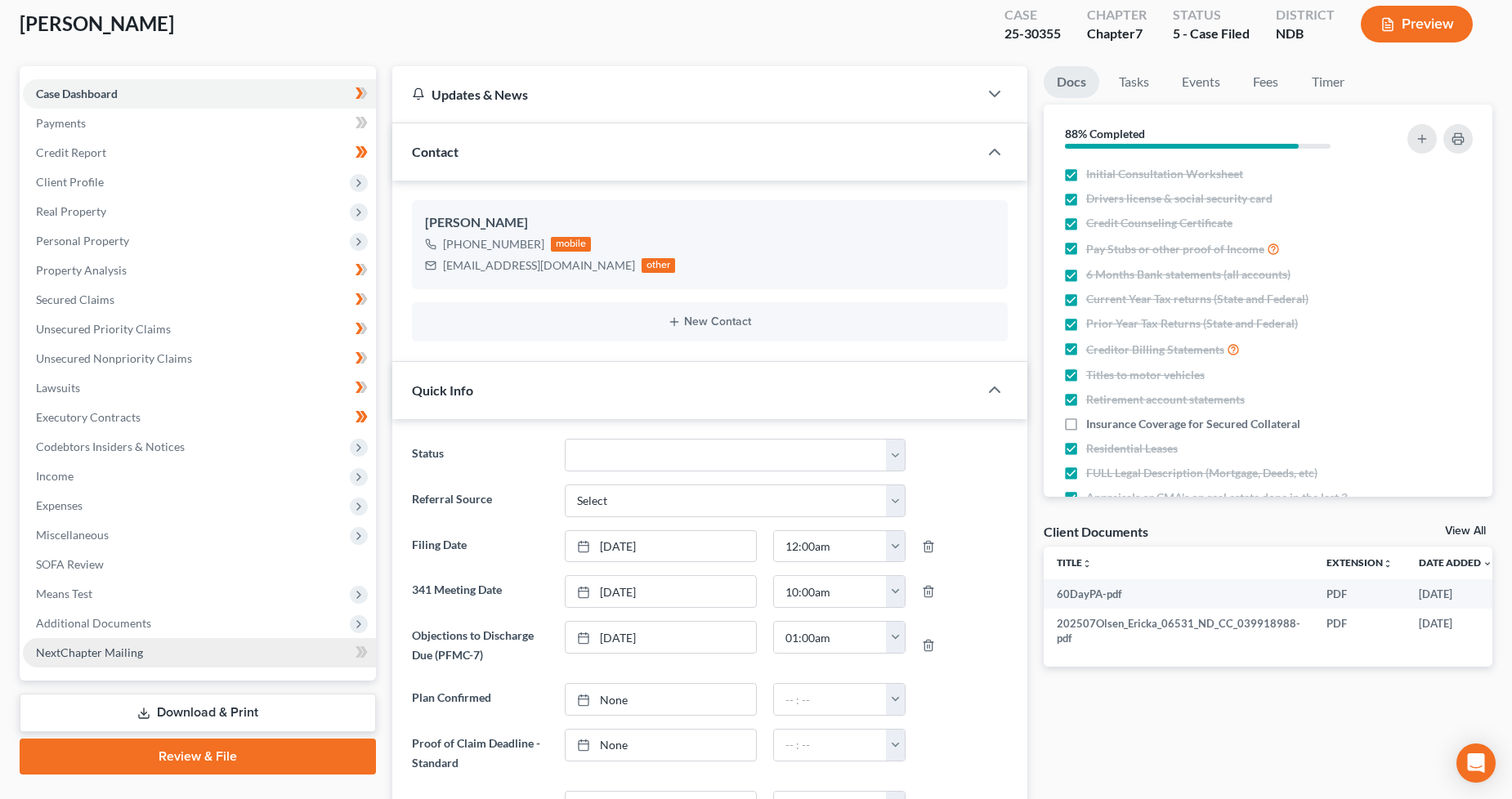
drag, startPoint x: 174, startPoint y: 628, endPoint x: 173, endPoint y: 637, distance: 9.1
click at [174, 628] on span "Additional Documents" at bounding box center [199, 623] width 353 height 29
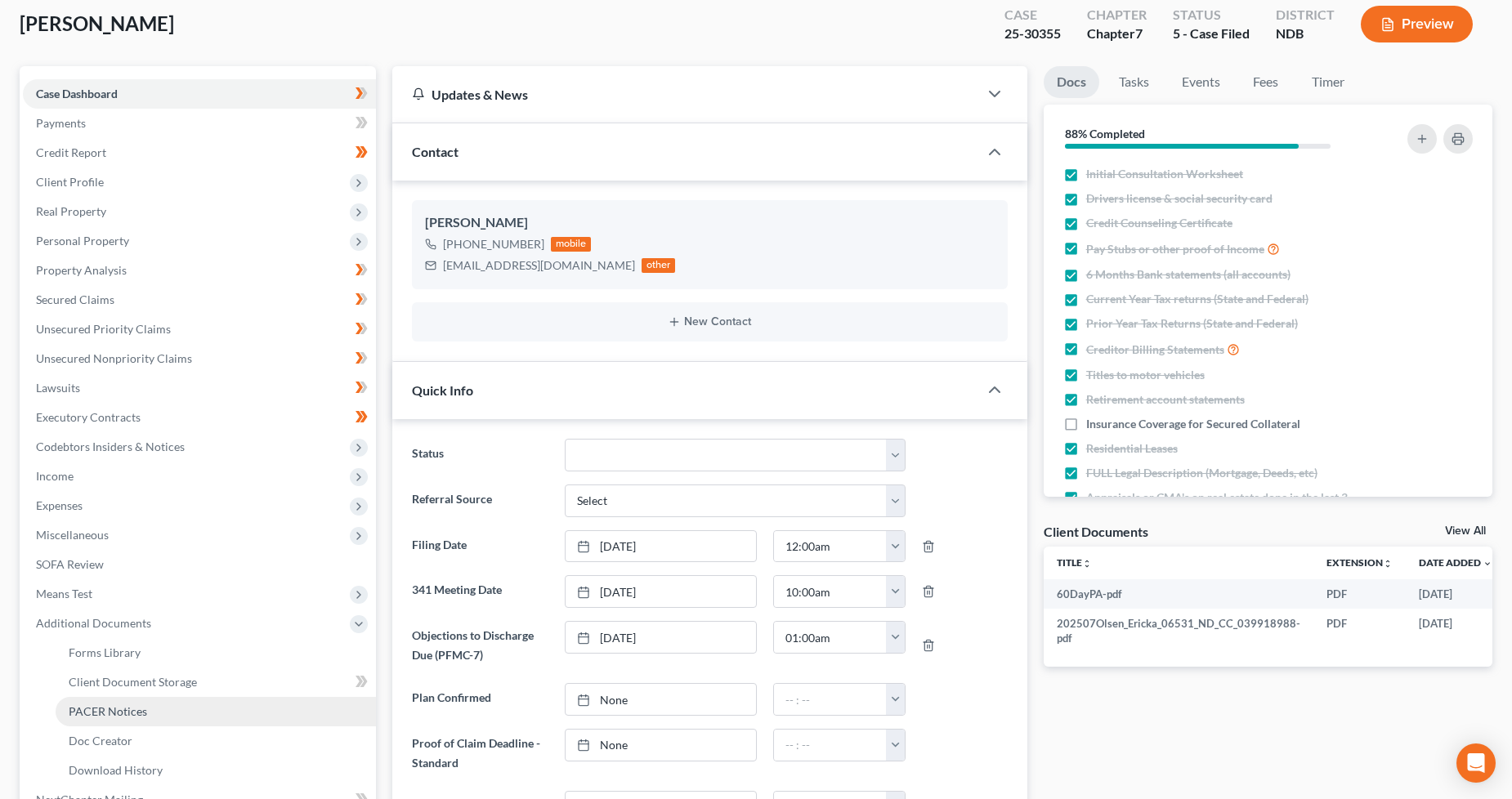
click at [101, 705] on span "PACER Notices" at bounding box center [108, 711] width 78 height 14
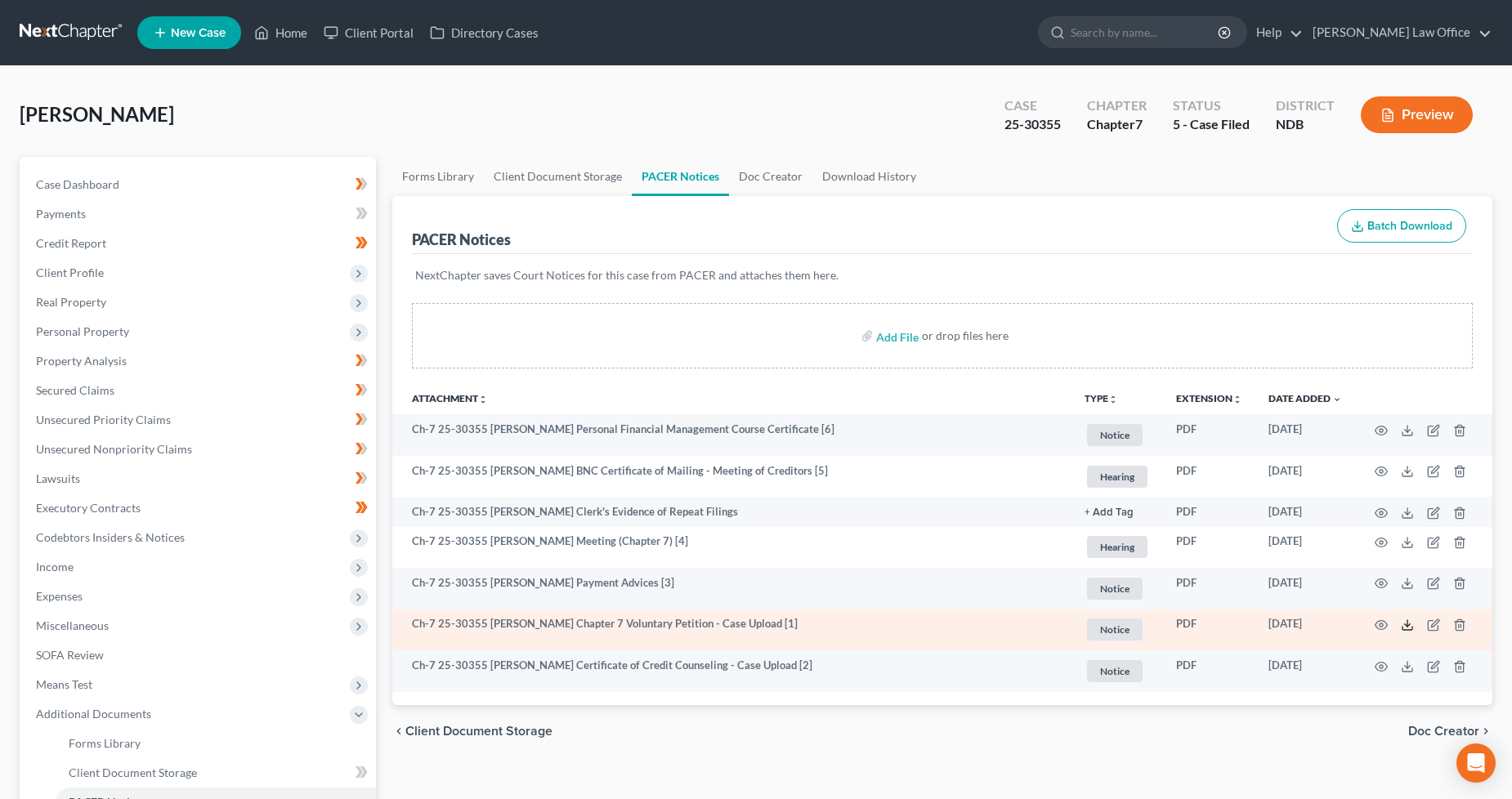
click at [1407, 631] on icon at bounding box center [1408, 625] width 13 height 13
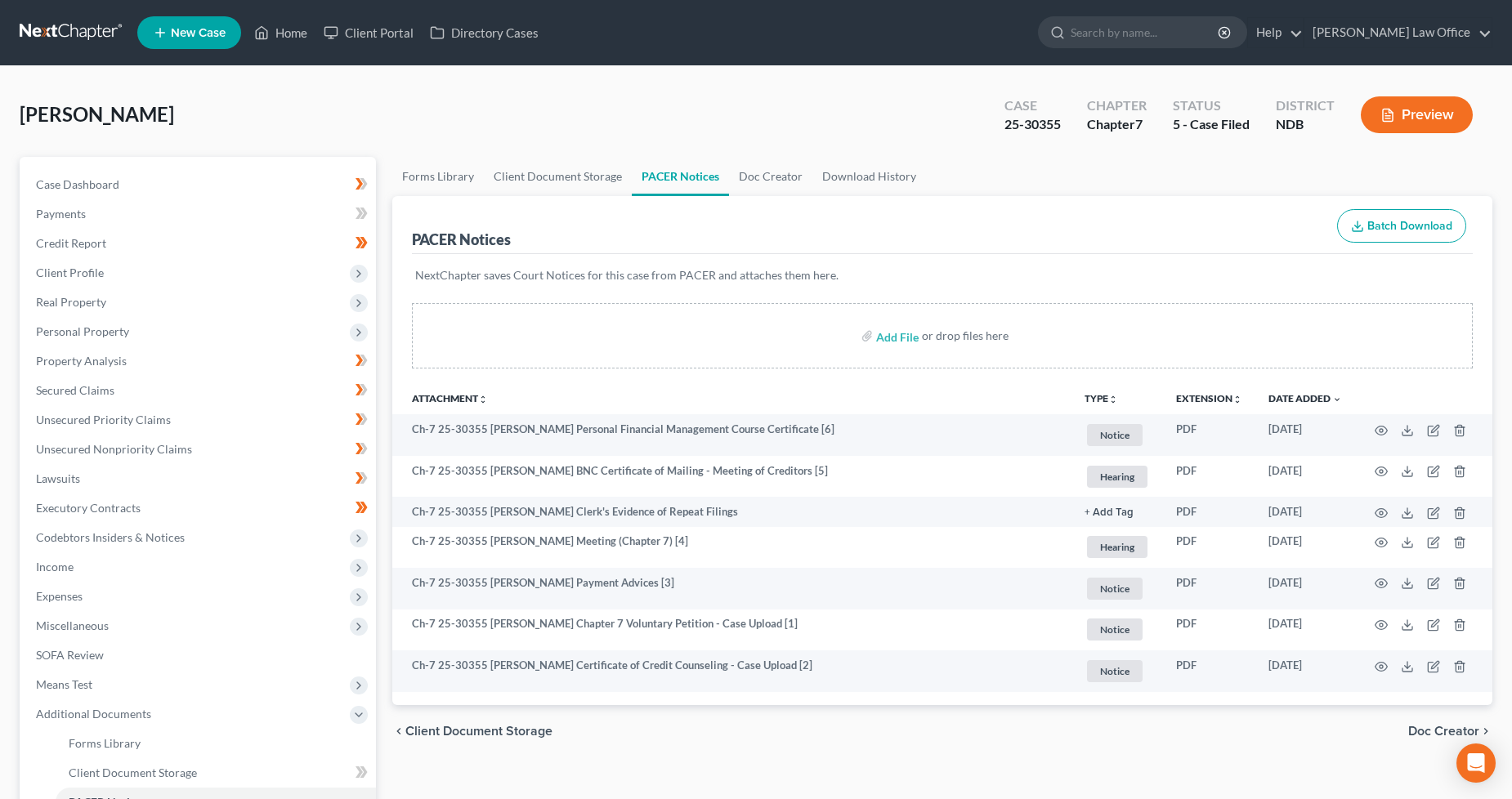
click at [54, 39] on link at bounding box center [71, 33] width 104 height 29
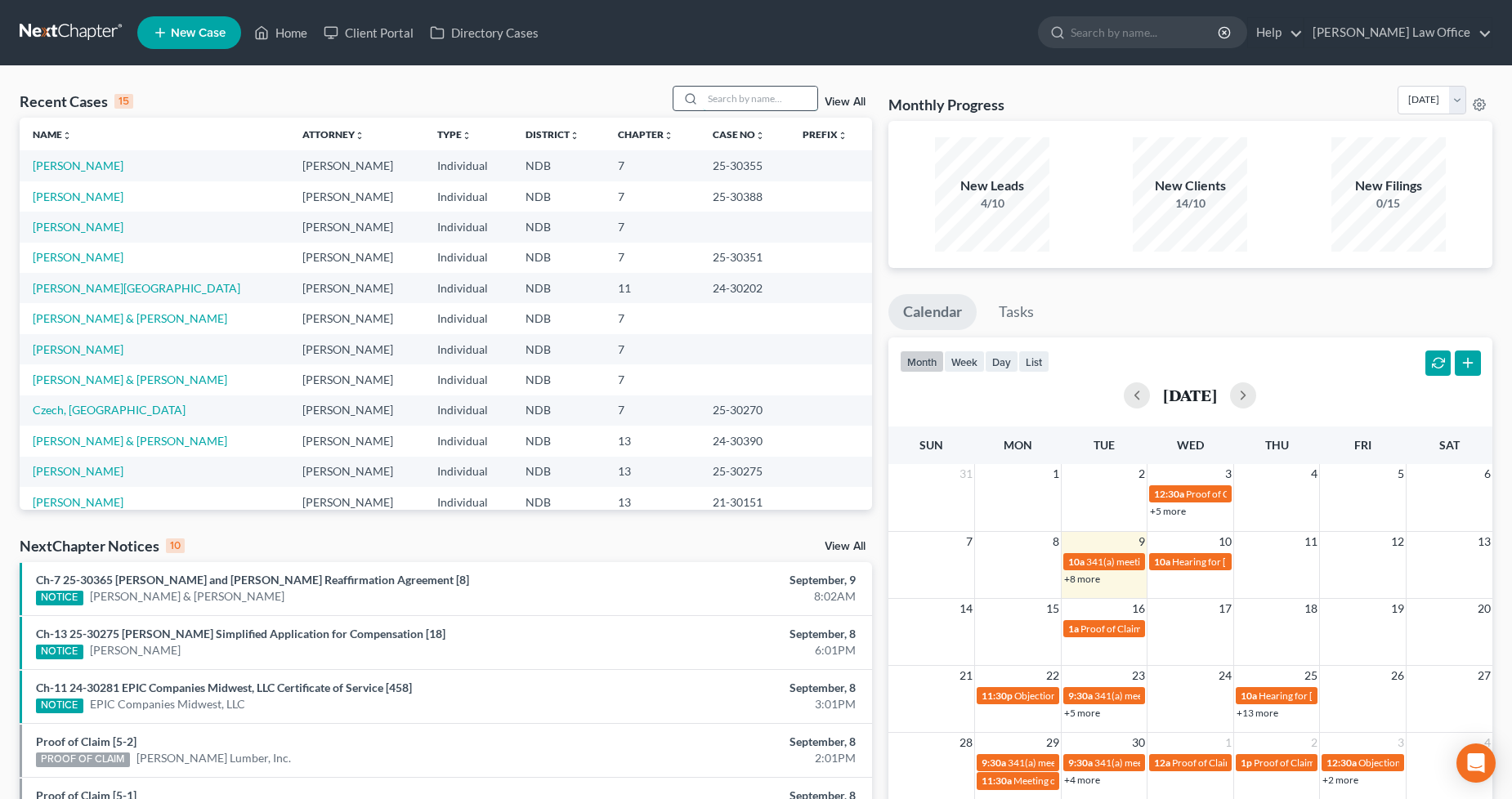
click at [748, 99] on input "search" at bounding box center [760, 99] width 114 height 23
type input "blue"
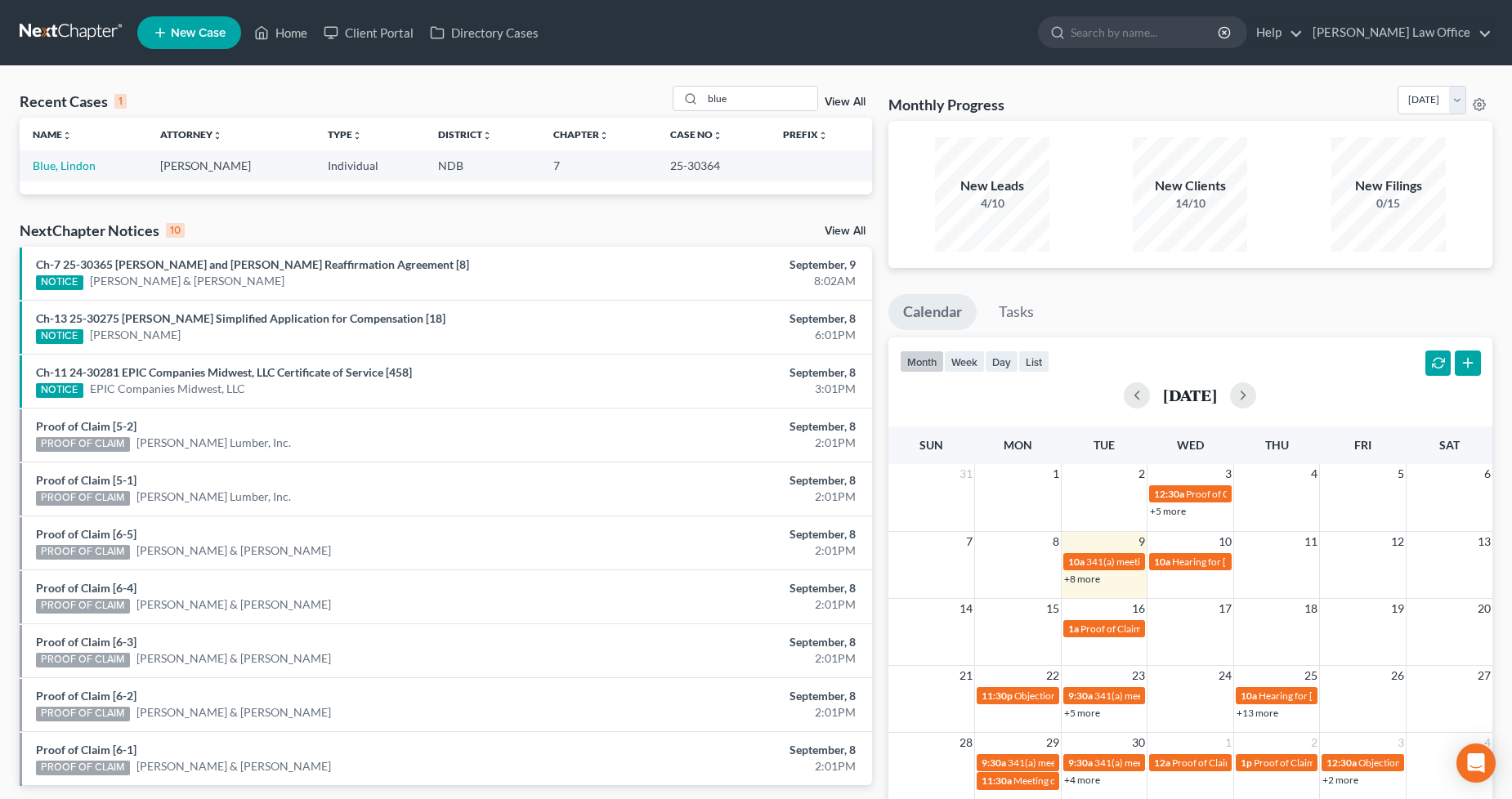
click at [72, 178] on td "Blue, Lindon" at bounding box center [83, 165] width 128 height 30
click at [75, 166] on link "Blue, Lindon" at bounding box center [63, 165] width 63 height 14
select select "0"
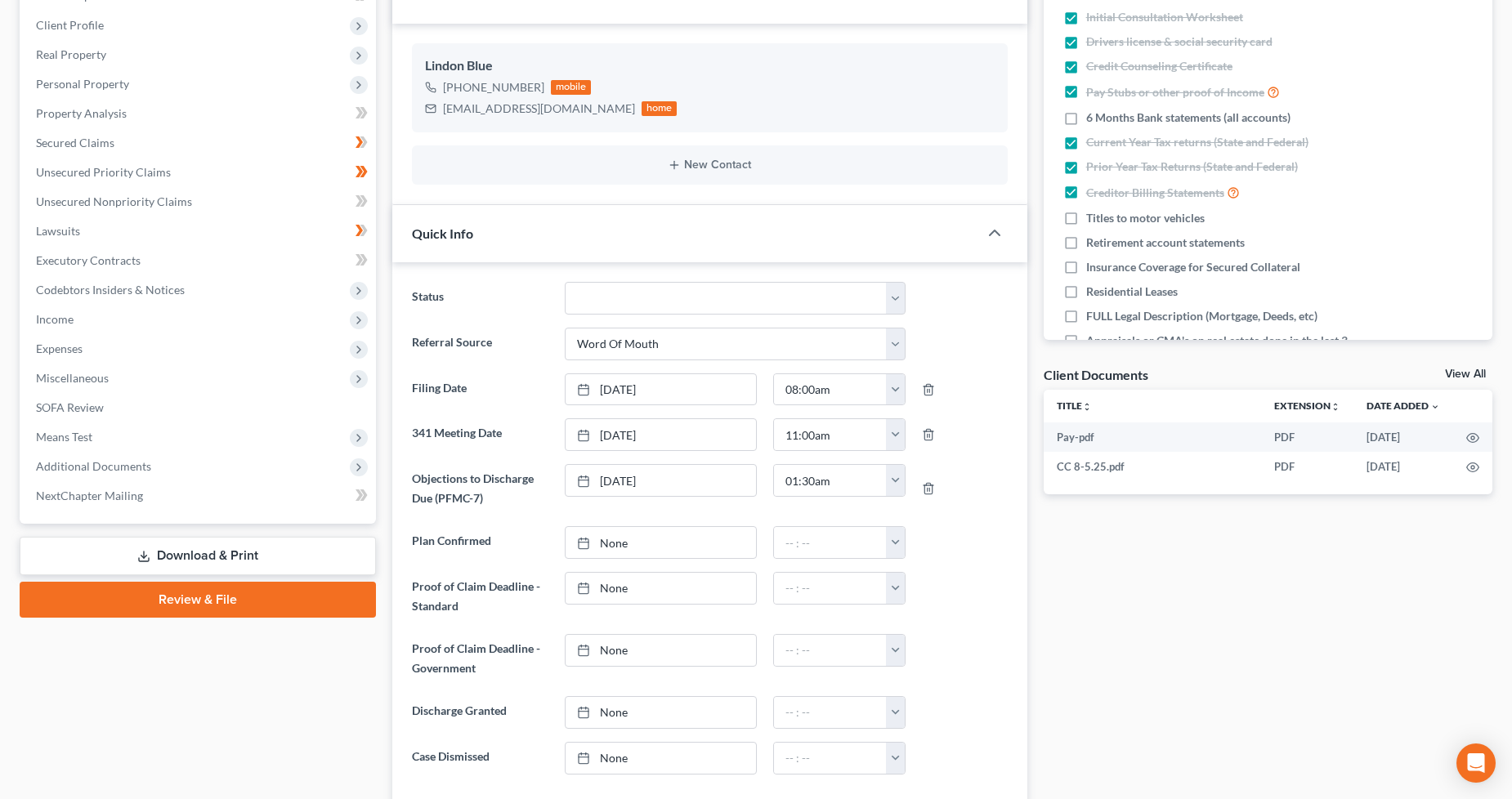
scroll to position [363, 0]
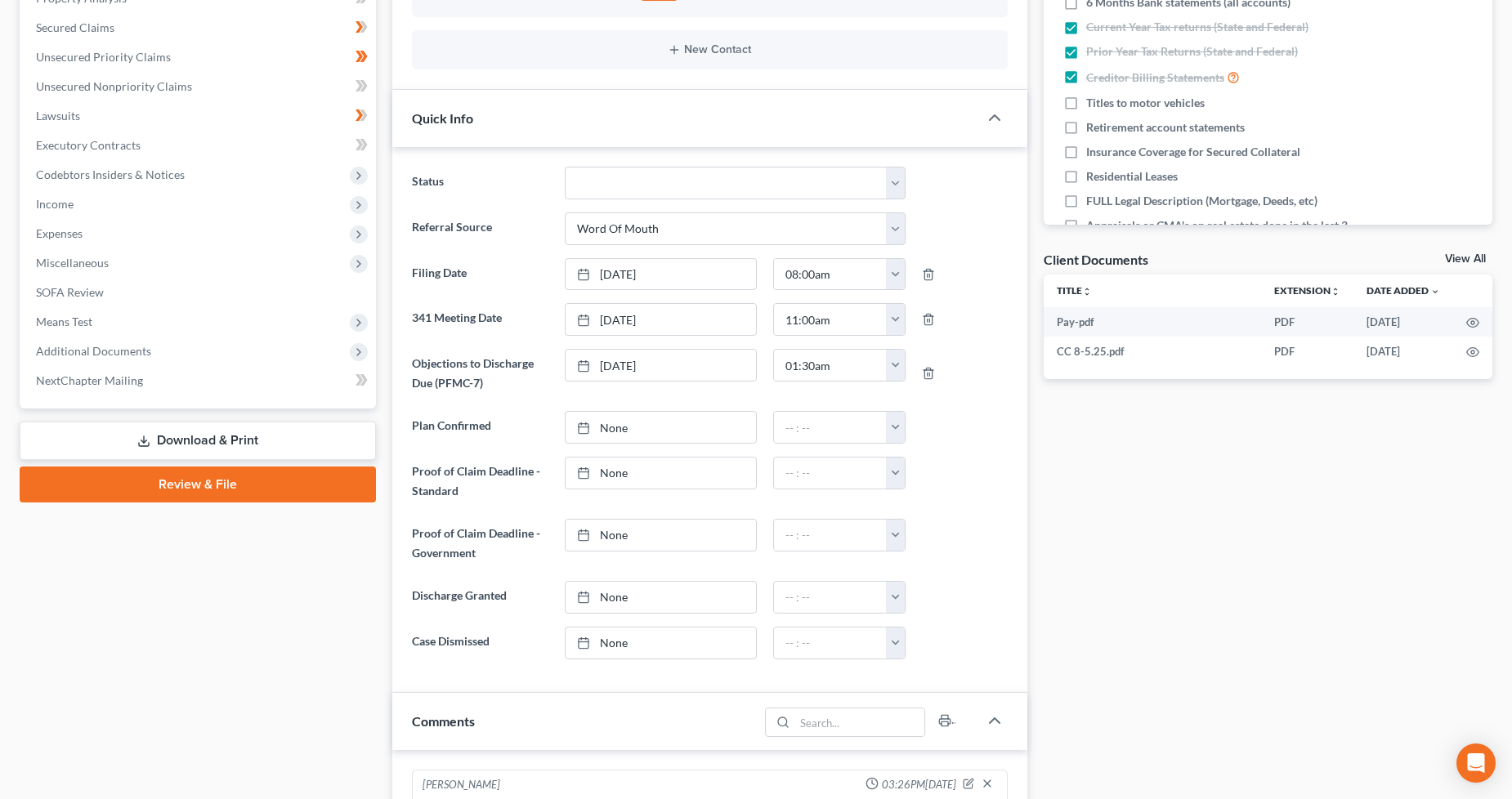
drag, startPoint x: 206, startPoint y: 350, endPoint x: 238, endPoint y: 476, distance: 130.0
click at [206, 350] on span "Additional Documents" at bounding box center [199, 351] width 353 height 29
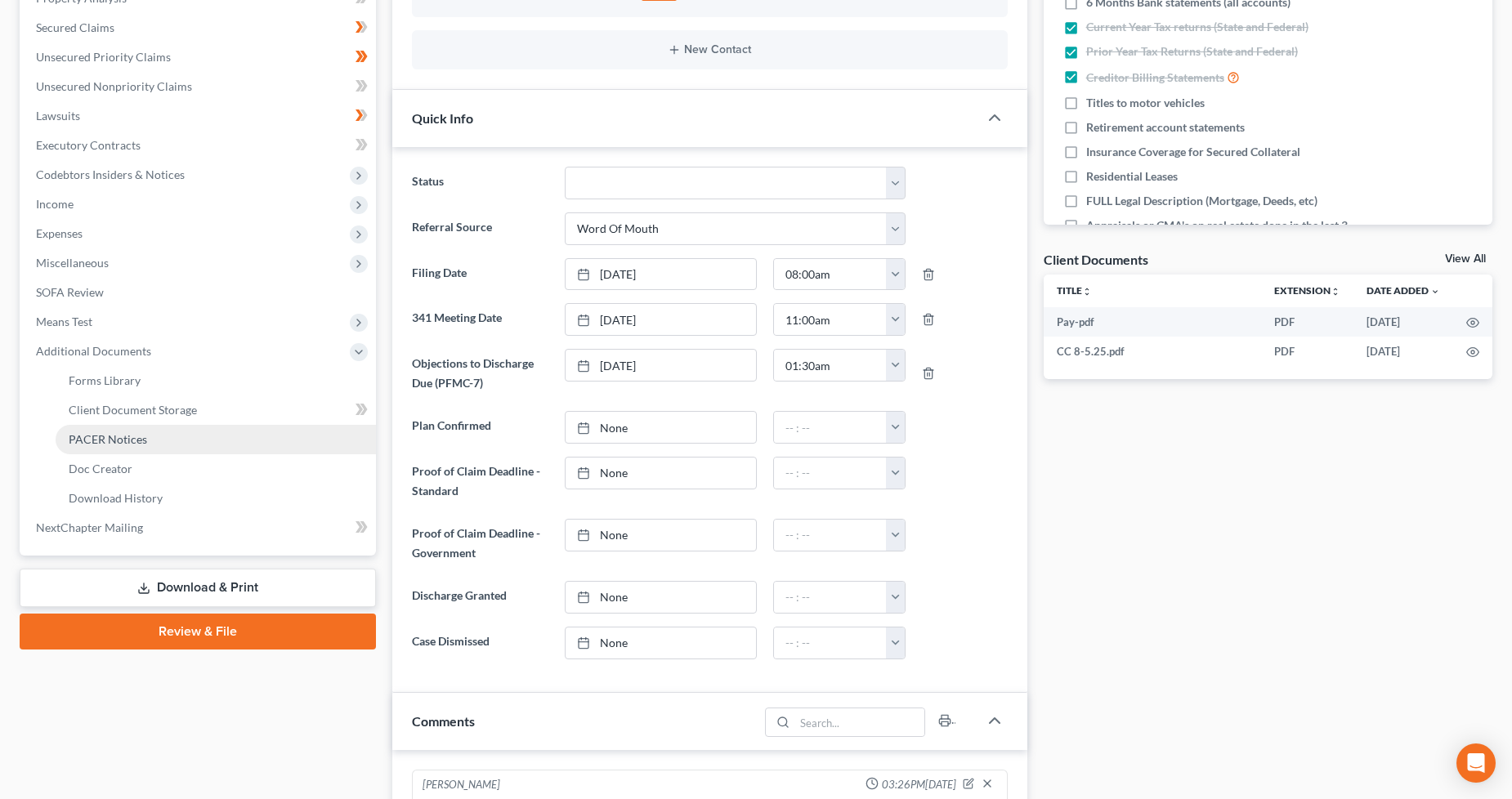
click at [127, 442] on span "PACER Notices" at bounding box center [108, 439] width 78 height 14
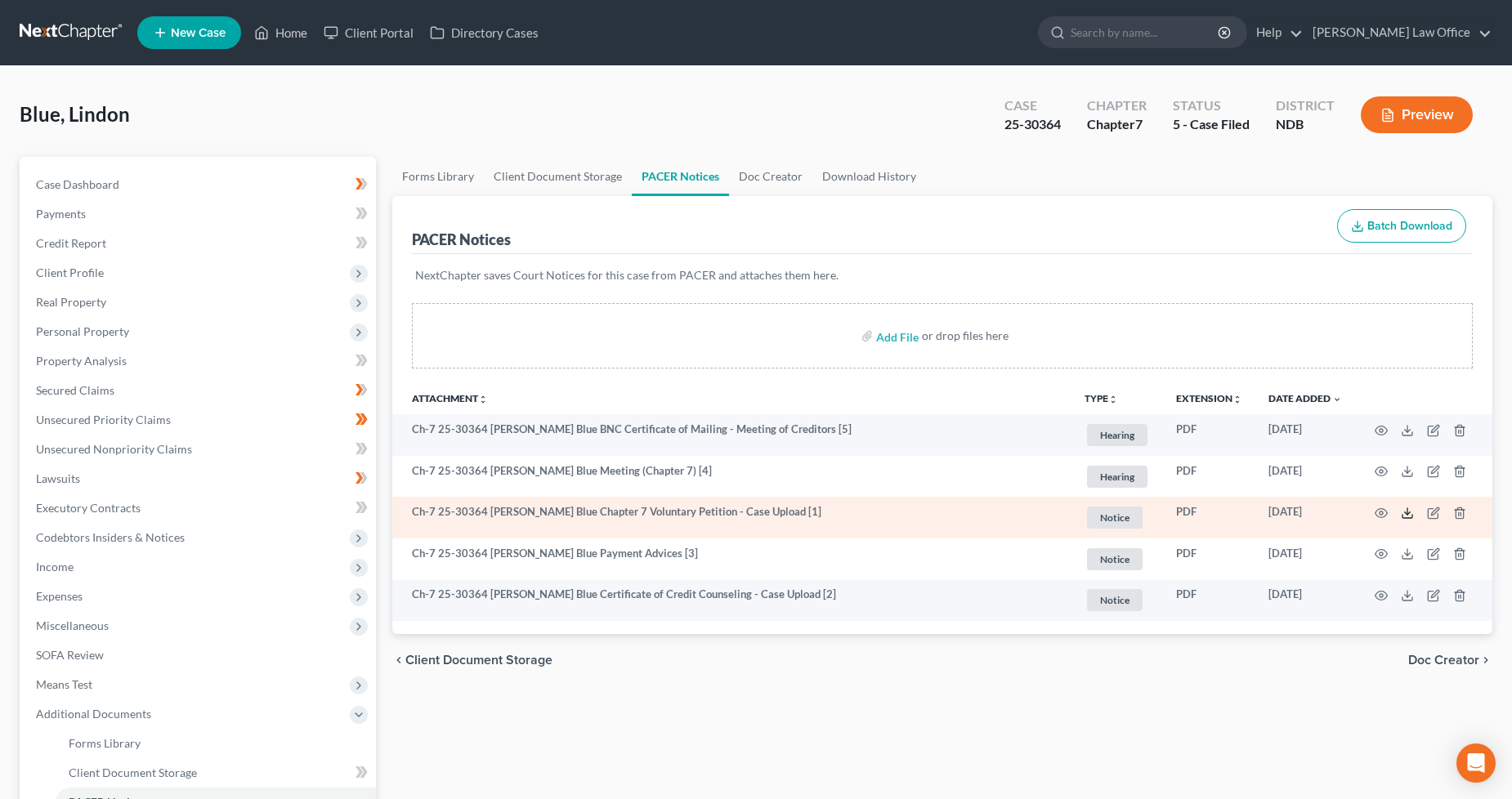
click at [1403, 513] on icon at bounding box center [1408, 513] width 13 height 13
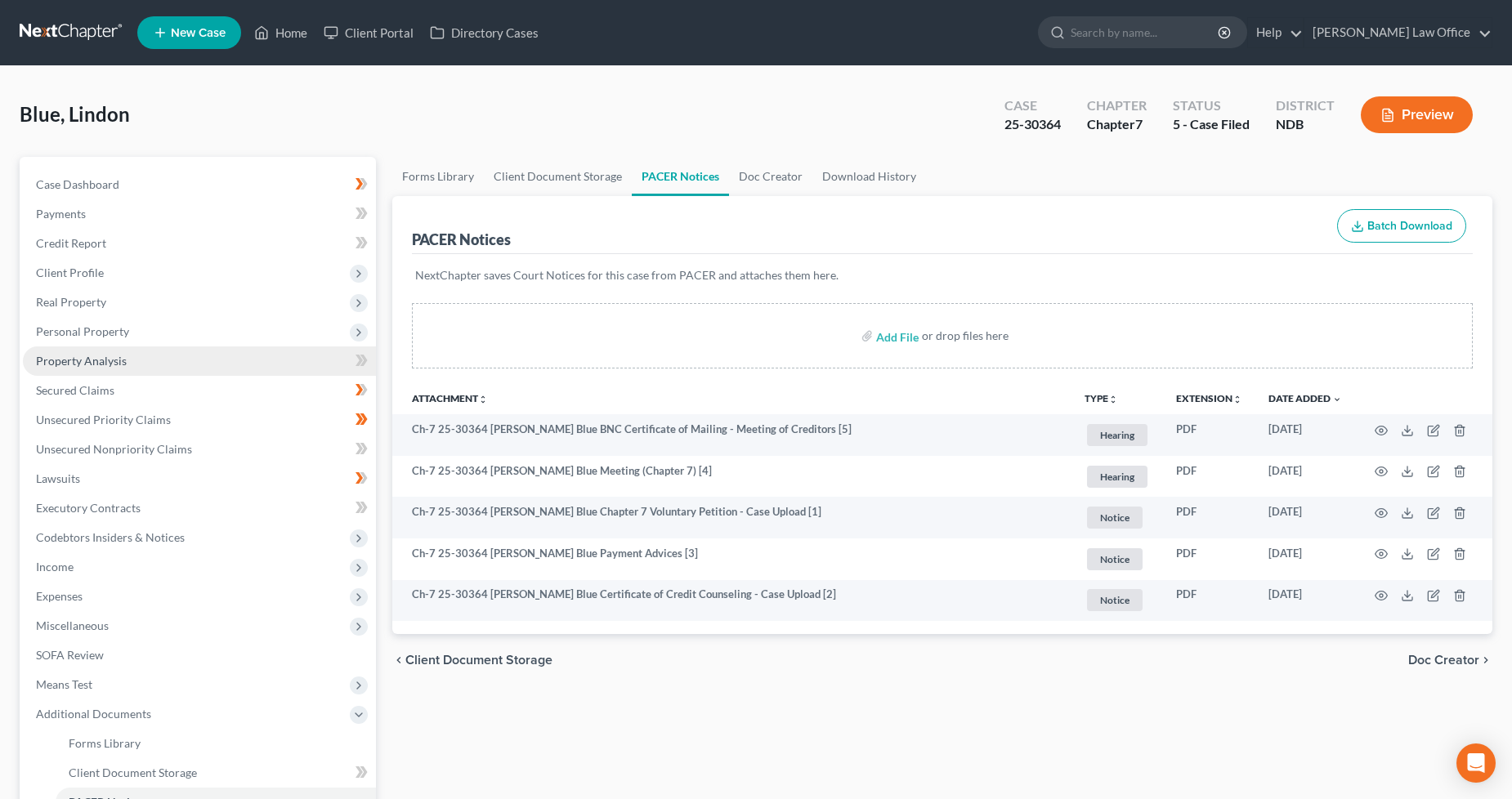
click at [114, 367] on link "Property Analysis" at bounding box center [199, 361] width 353 height 29
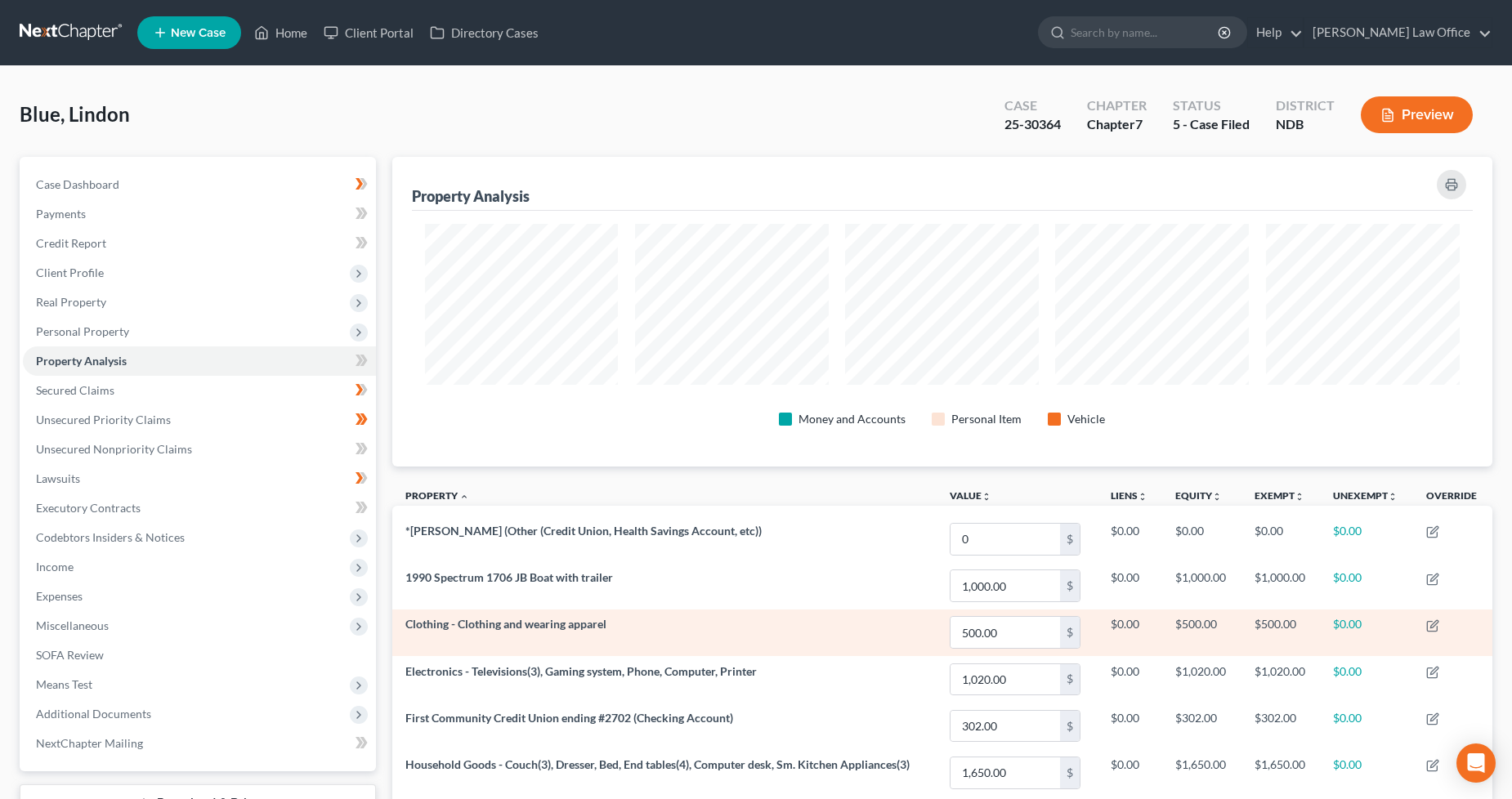
scroll to position [309, 1100]
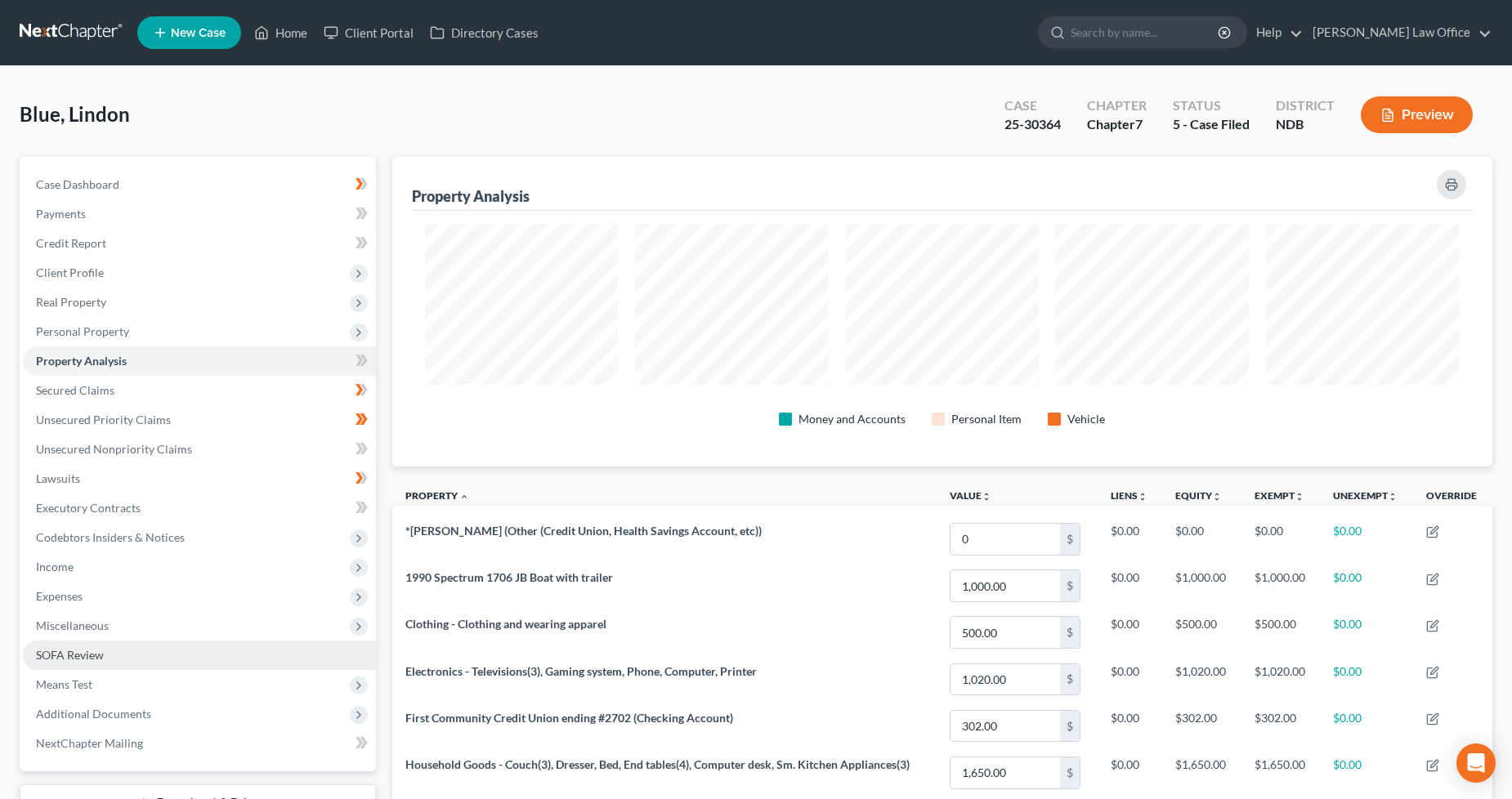
drag, startPoint x: 98, startPoint y: 652, endPoint x: 112, endPoint y: 655, distance: 14.3
click at [98, 652] on span "SOFA Review" at bounding box center [69, 655] width 68 height 14
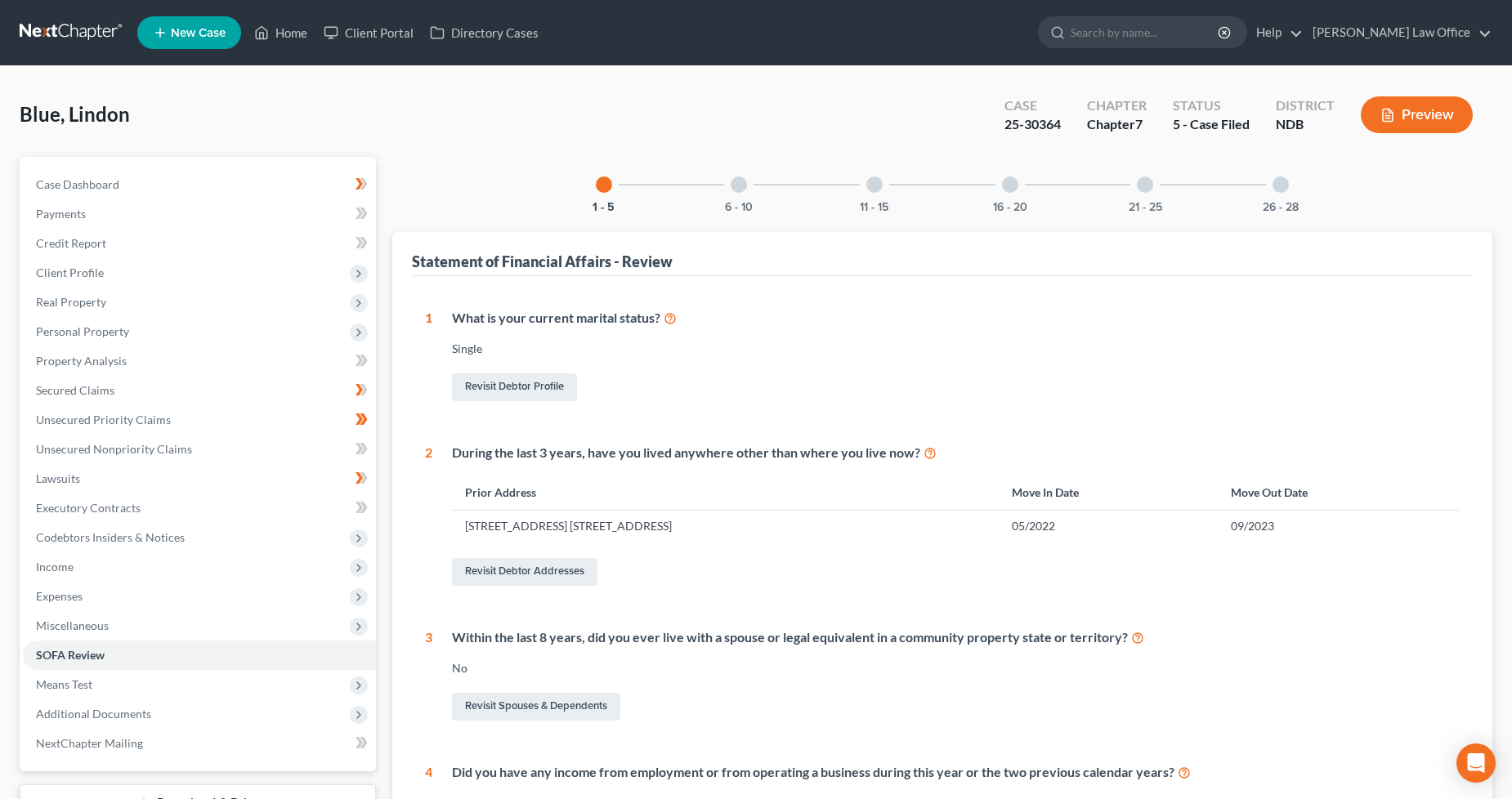
click at [998, 195] on div "16 - 20" at bounding box center [1010, 185] width 56 height 56
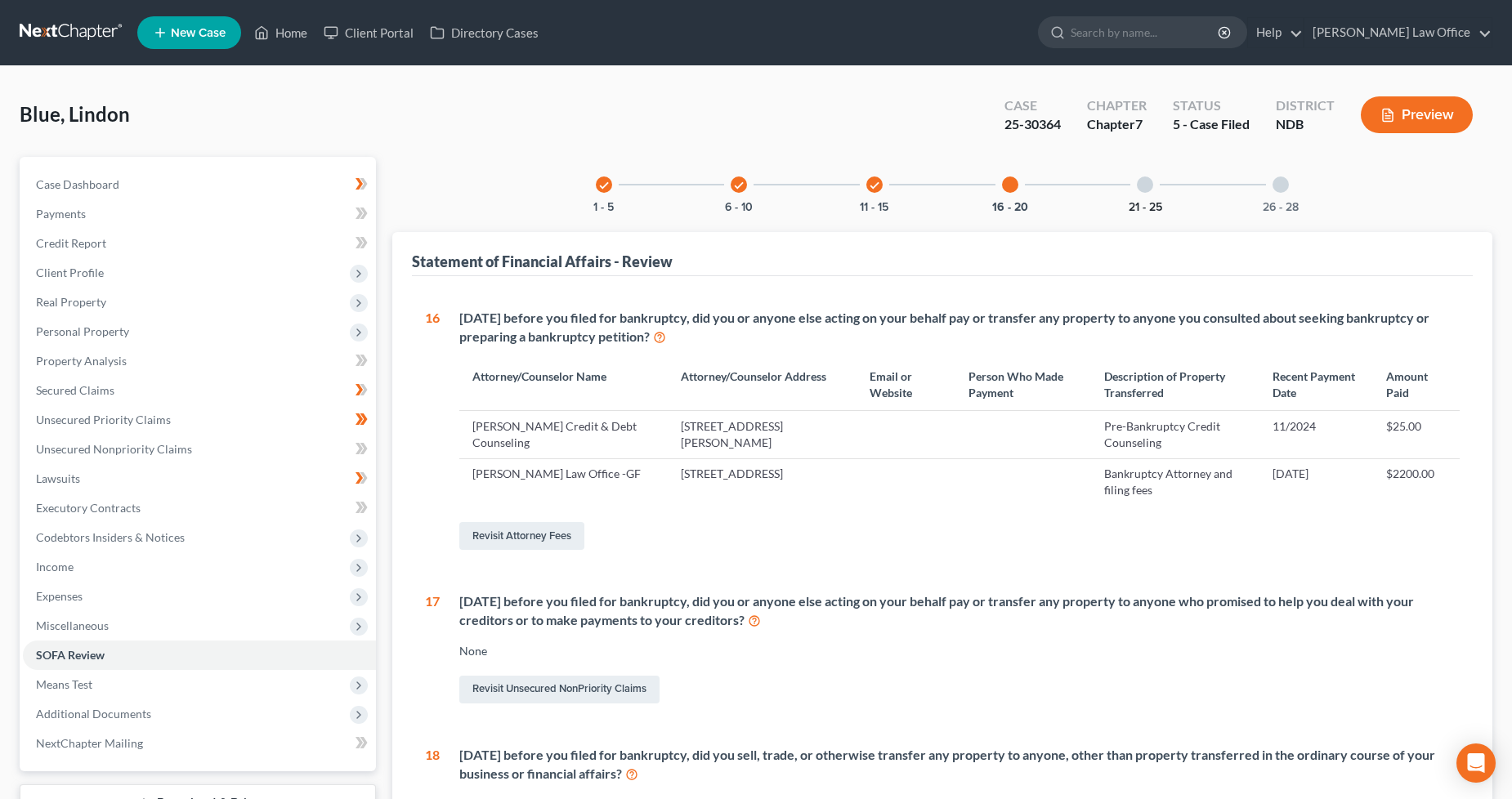
click at [1154, 202] on button "21 - 25" at bounding box center [1145, 208] width 33 height 12
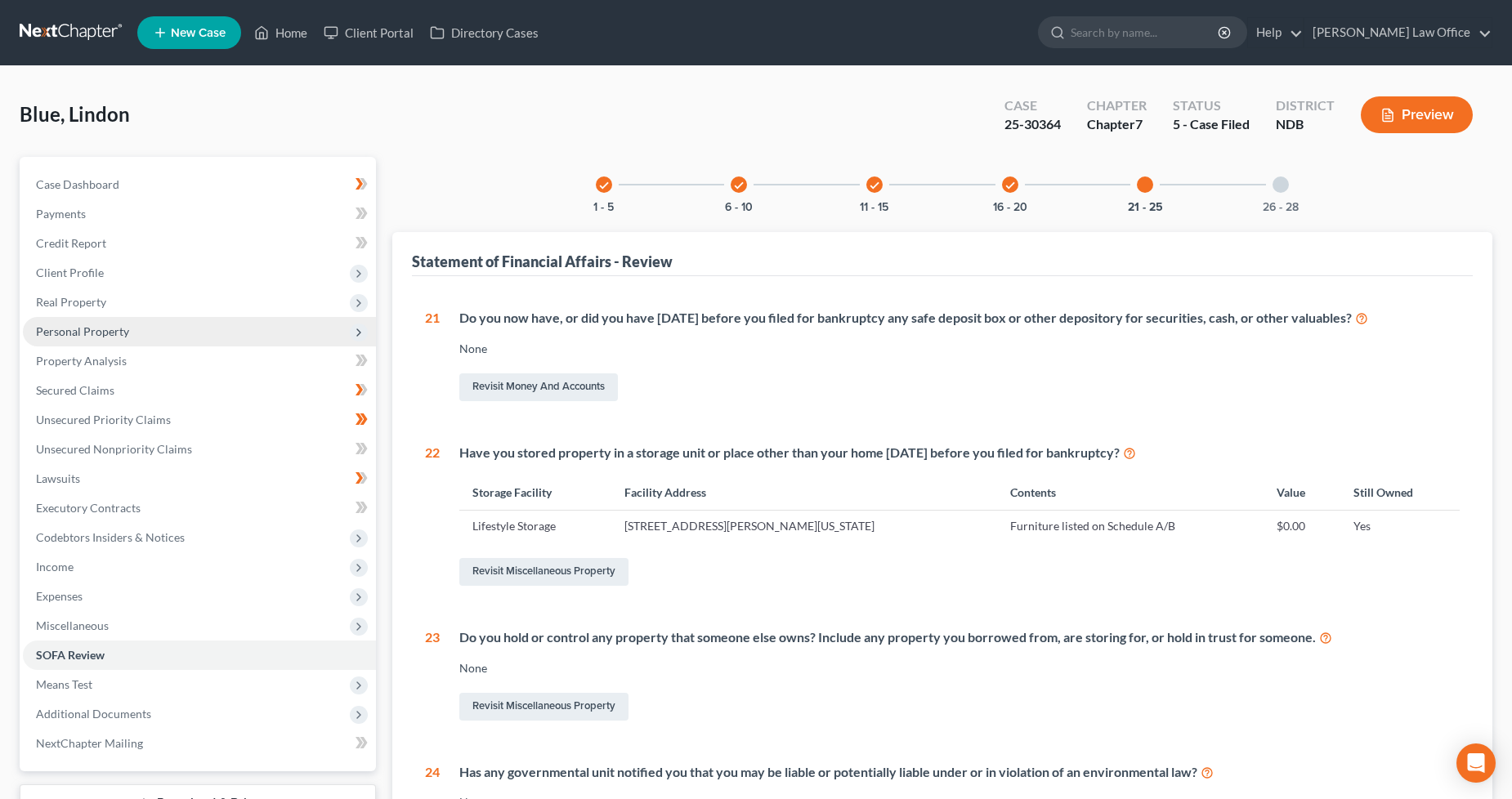
click at [159, 328] on span "Personal Property" at bounding box center [199, 331] width 353 height 29
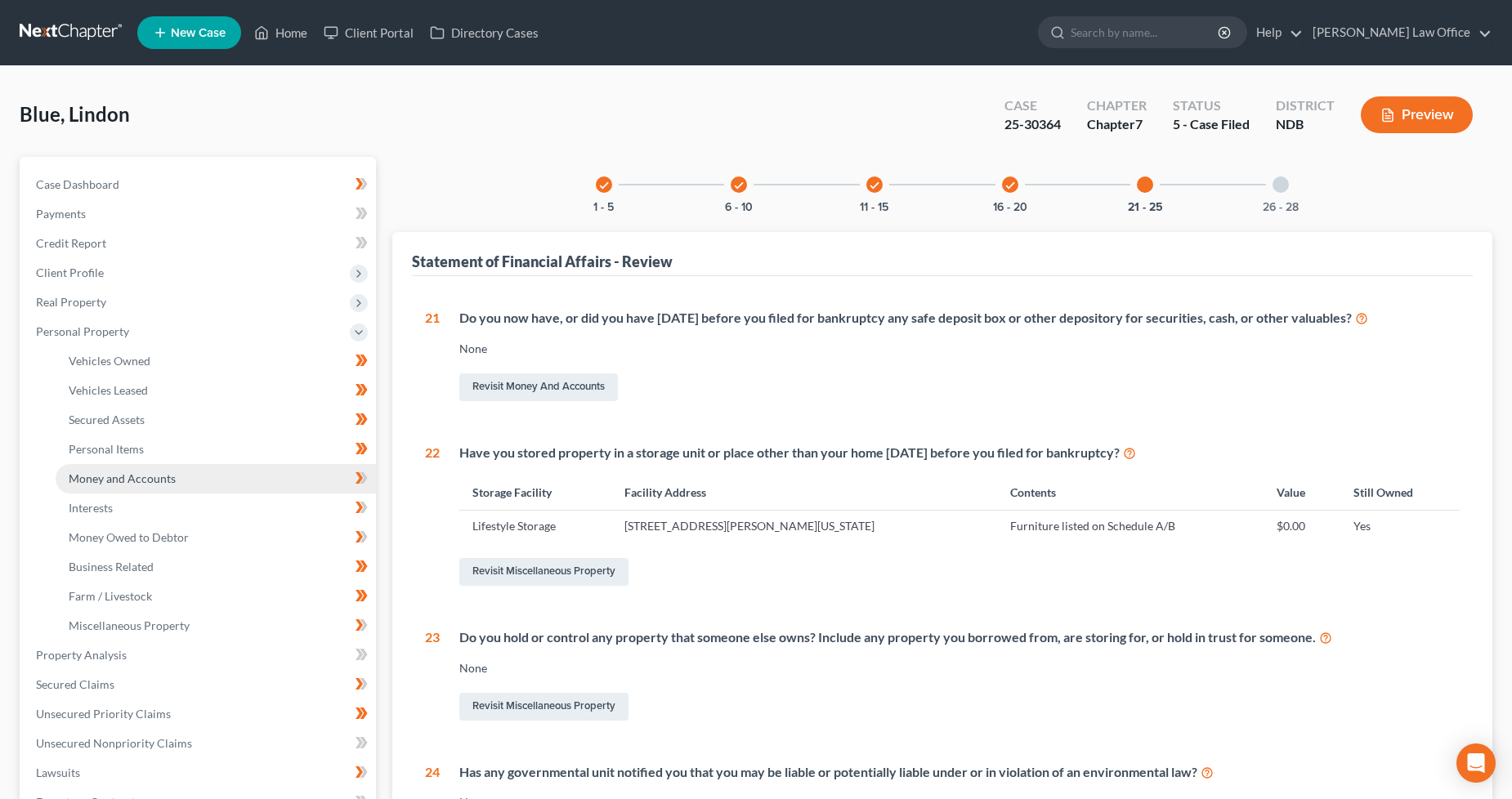
click at [127, 478] on span "Money and Accounts" at bounding box center [122, 478] width 107 height 14
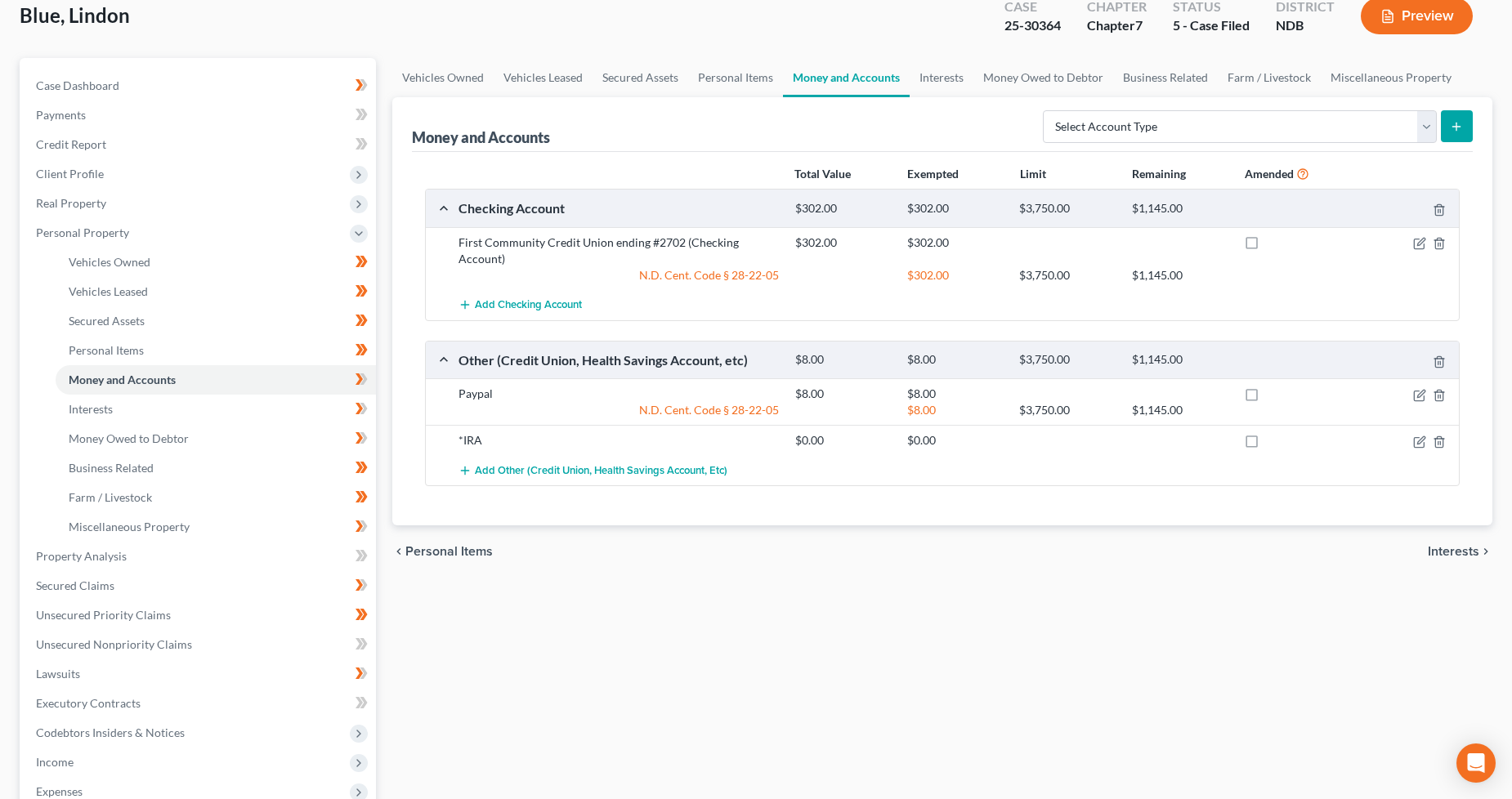
scroll to position [272, 0]
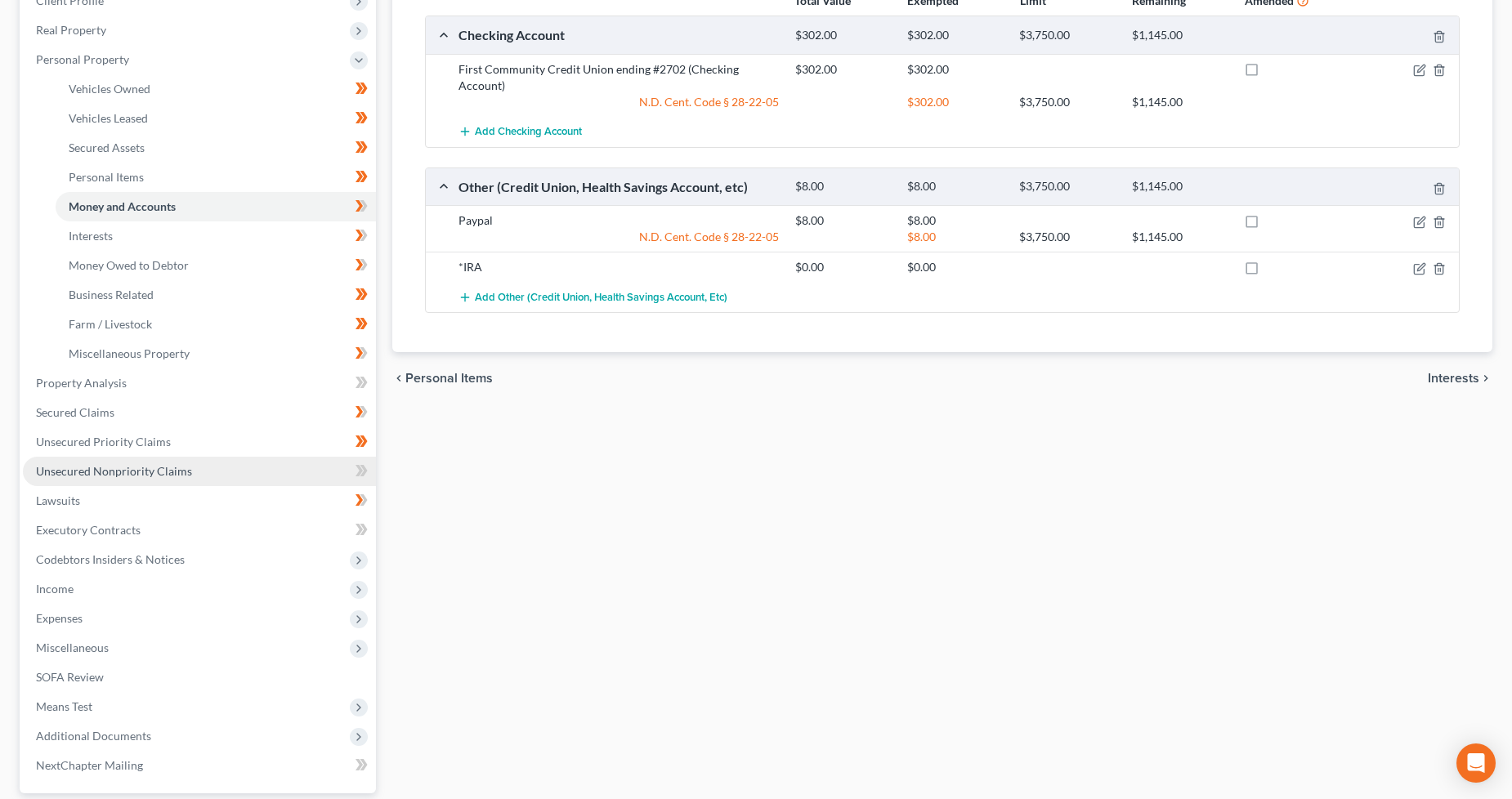
click at [152, 479] on link "Unsecured Nonpriority Claims" at bounding box center [199, 471] width 353 height 29
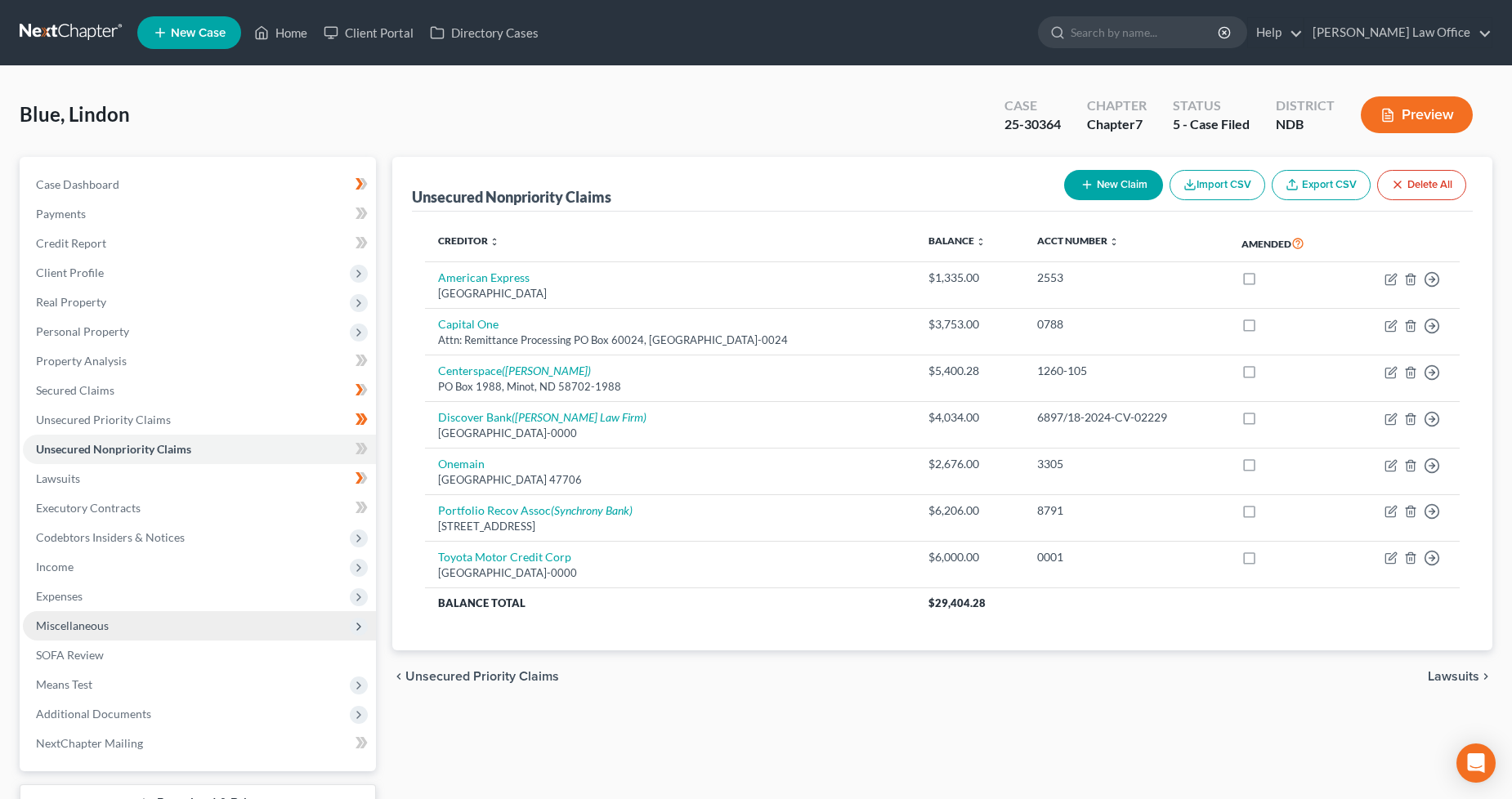
click at [125, 625] on span "Miscellaneous" at bounding box center [199, 625] width 353 height 29
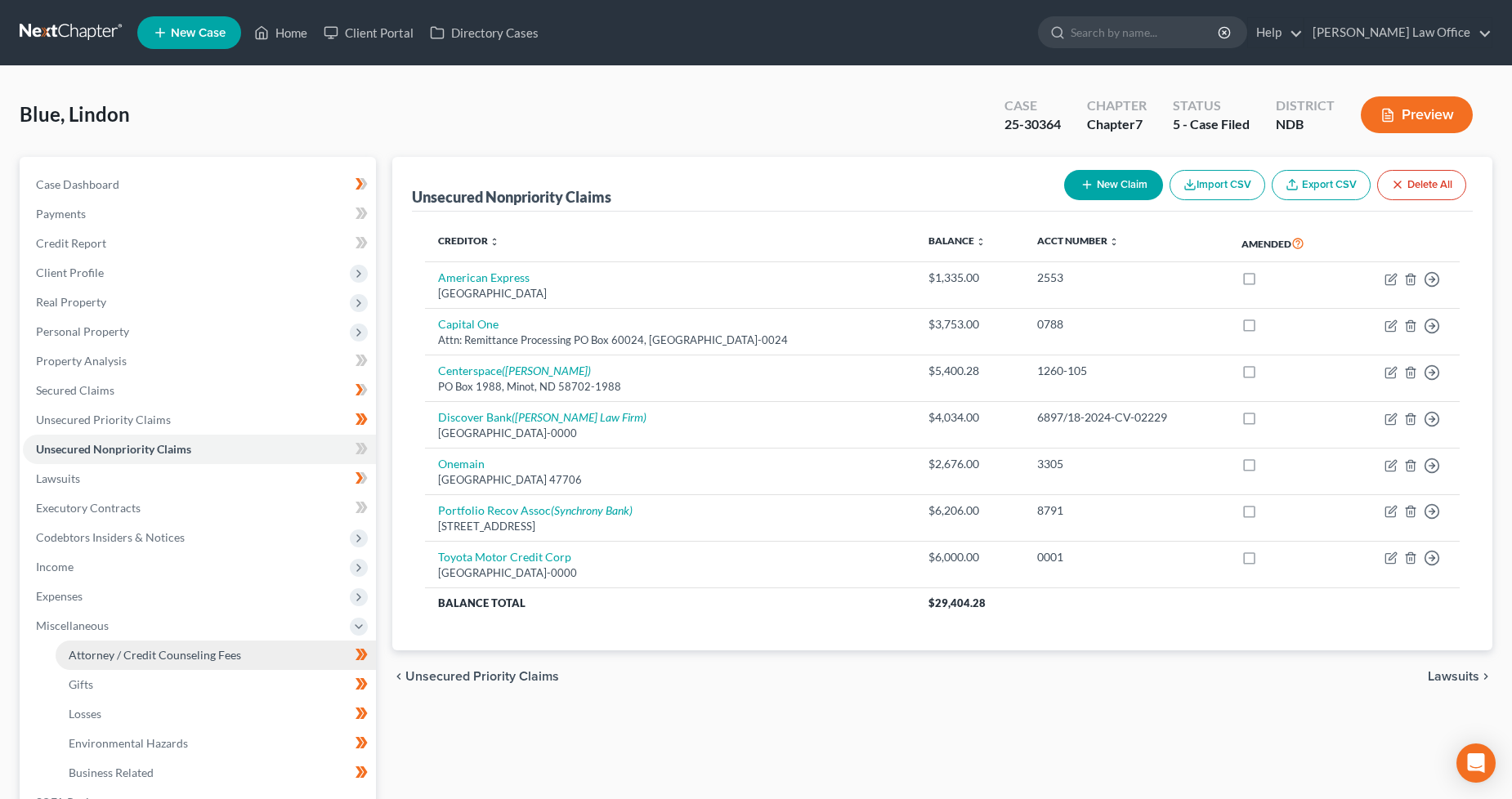
click at [120, 655] on span "Attorney / Credit Counseling Fees" at bounding box center [154, 655] width 173 height 14
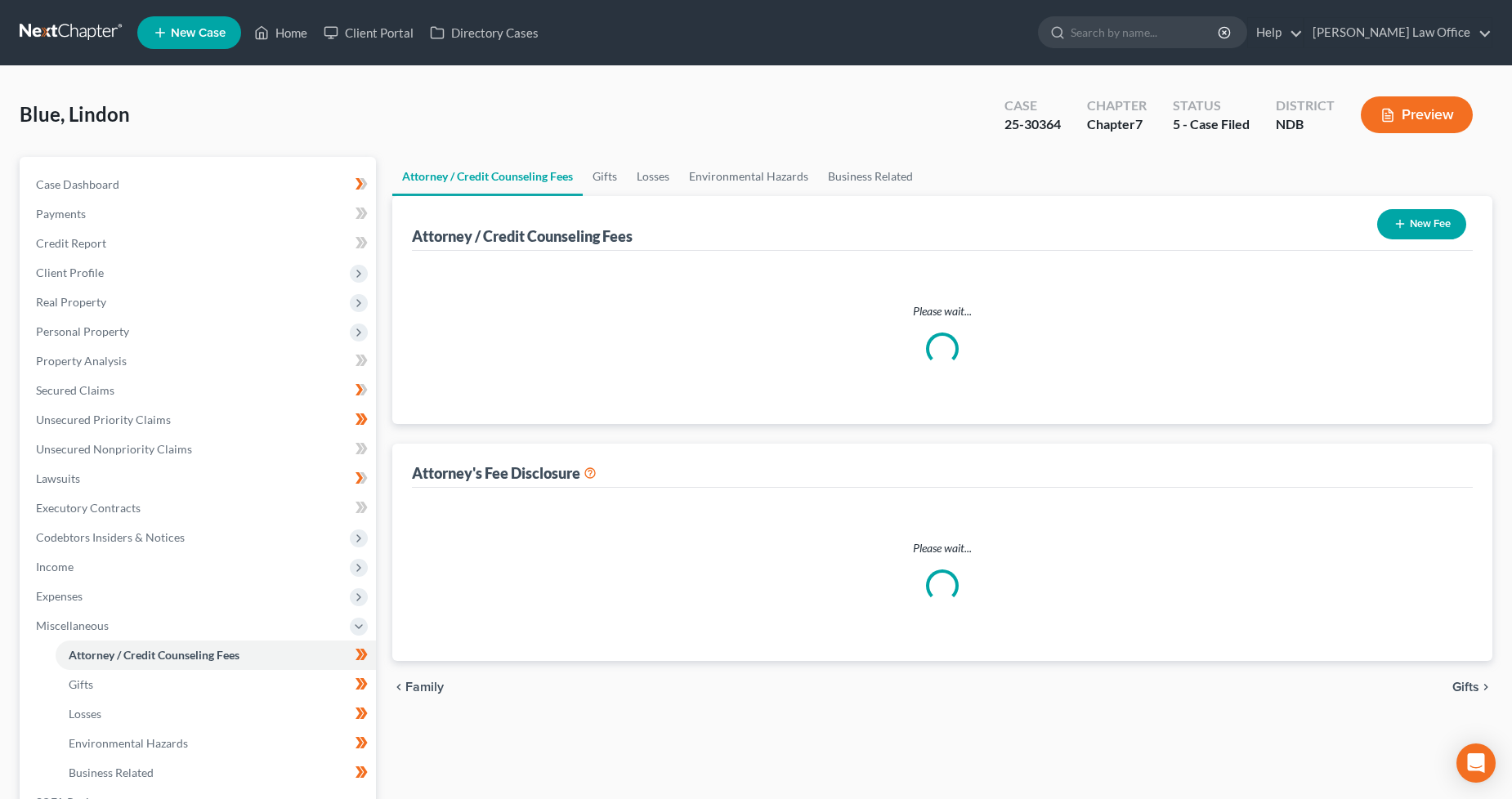
select select "5"
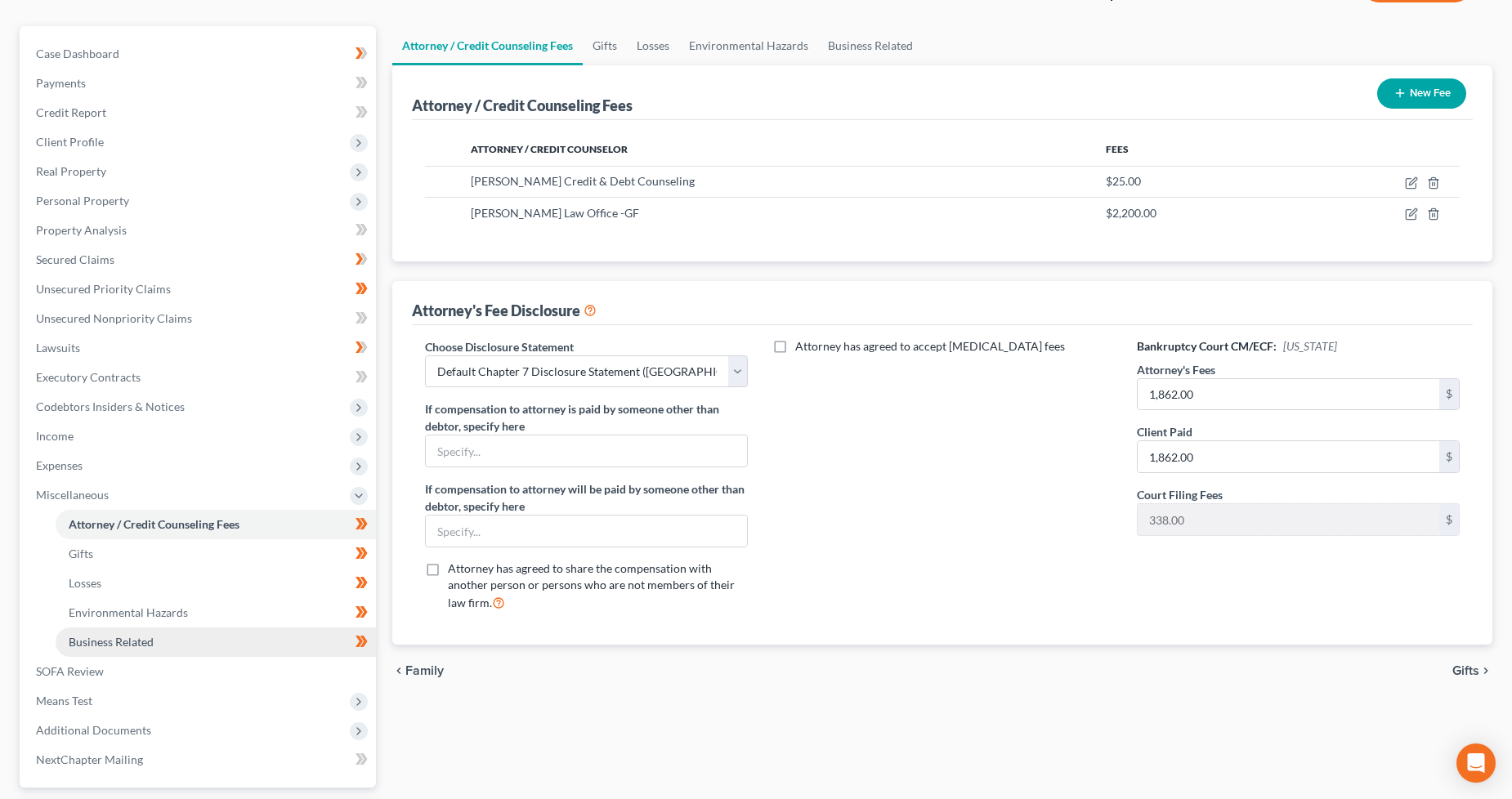
scroll to position [273, 0]
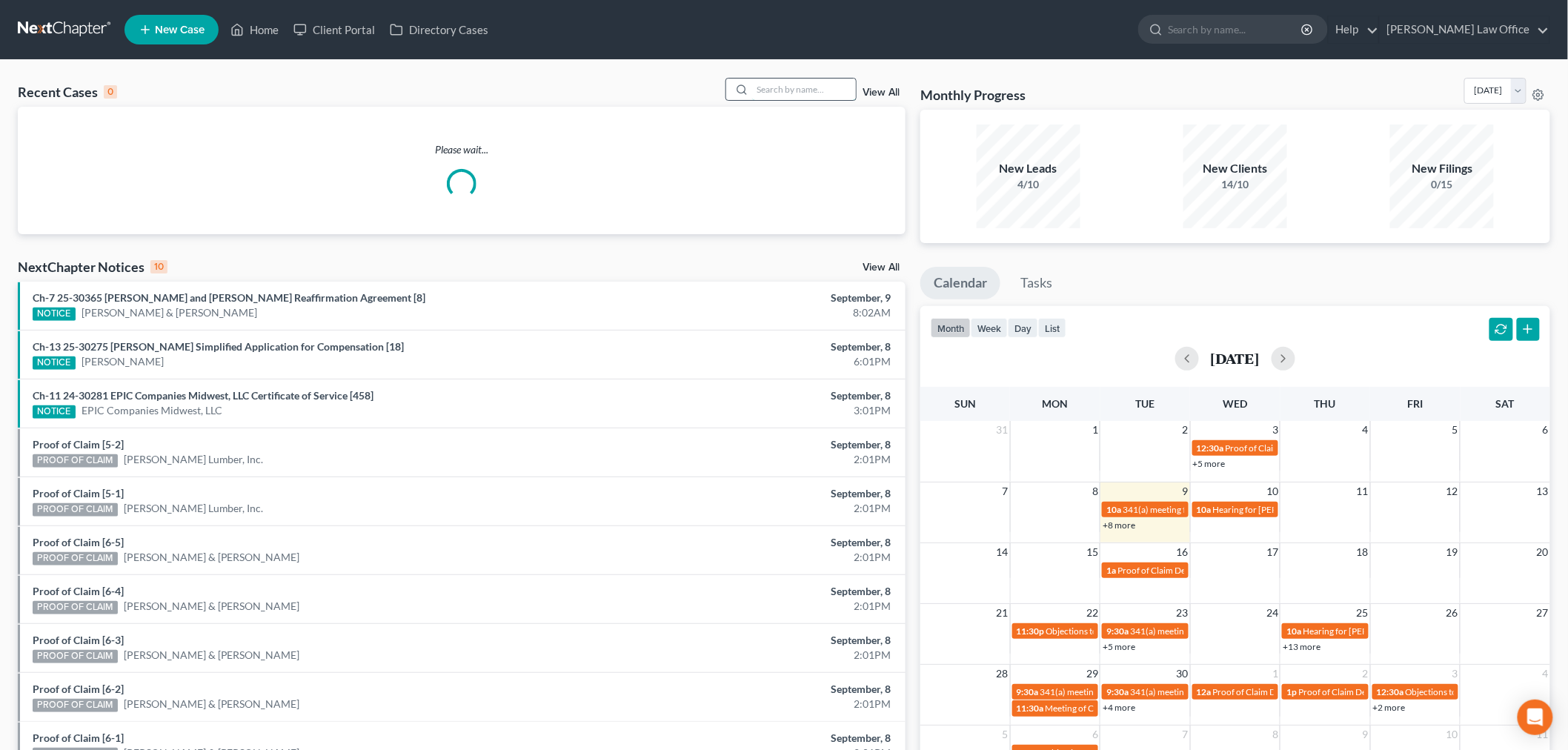
click at [784, 95] on input "search" at bounding box center [804, 89] width 104 height 21
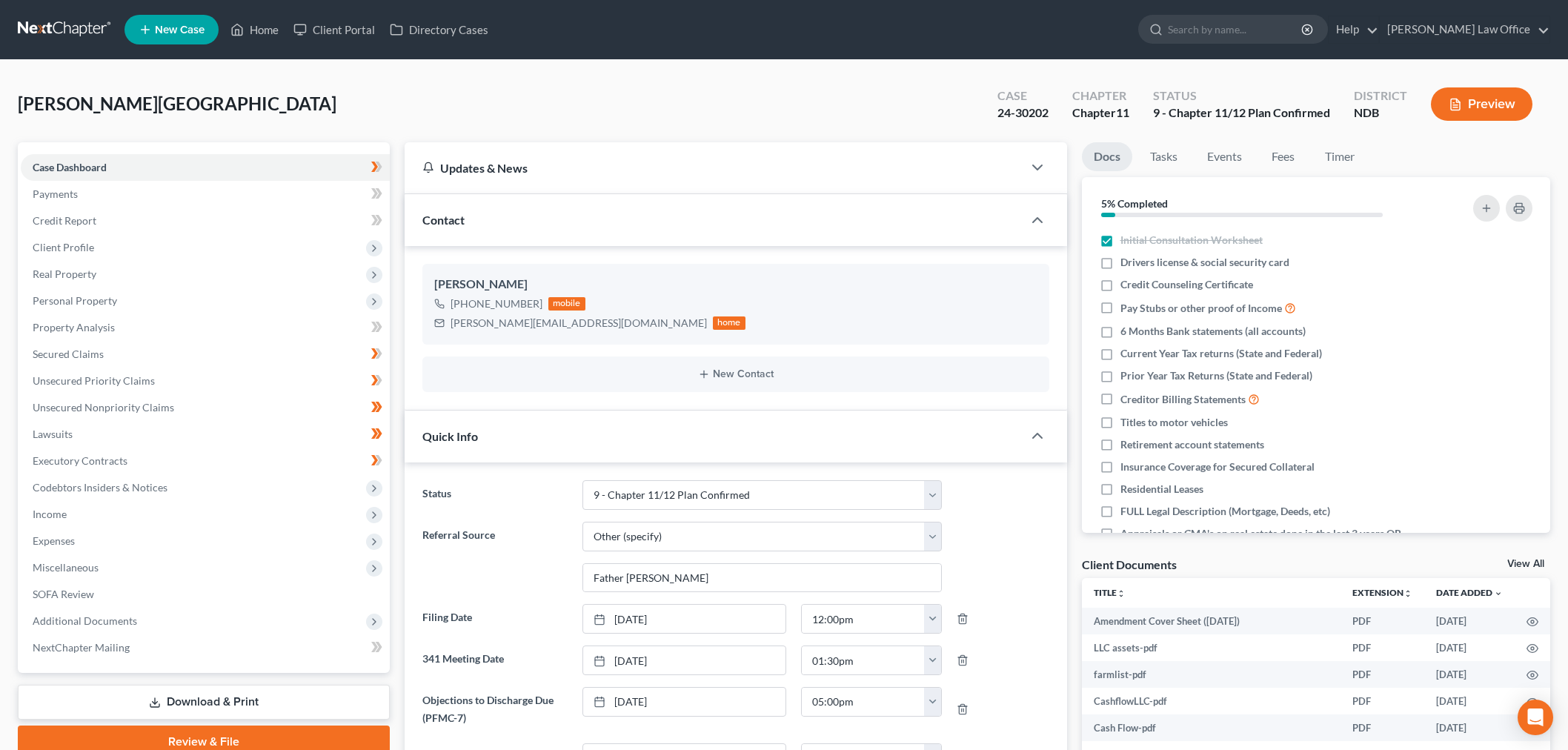
select select "12"
select select "6"
select select "0"
click at [53, 32] on link at bounding box center [64, 30] width 95 height 26
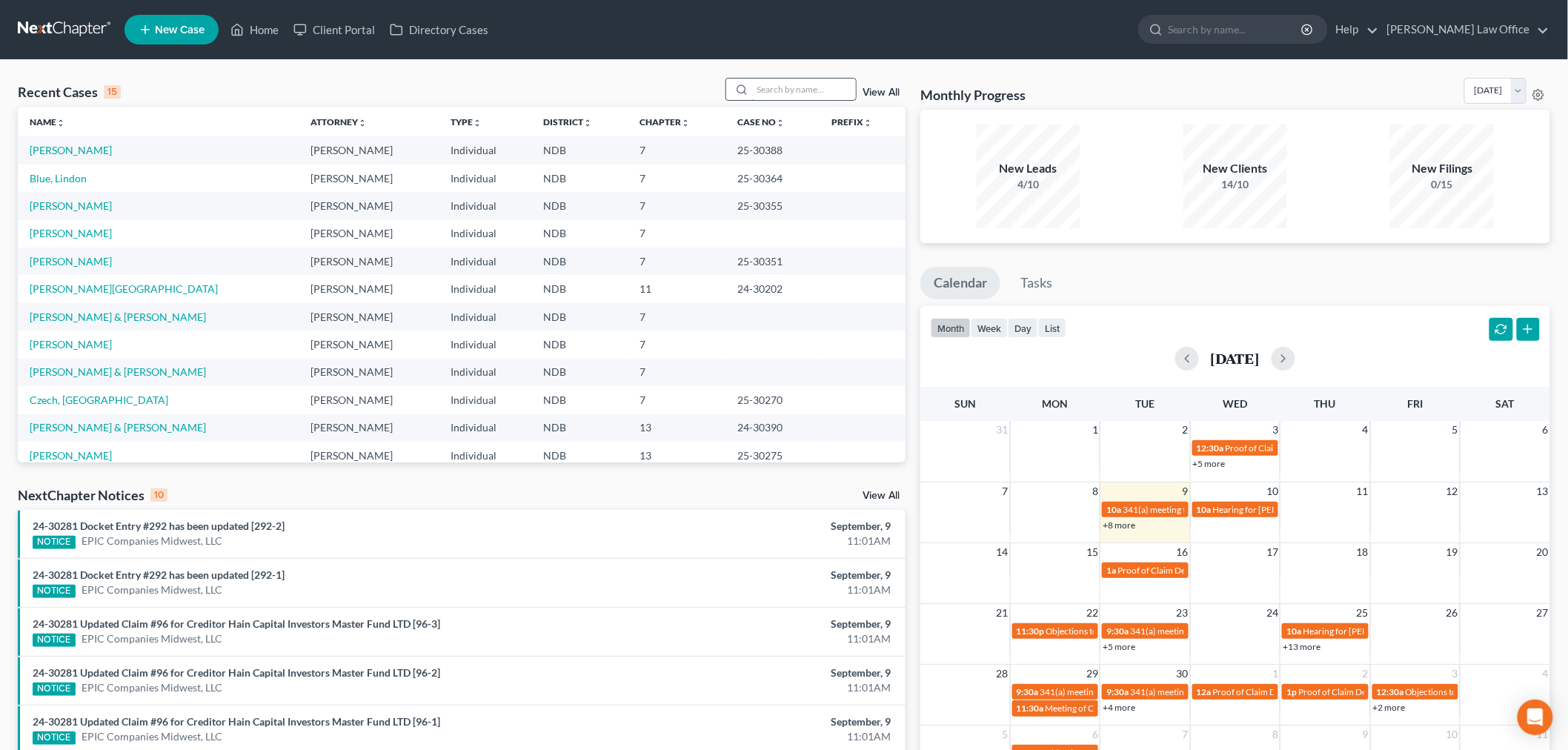
click at [803, 92] on input "search" at bounding box center [804, 89] width 104 height 21
type input "cherie"
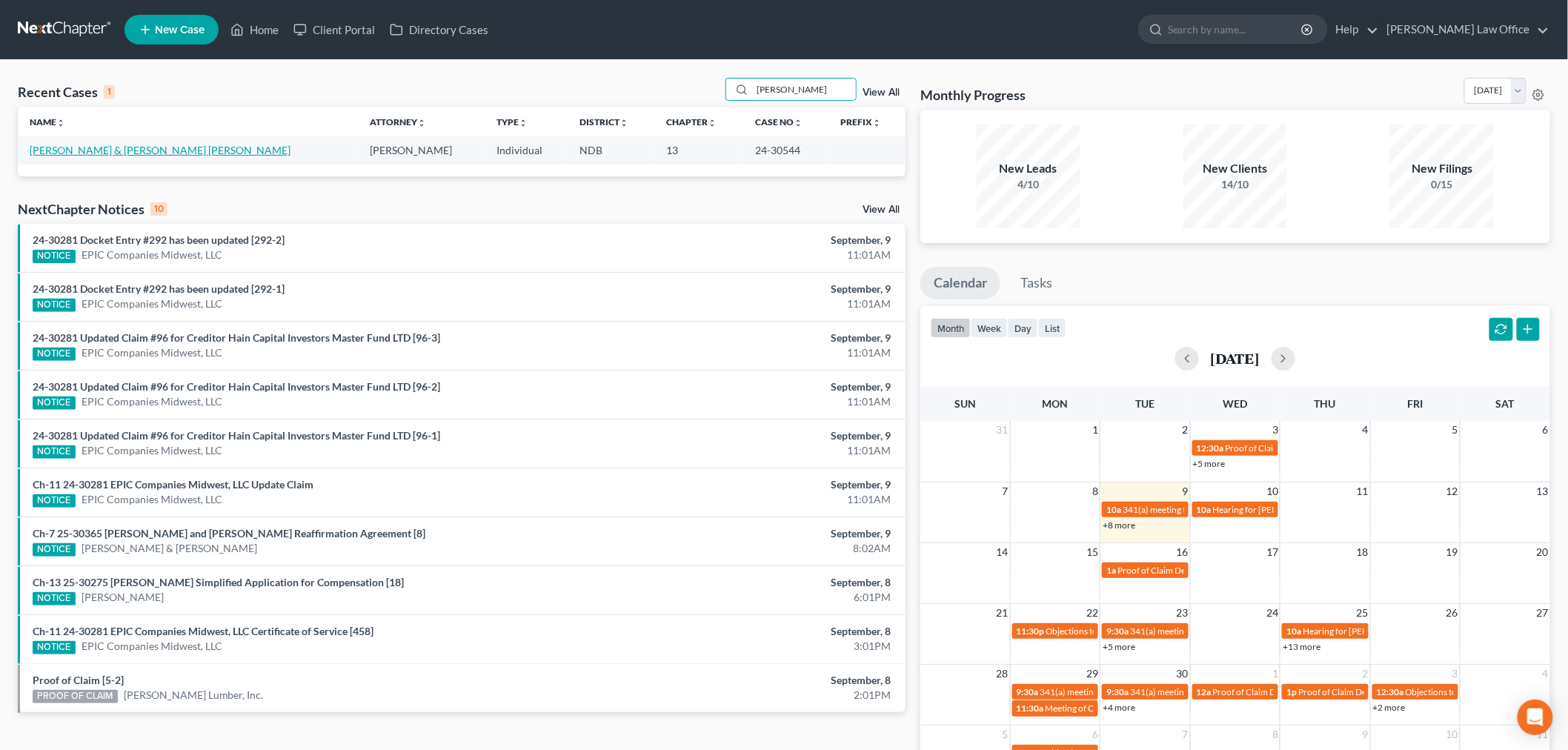
click at [71, 147] on link "[PERSON_NAME] & [PERSON_NAME] [PERSON_NAME]" at bounding box center [160, 150] width 261 height 13
select select "4"
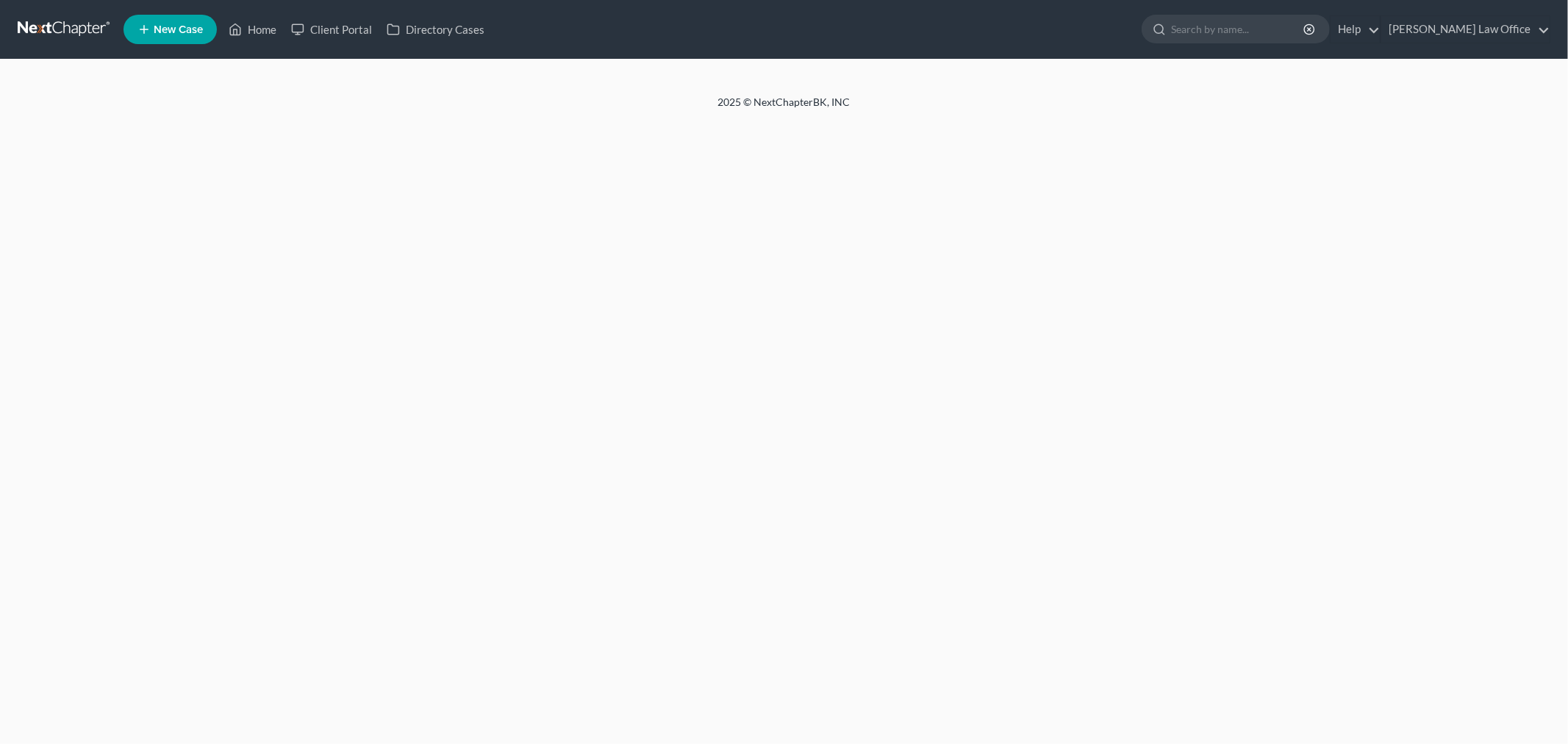
select select "4"
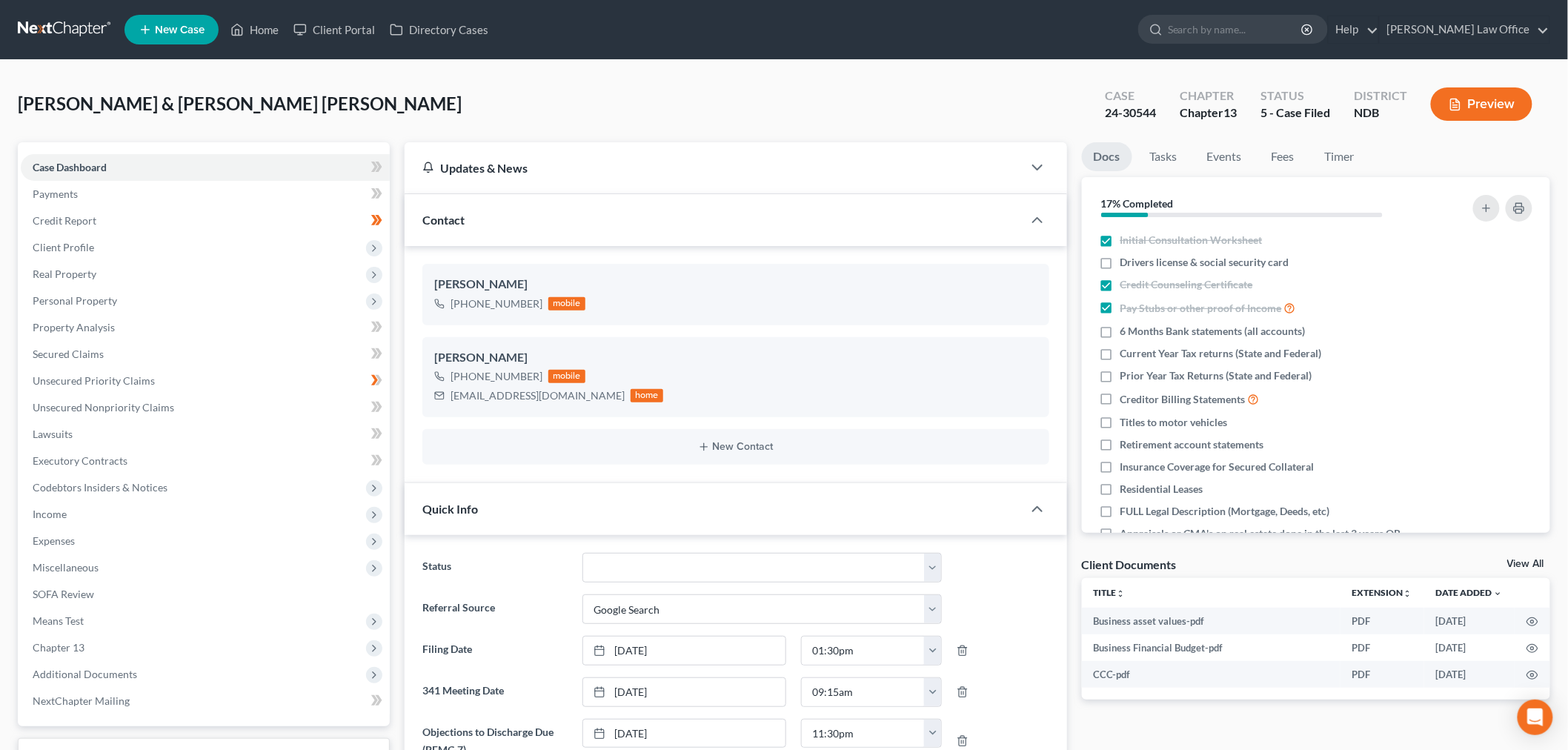
click at [39, 17] on link at bounding box center [64, 30] width 95 height 26
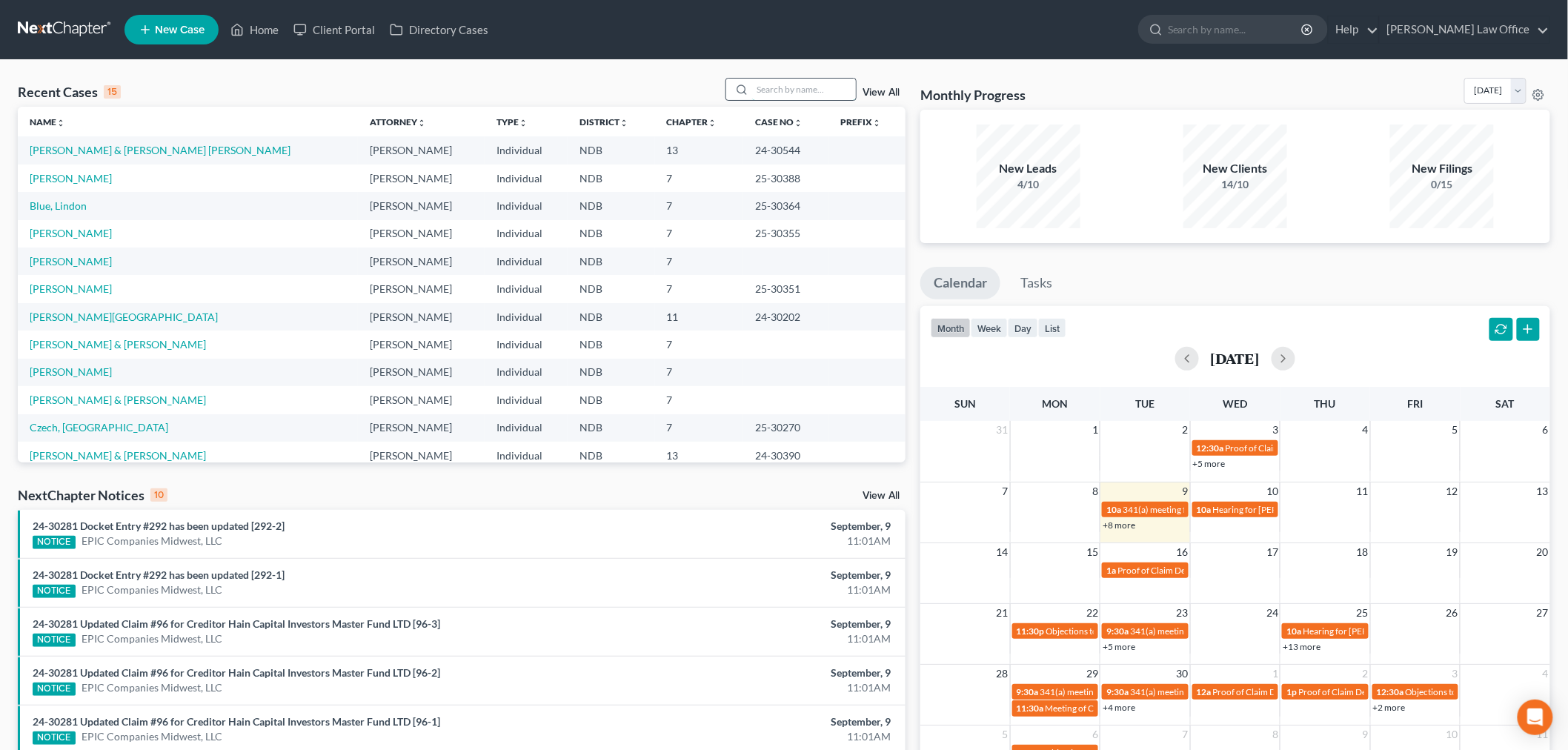
click at [796, 83] on input "search" at bounding box center [804, 89] width 104 height 21
type input "west"
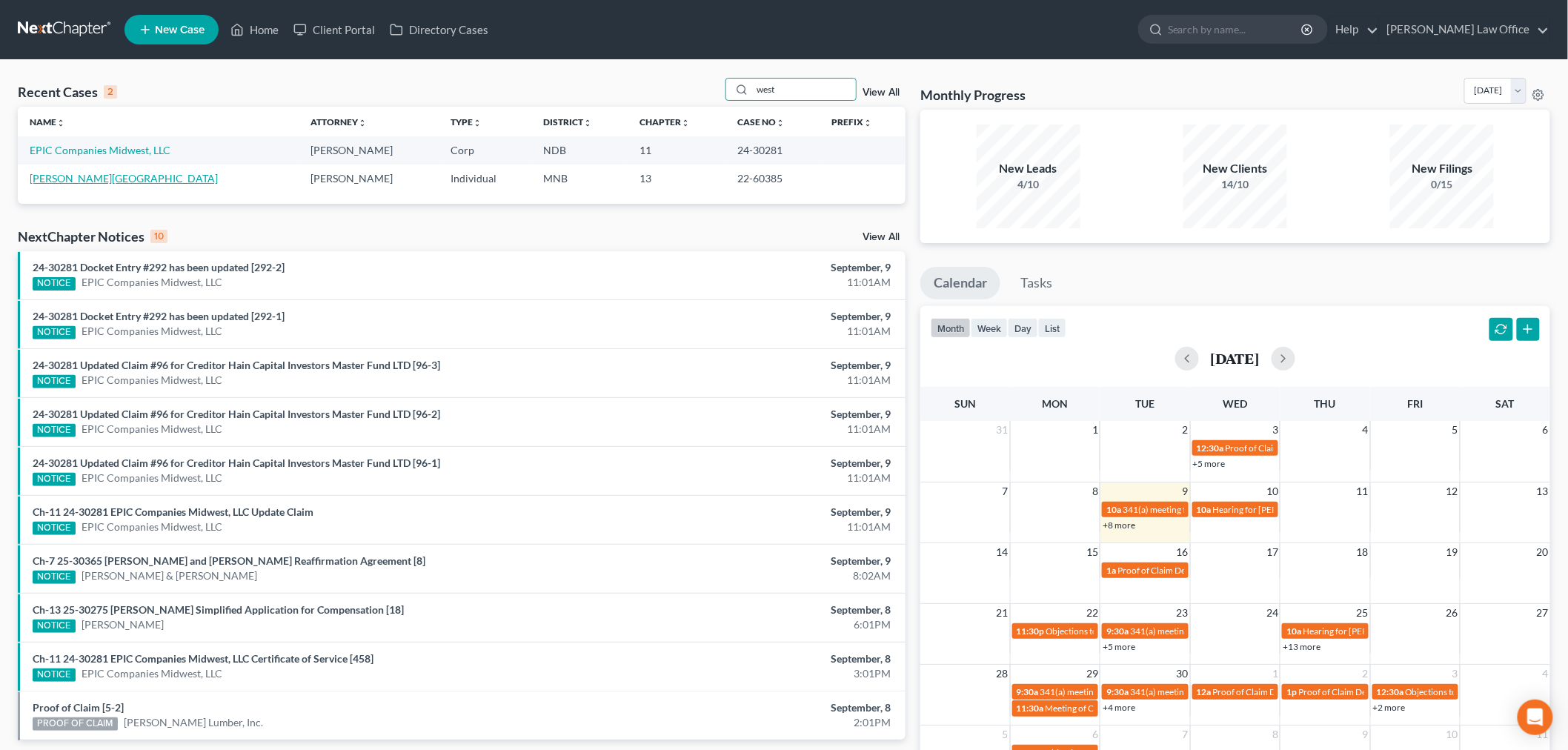
click at [55, 175] on link "[PERSON_NAME][GEOGRAPHIC_DATA]" at bounding box center [123, 178] width 189 height 13
select select "6"
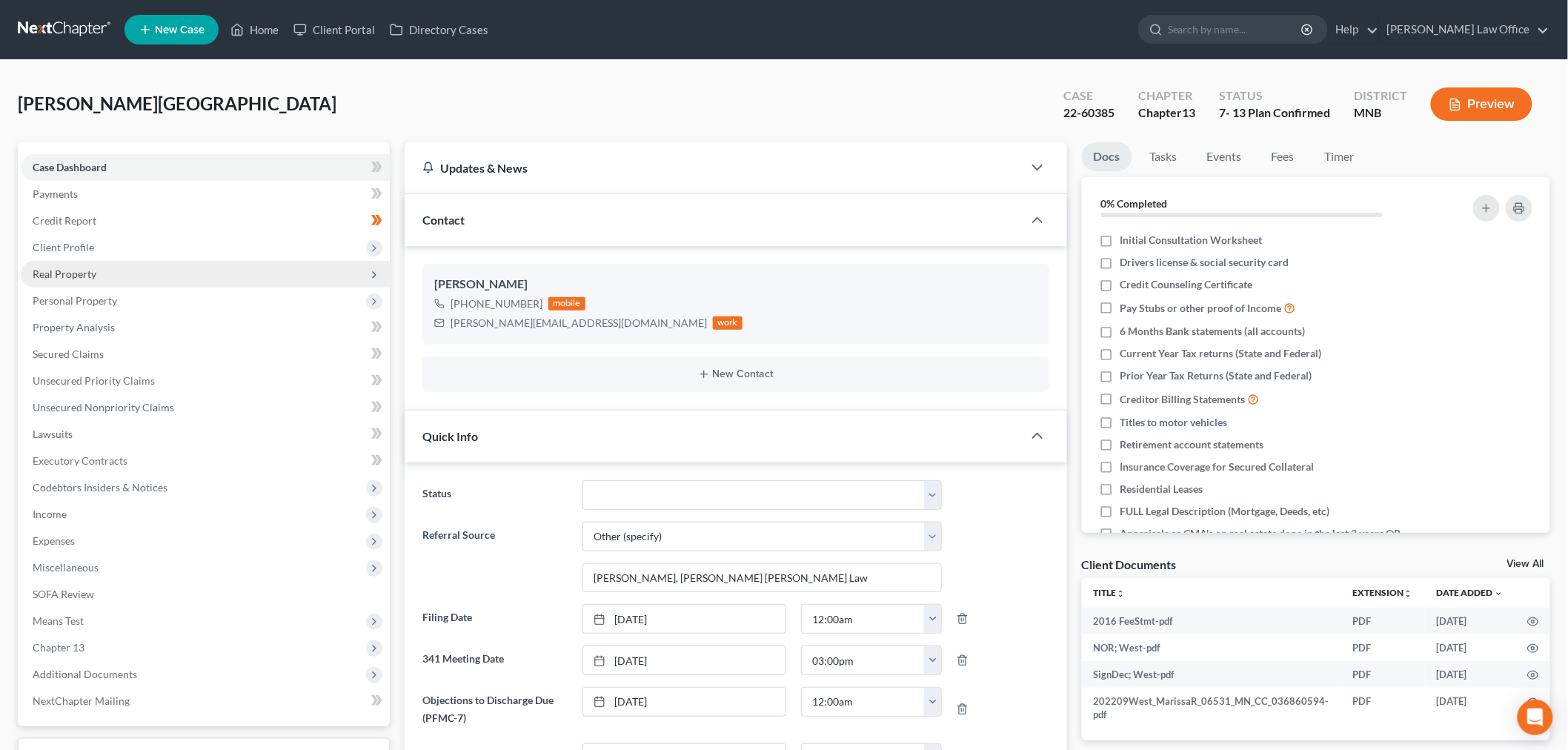
click at [112, 271] on span "Real Property" at bounding box center [204, 274] width 369 height 26
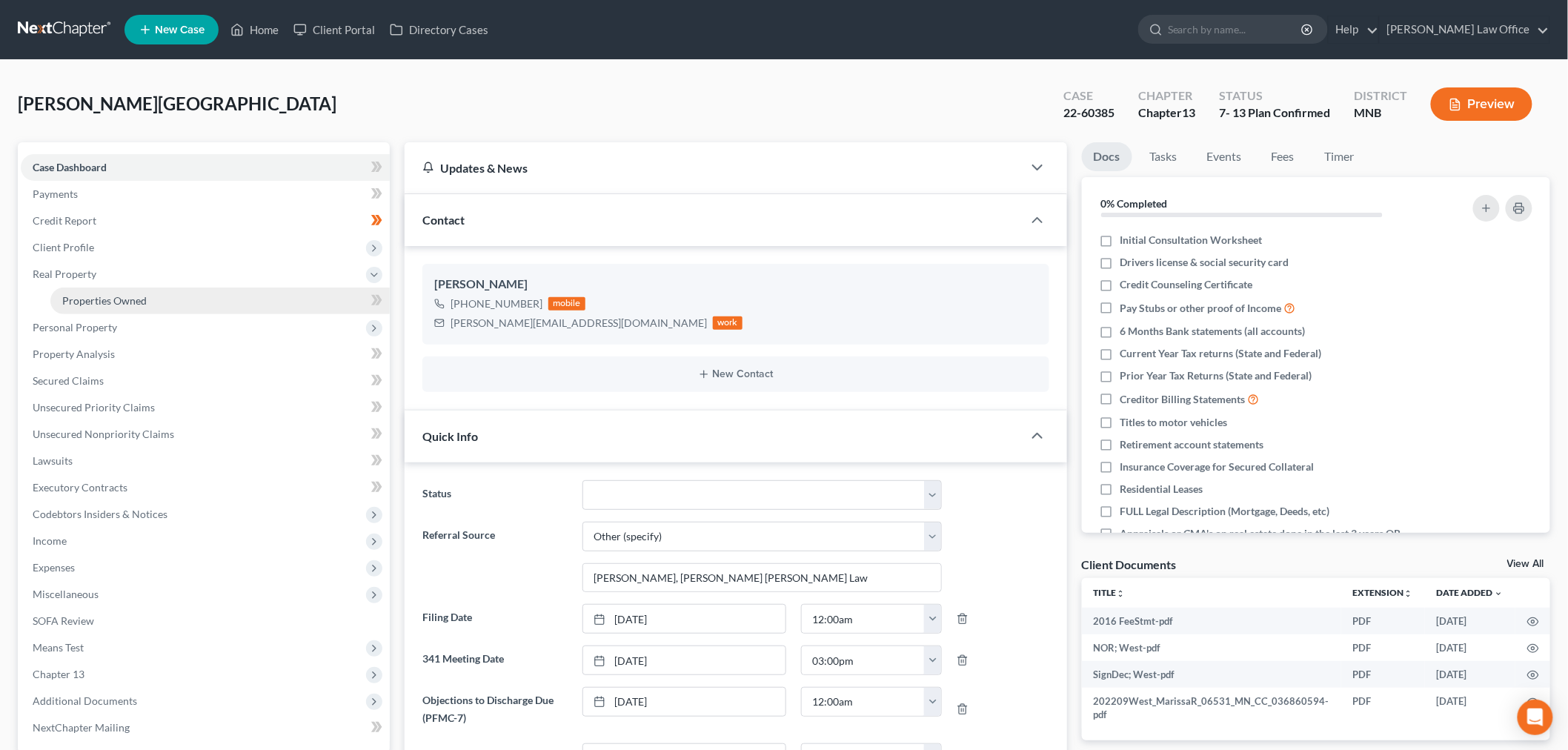
click at [112, 295] on span "Properties Owned" at bounding box center [104, 300] width 85 height 13
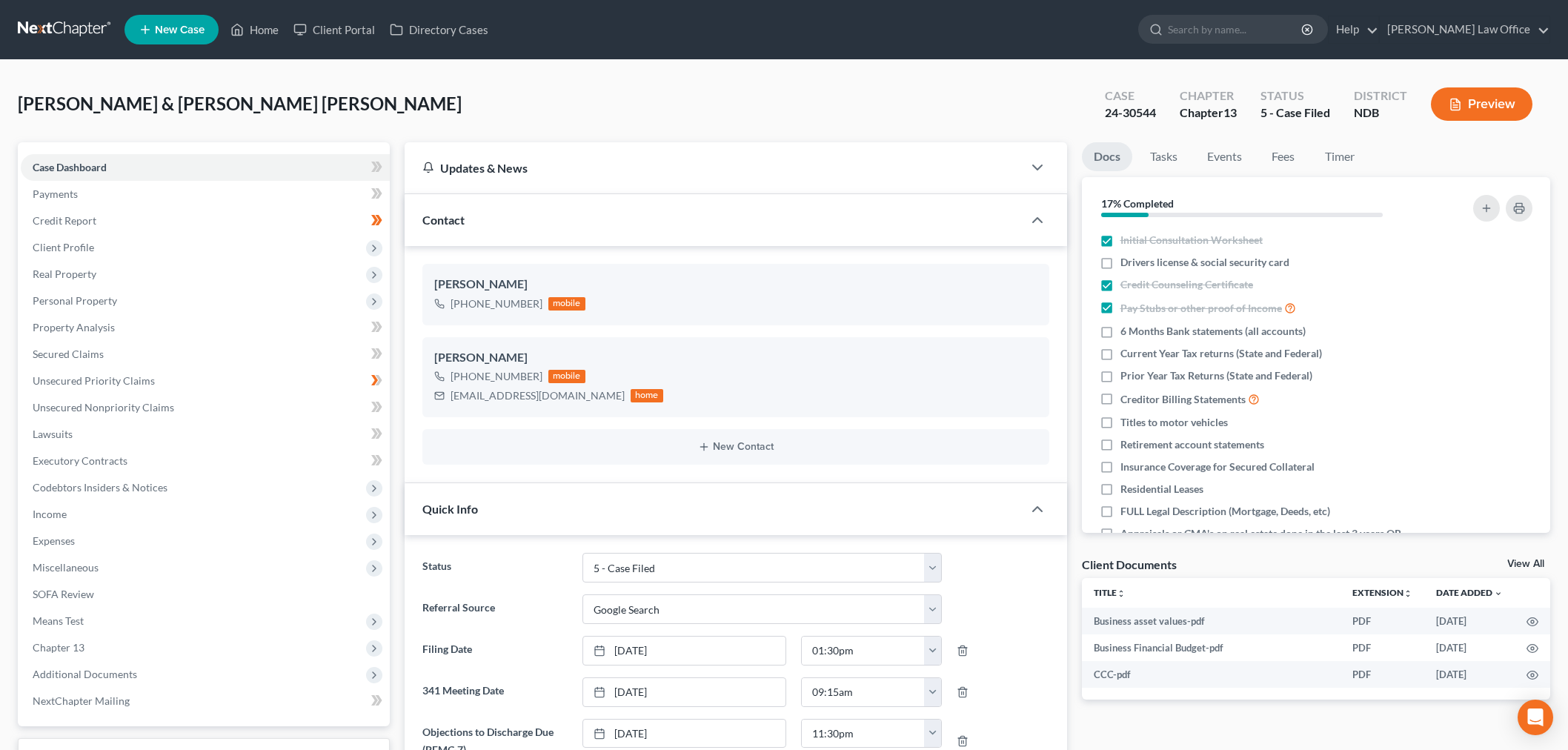
select select "8"
select select "4"
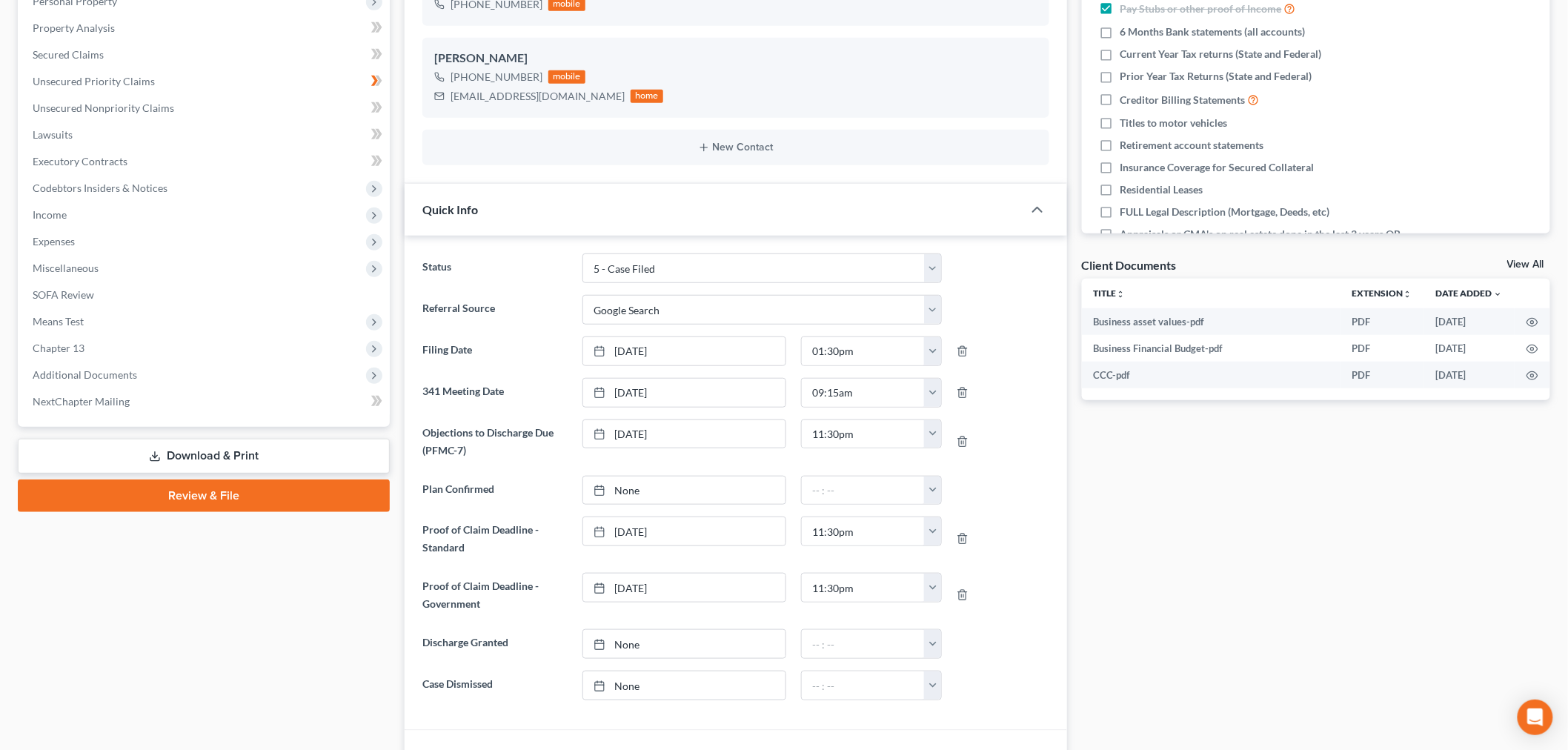
scroll to position [329, 0]
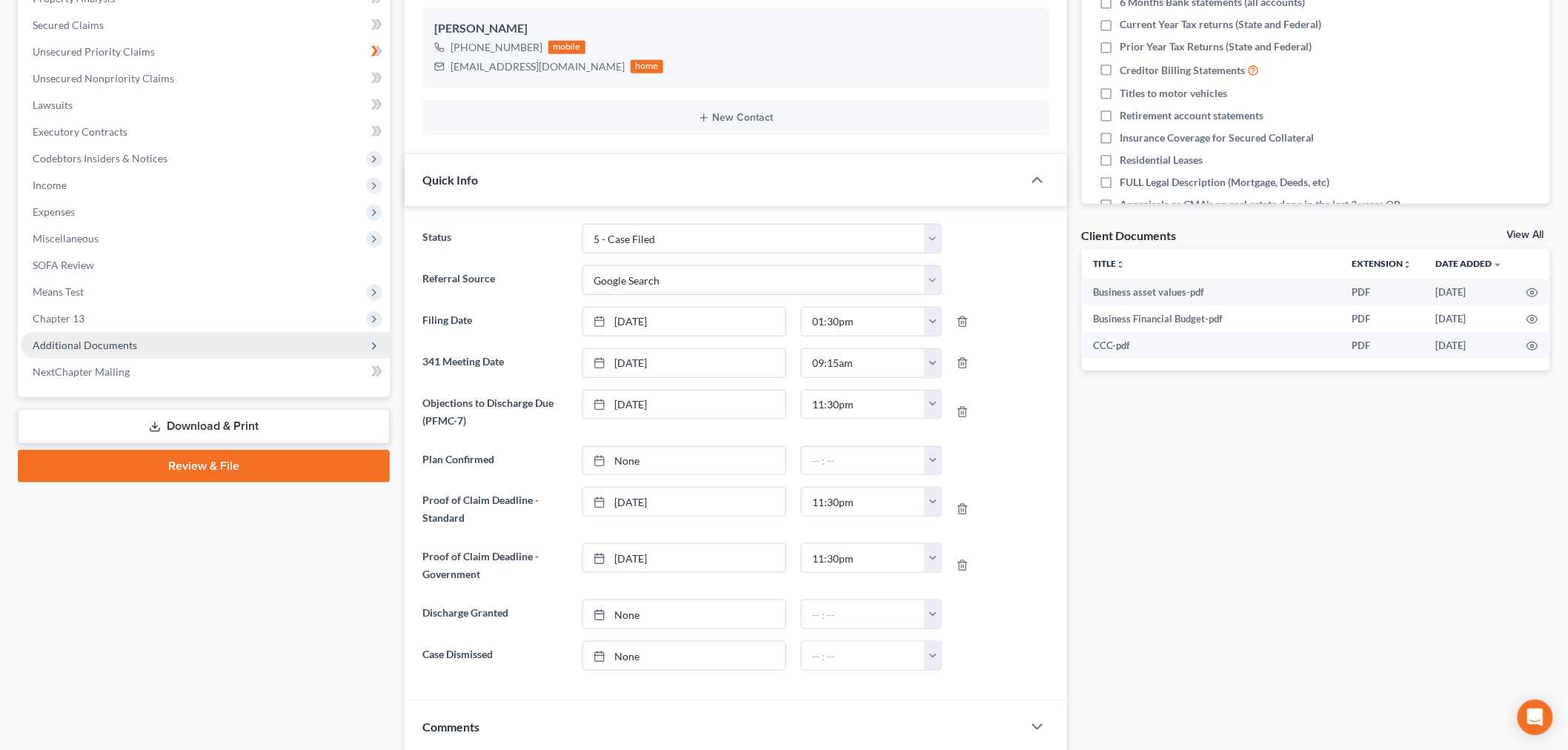
click at [153, 341] on span "Additional Documents" at bounding box center [204, 345] width 369 height 26
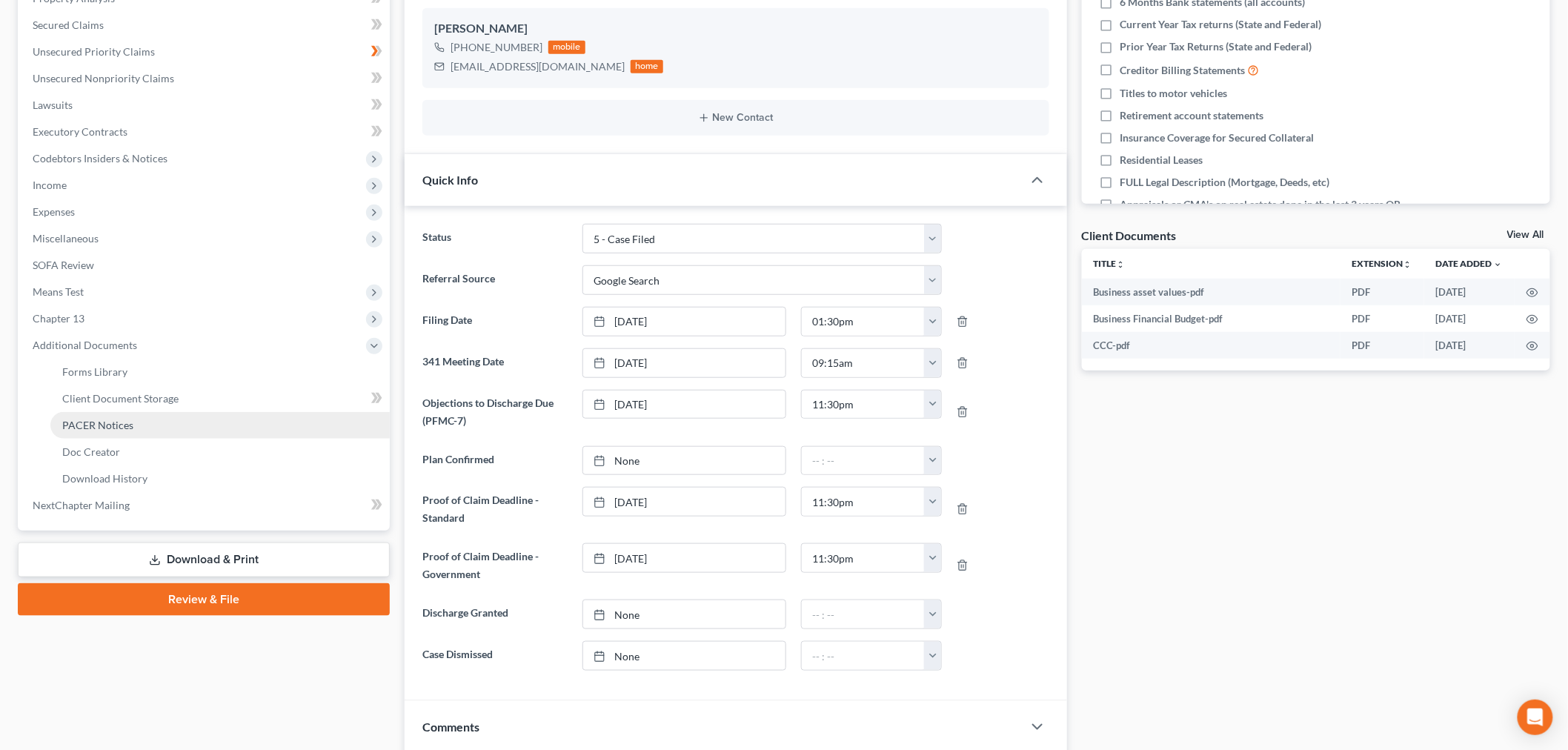
click at [152, 424] on link "PACER Notices" at bounding box center [220, 425] width 339 height 26
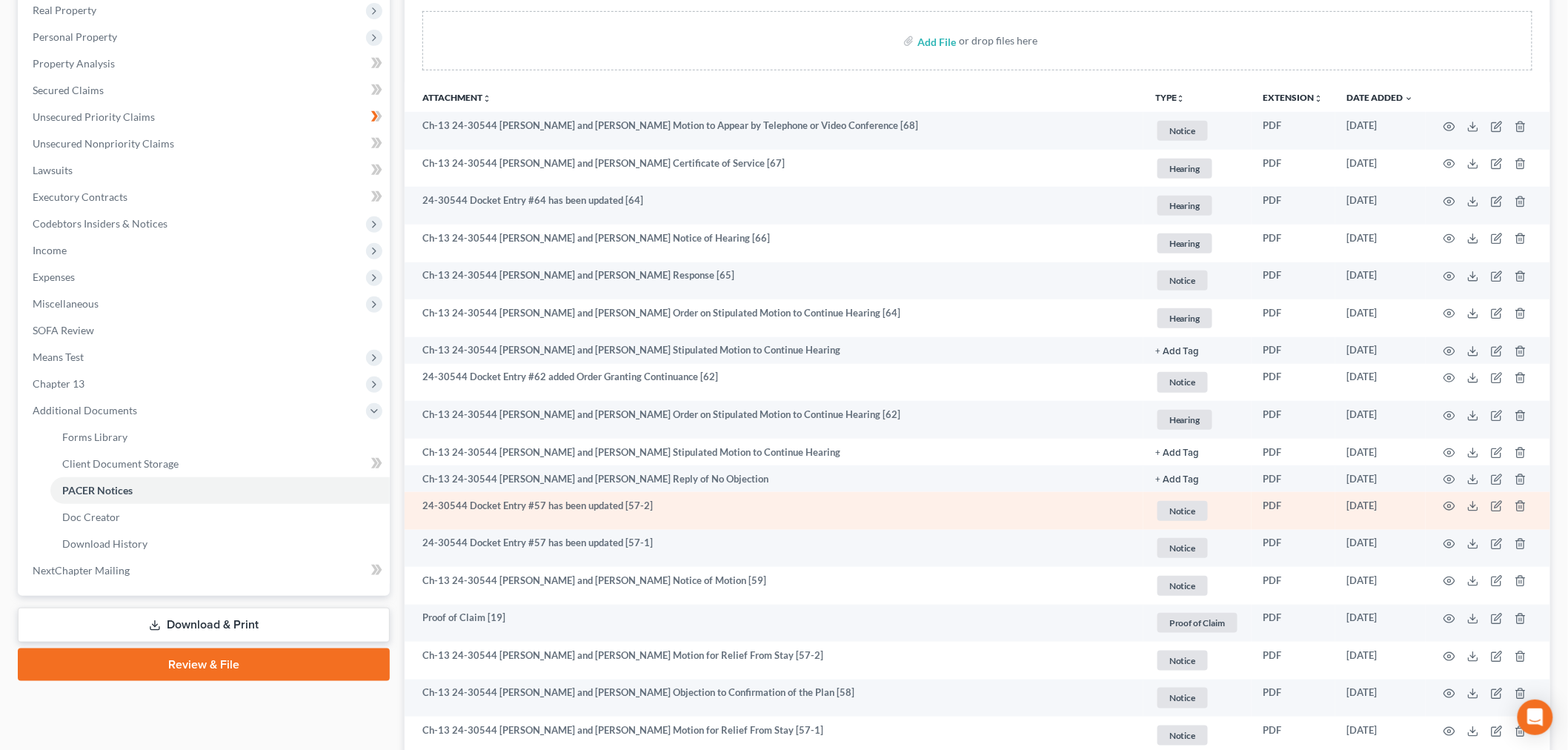
scroll to position [329, 0]
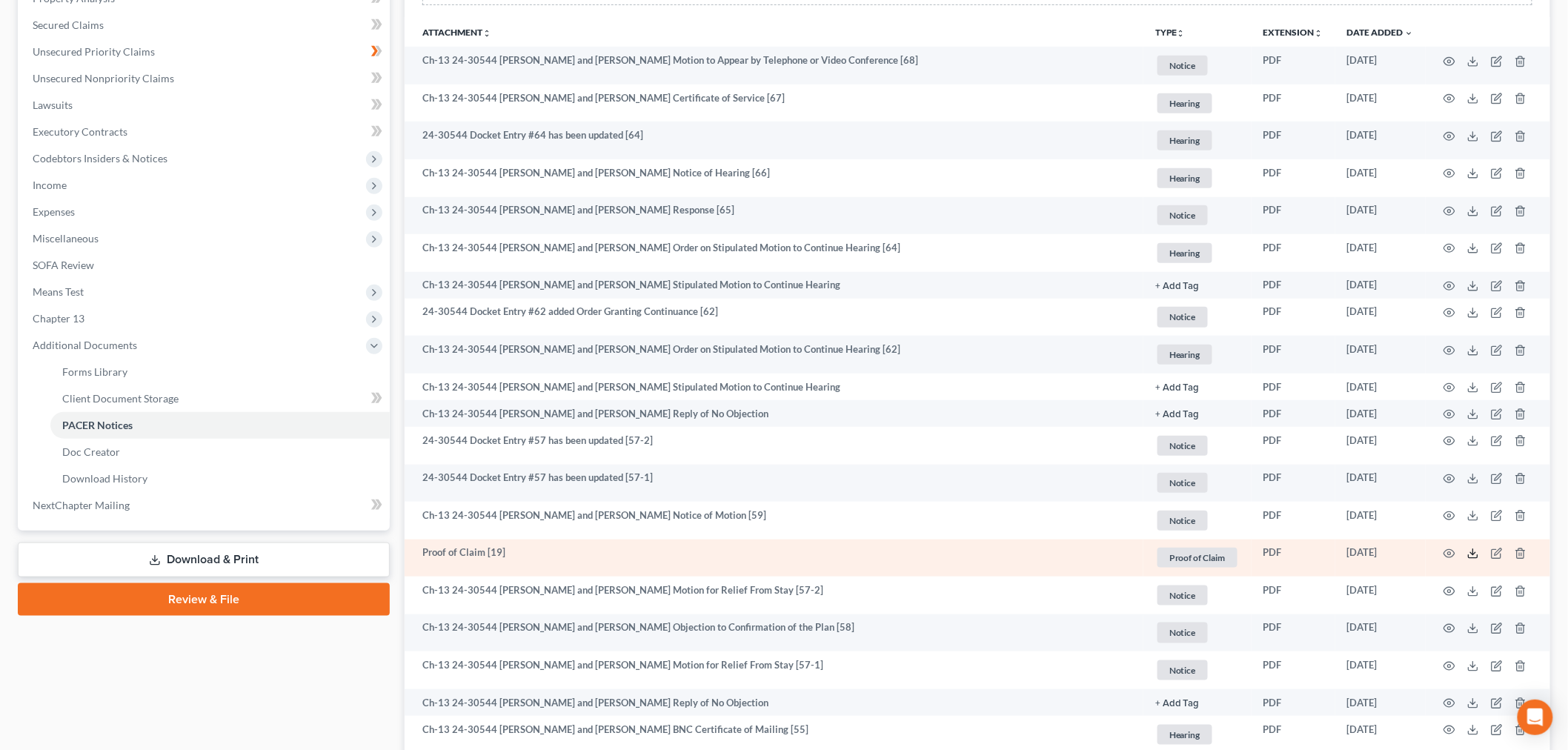
click at [1476, 555] on icon at bounding box center [1473, 553] width 12 height 12
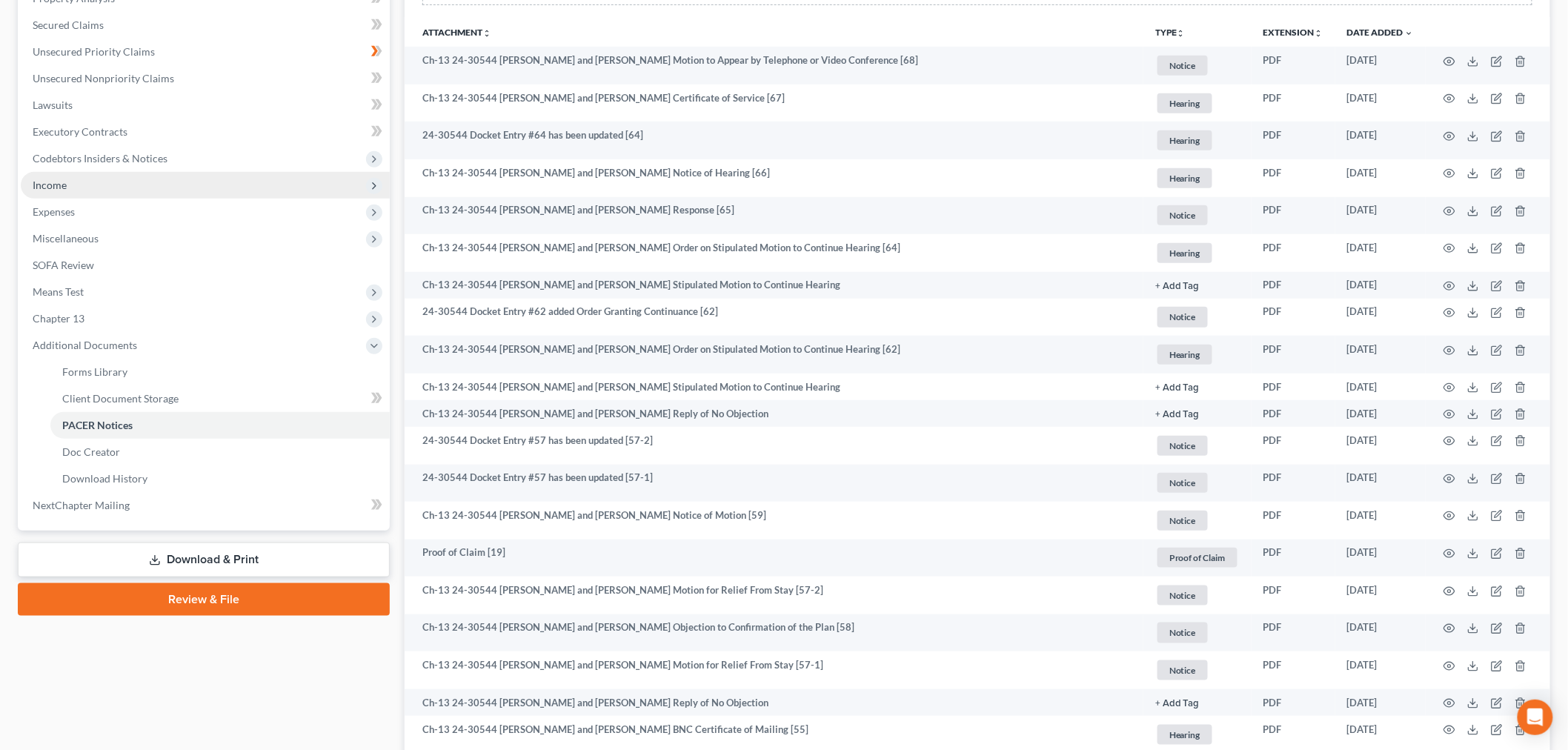
click at [50, 179] on span "Income" at bounding box center [49, 185] width 34 height 13
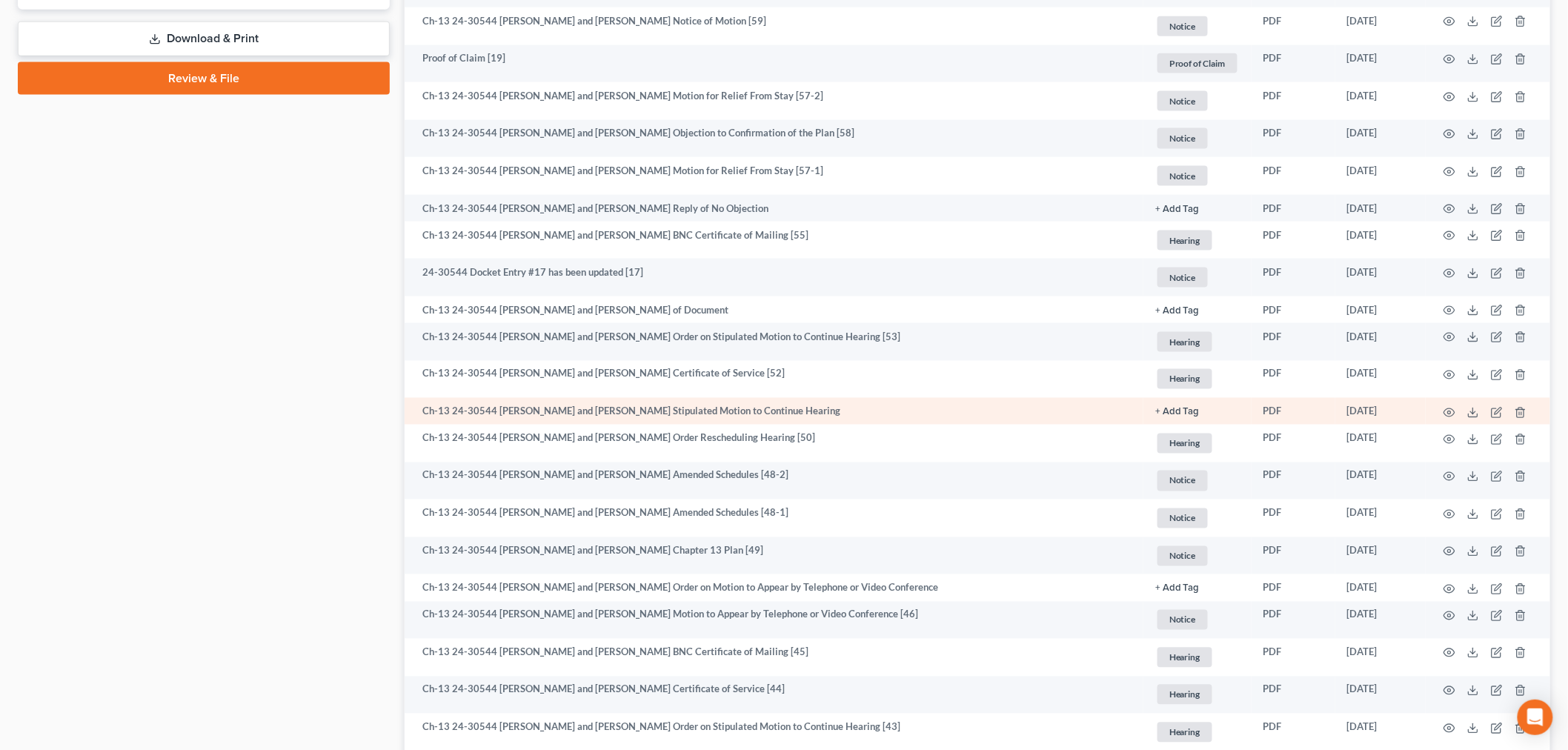
scroll to position [905, 0]
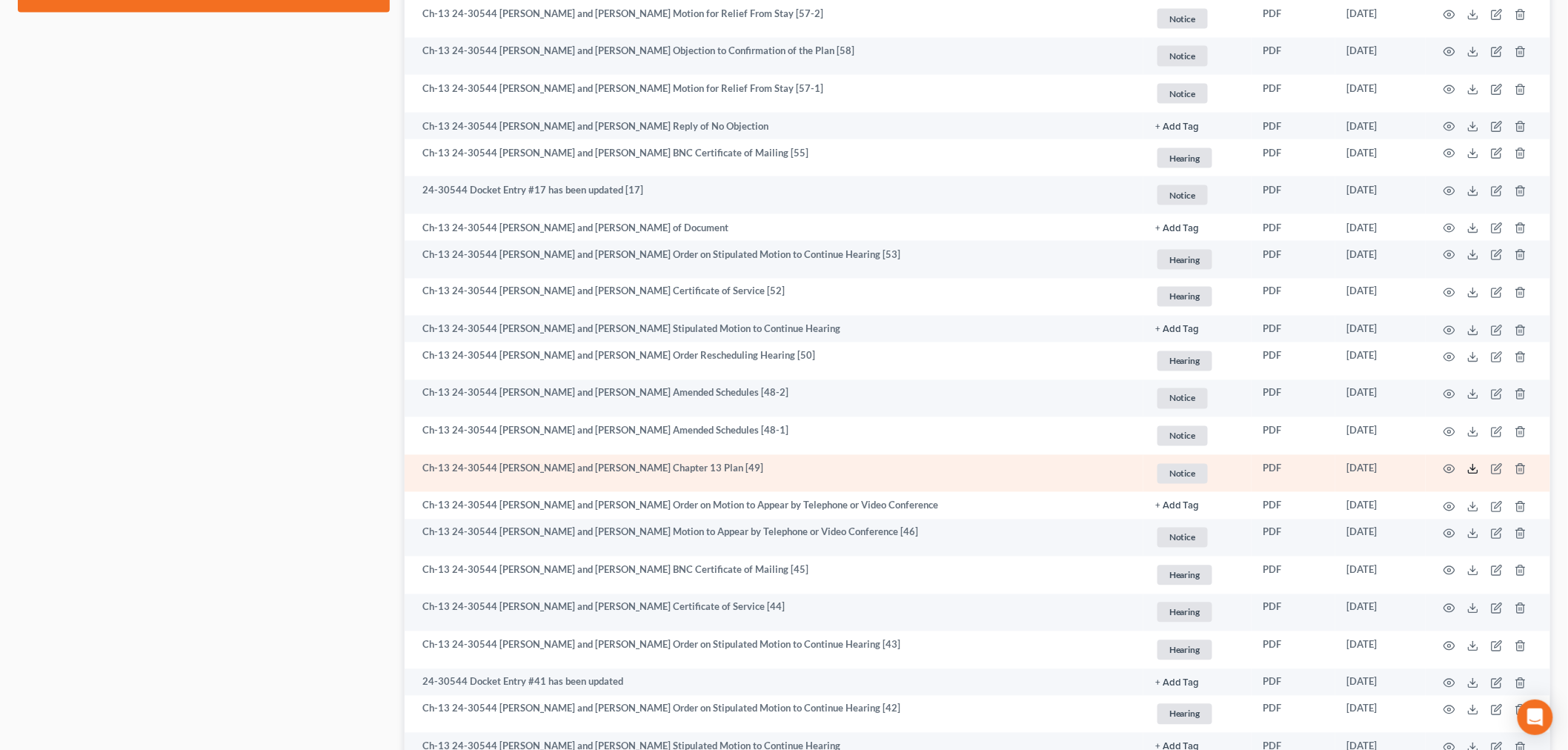
click at [1475, 470] on icon at bounding box center [1473, 469] width 12 height 12
